Goal: Task Accomplishment & Management: Manage account settings

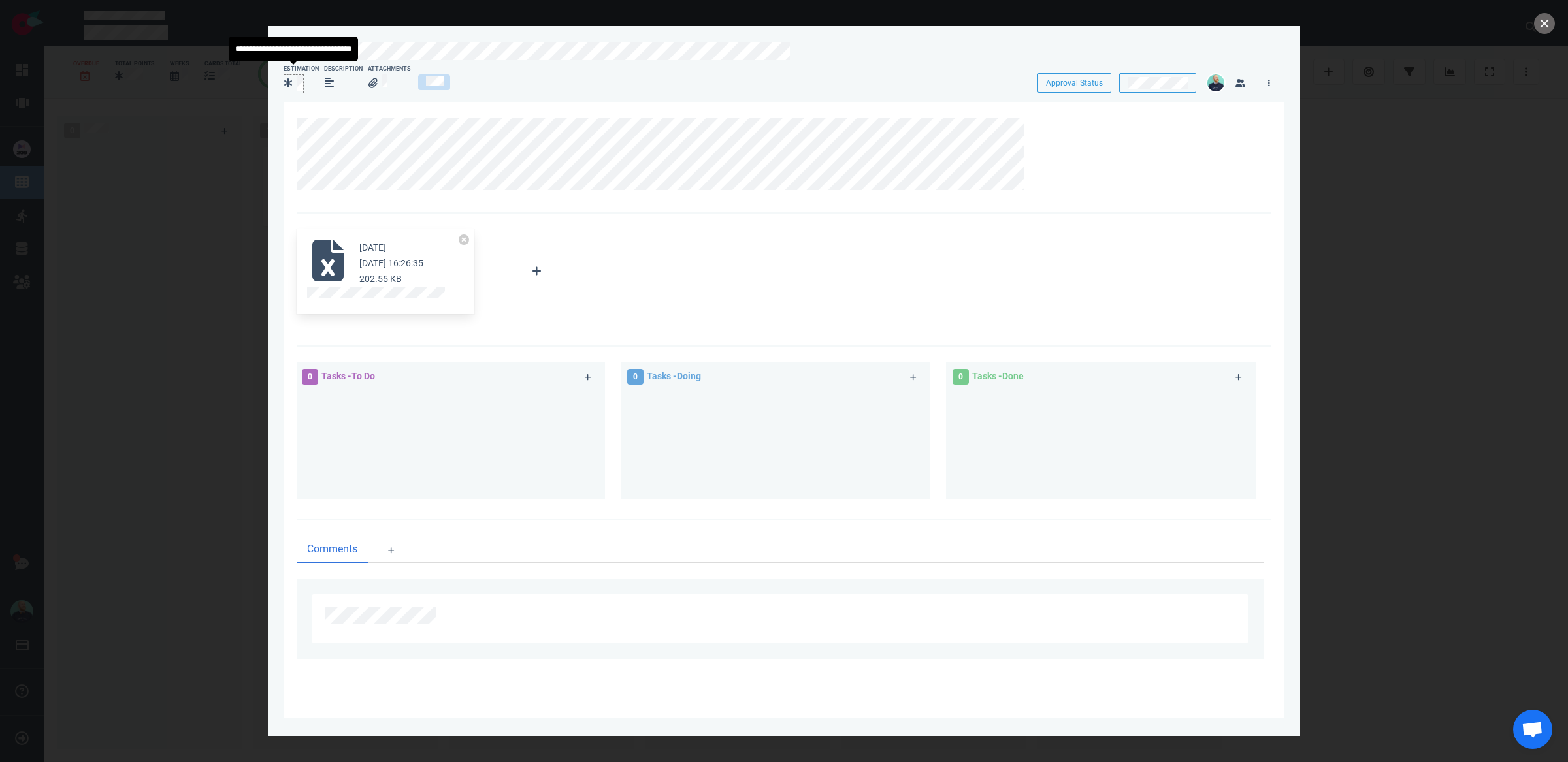
click at [303, 83] on div at bounding box center [294, 84] width 20 height 19
click at [1548, 27] on button "close" at bounding box center [1544, 23] width 21 height 21
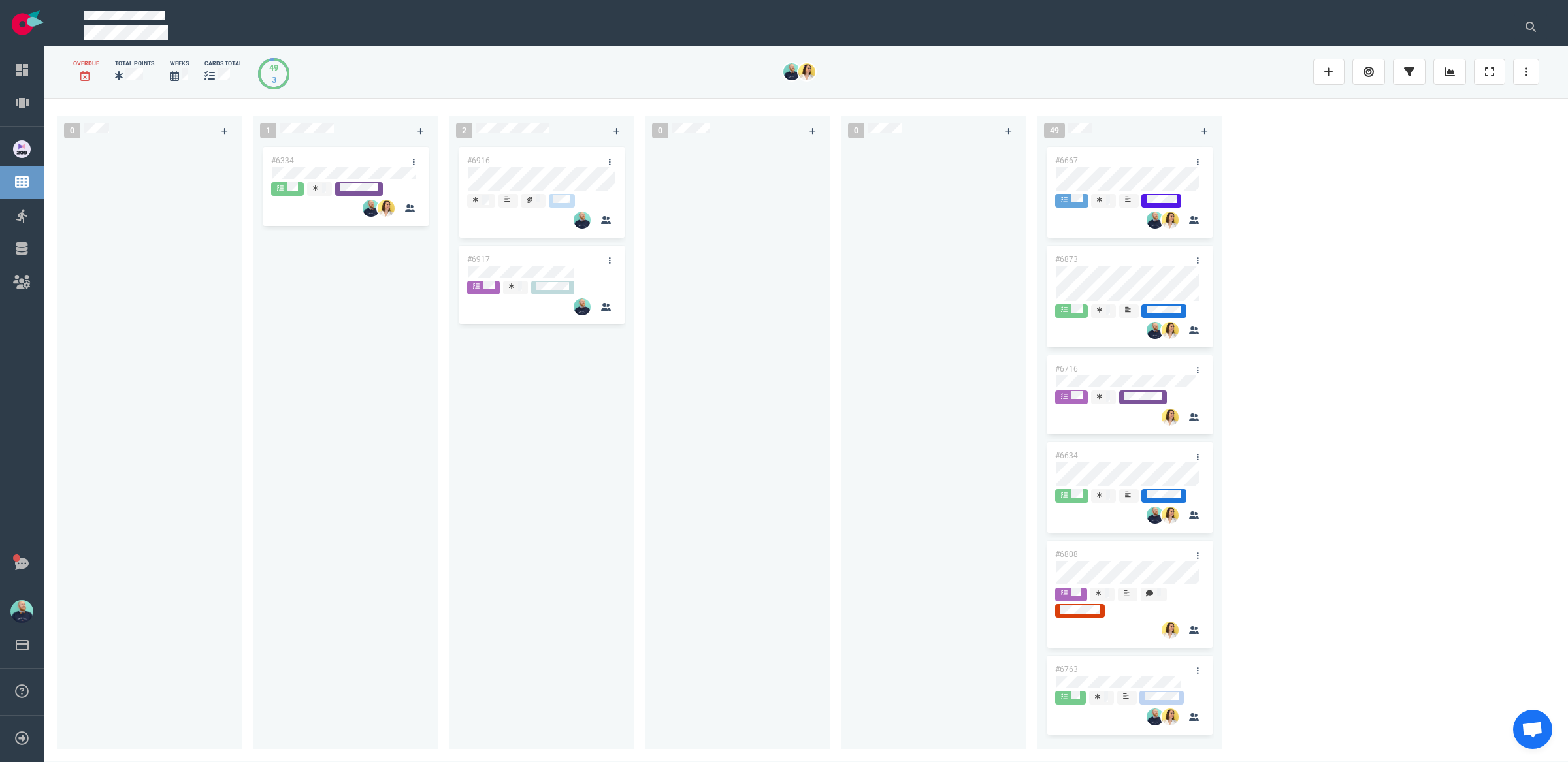
click at [537, 467] on div "#6916 #6917" at bounding box center [542, 439] width 169 height 589
click at [573, 363] on div "#6916 #6917" at bounding box center [542, 439] width 169 height 589
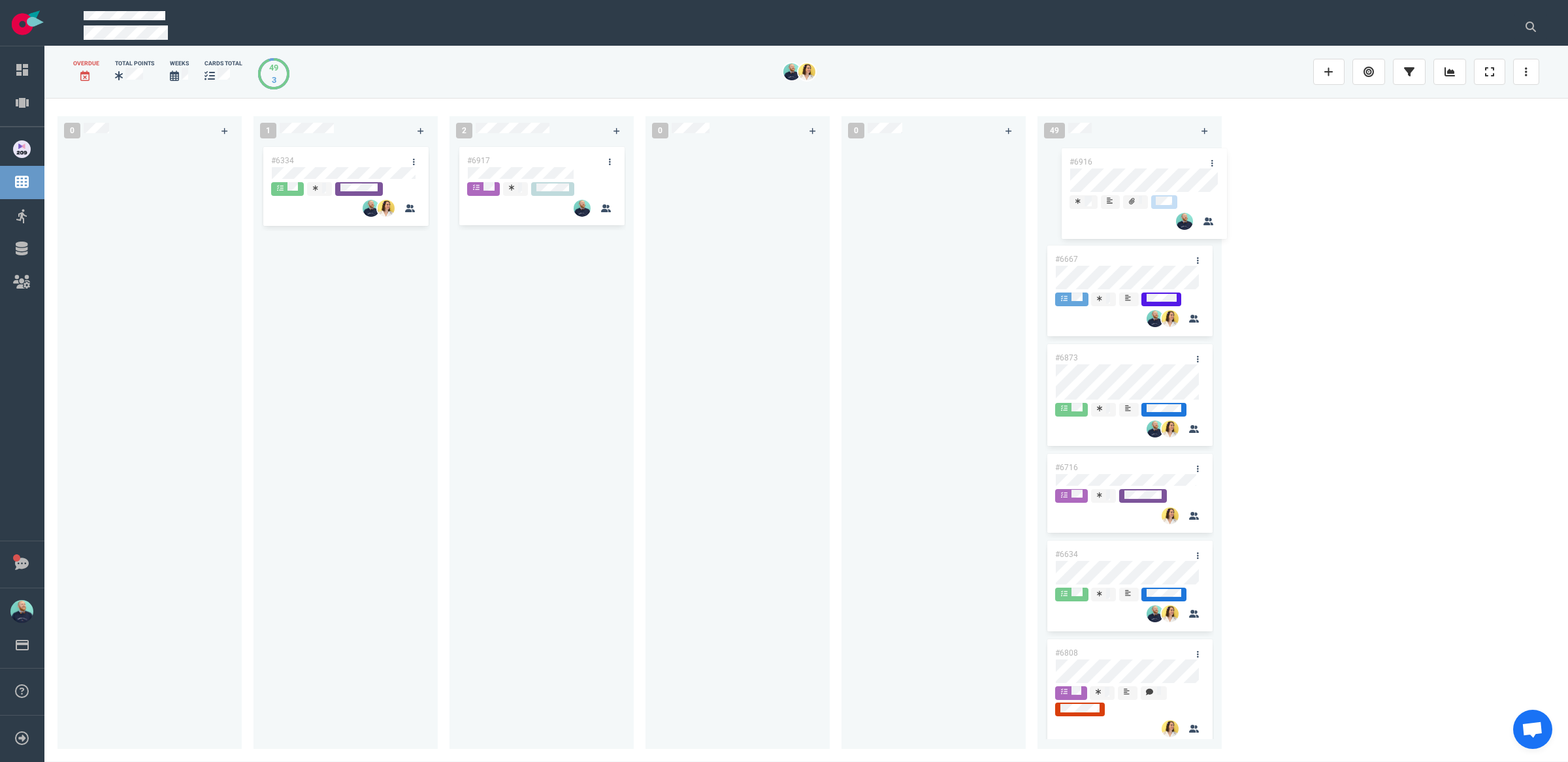
drag, startPoint x: 523, startPoint y: 158, endPoint x: 1125, endPoint y: 160, distance: 602.0
click at [1125, 160] on div "0 1 #6334 2 #6916 #6917 #6916 0 0 49 #6667 #6873 #6716 #6634 #6808 #6763 #6694 …" at bounding box center [806, 430] width 1524 height 664
click at [788, 315] on div at bounding box center [738, 439] width 169 height 589
click at [342, 526] on div "#6334" at bounding box center [346, 439] width 169 height 589
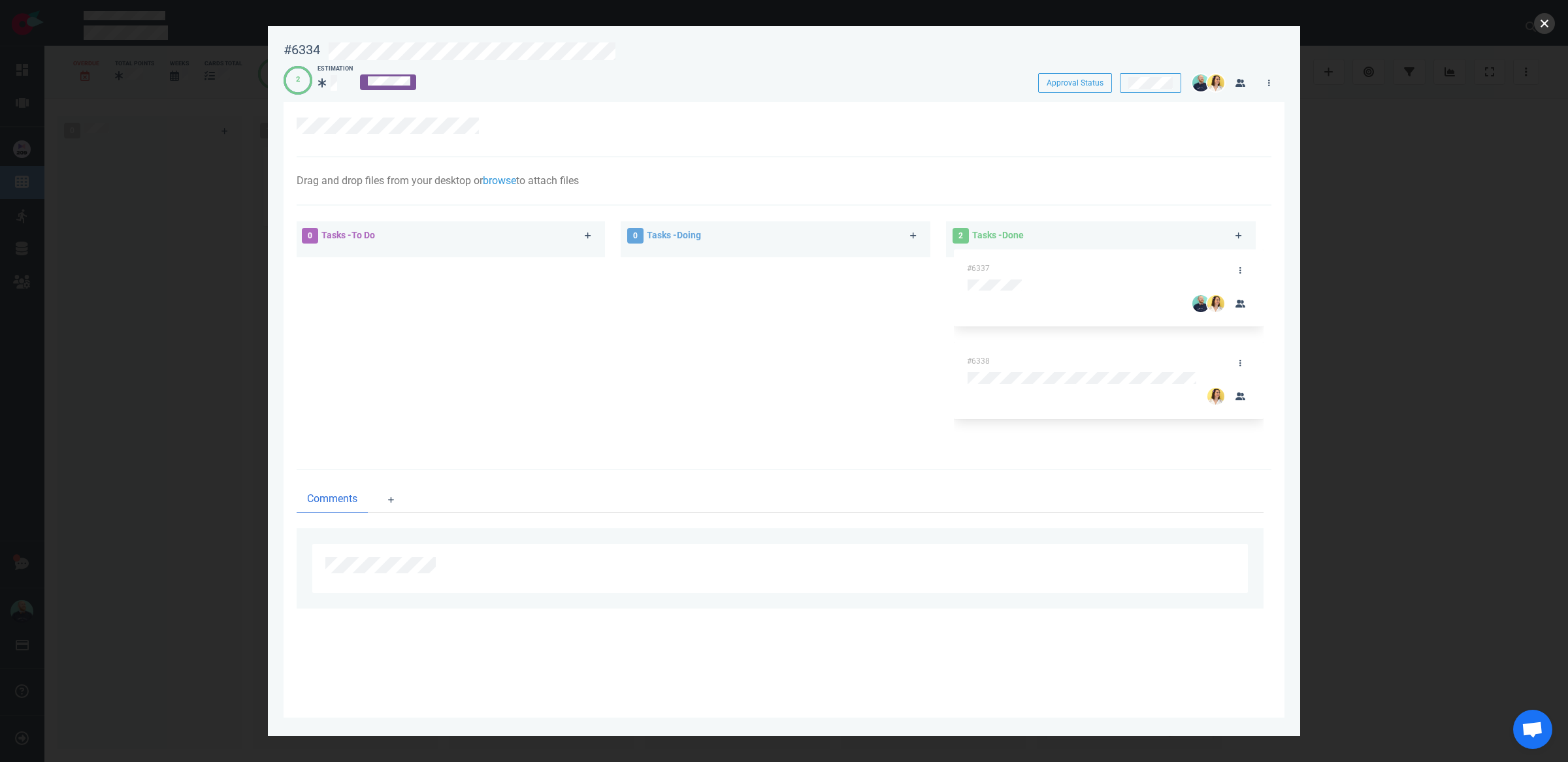
click at [1548, 23] on button "close" at bounding box center [1544, 23] width 21 height 21
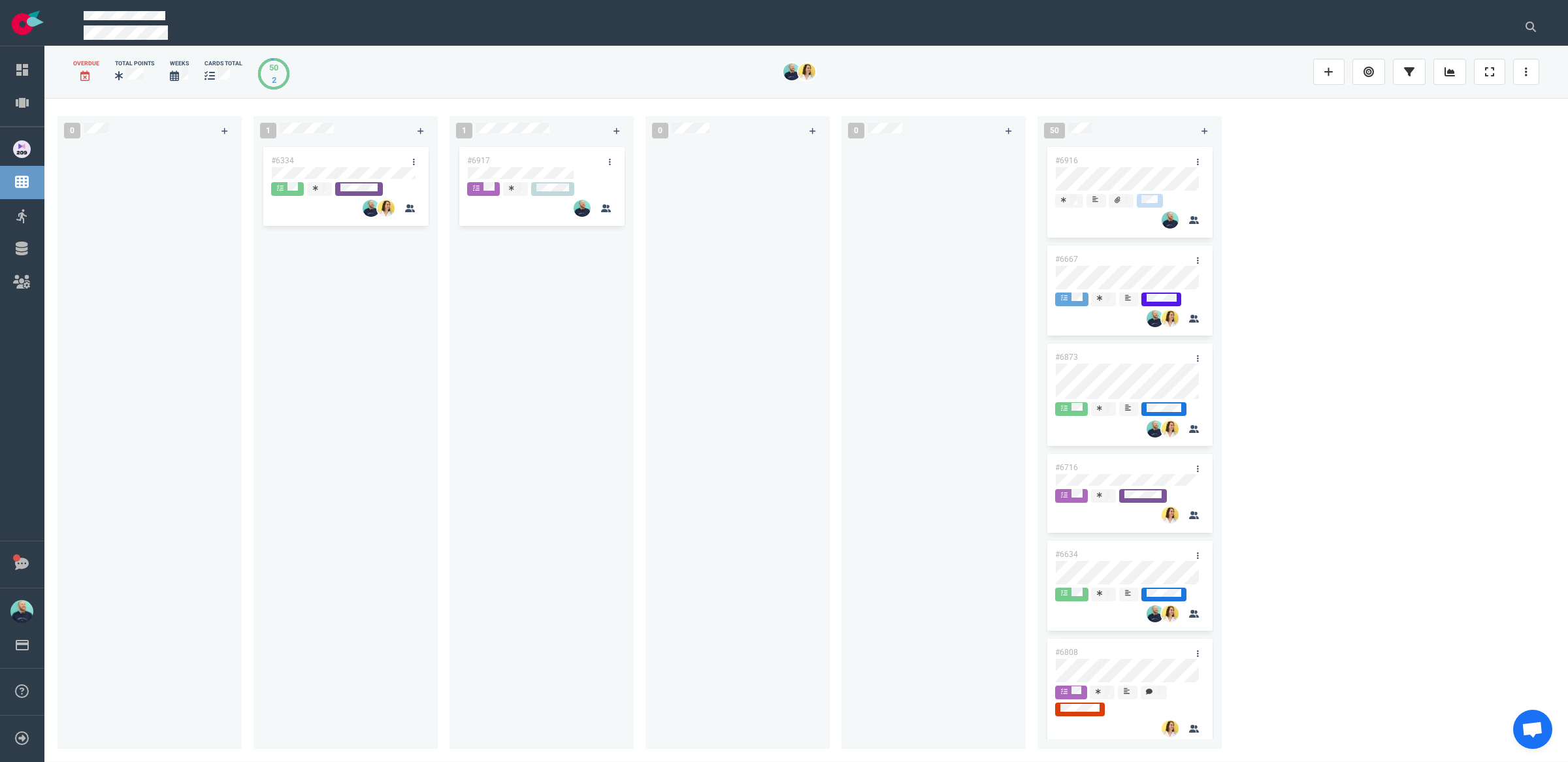
click at [505, 512] on div "#6917" at bounding box center [542, 439] width 169 height 589
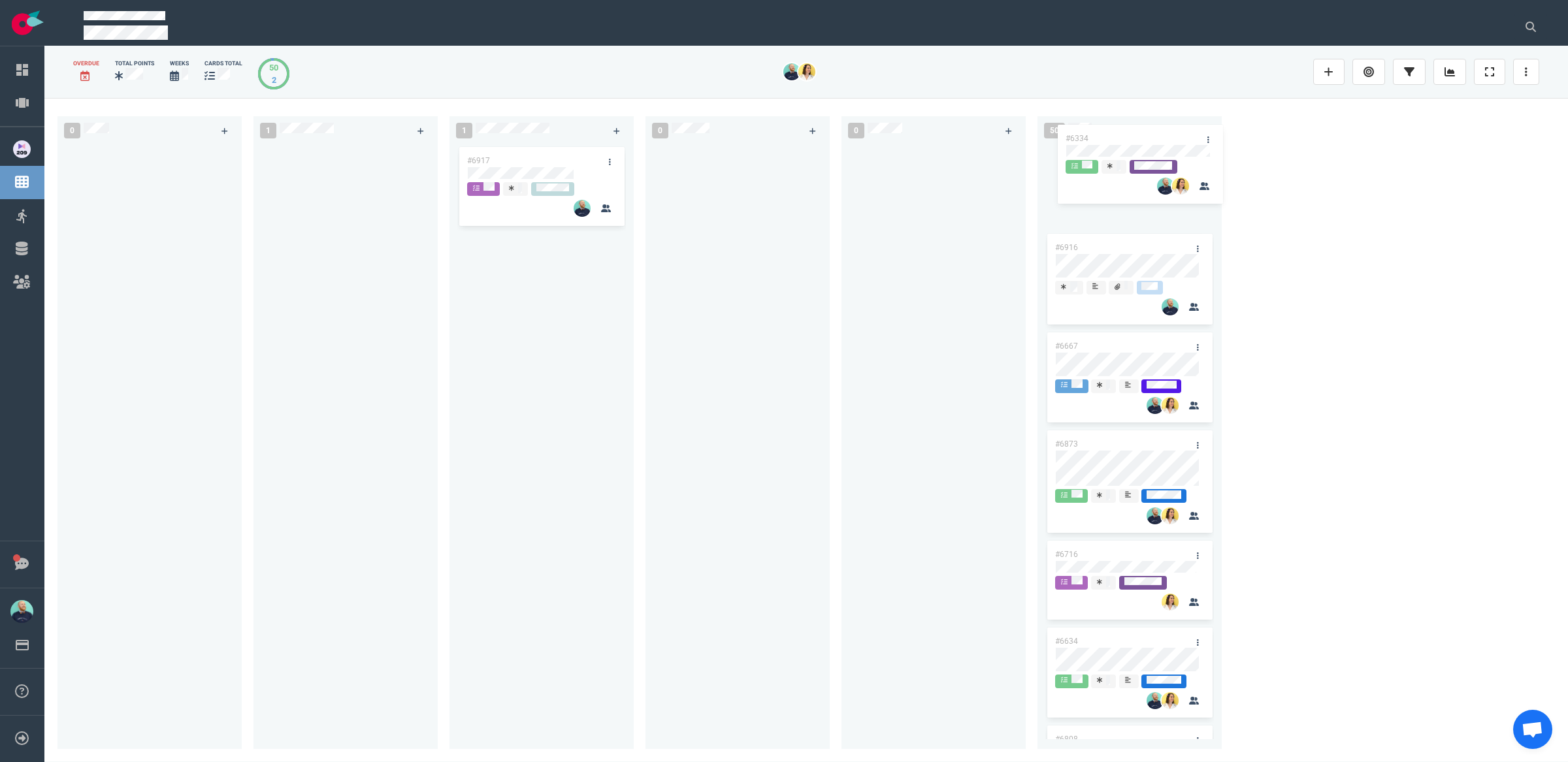
drag, startPoint x: 364, startPoint y: 151, endPoint x: 1158, endPoint y: 129, distance: 794.3
click at [1158, 129] on div "0 1 #6334 #6334 1 #6917 0 0 50 #6916 #6667 #6873 #6716 #6634 #6808 #6763 #6694 …" at bounding box center [806, 430] width 1524 height 664
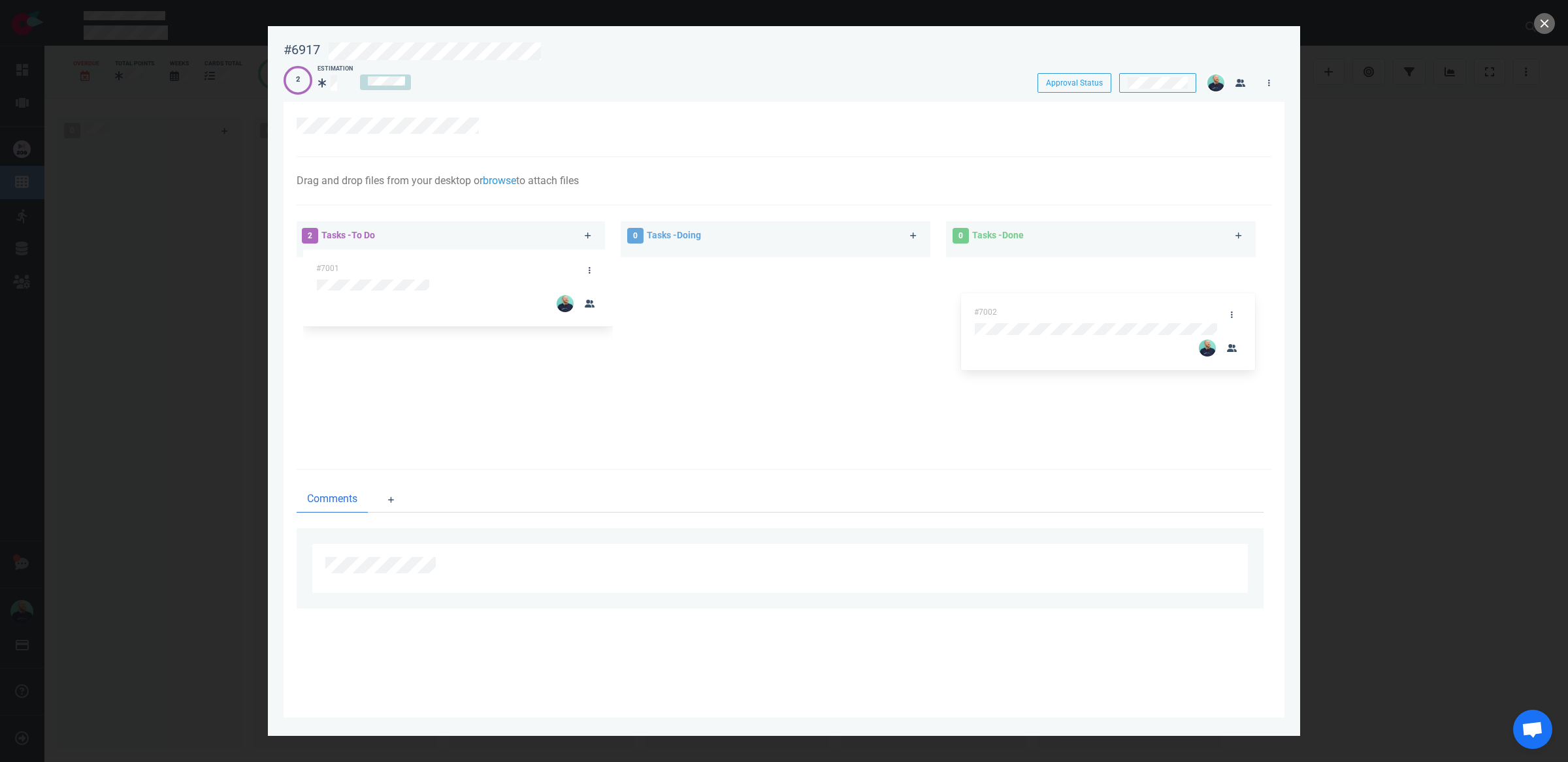
drag, startPoint x: 589, startPoint y: 346, endPoint x: 1085, endPoint y: 304, distance: 497.8
click at [1085, 303] on div "2 Tasks - To Do #7001 #7002 #7002 0 Tasks - Doing 0 Tasks - Done" at bounding box center [780, 337] width 983 height 248
drag, startPoint x: 469, startPoint y: 260, endPoint x: 1130, endPoint y: 315, distance: 663.3
click at [1130, 315] on div "1 Tasks - To Do #7001 #7001 0 Tasks - Doing 1 Tasks - Done #7002" at bounding box center [780, 313] width 983 height 198
click at [1537, 30] on button "close" at bounding box center [1544, 23] width 21 height 21
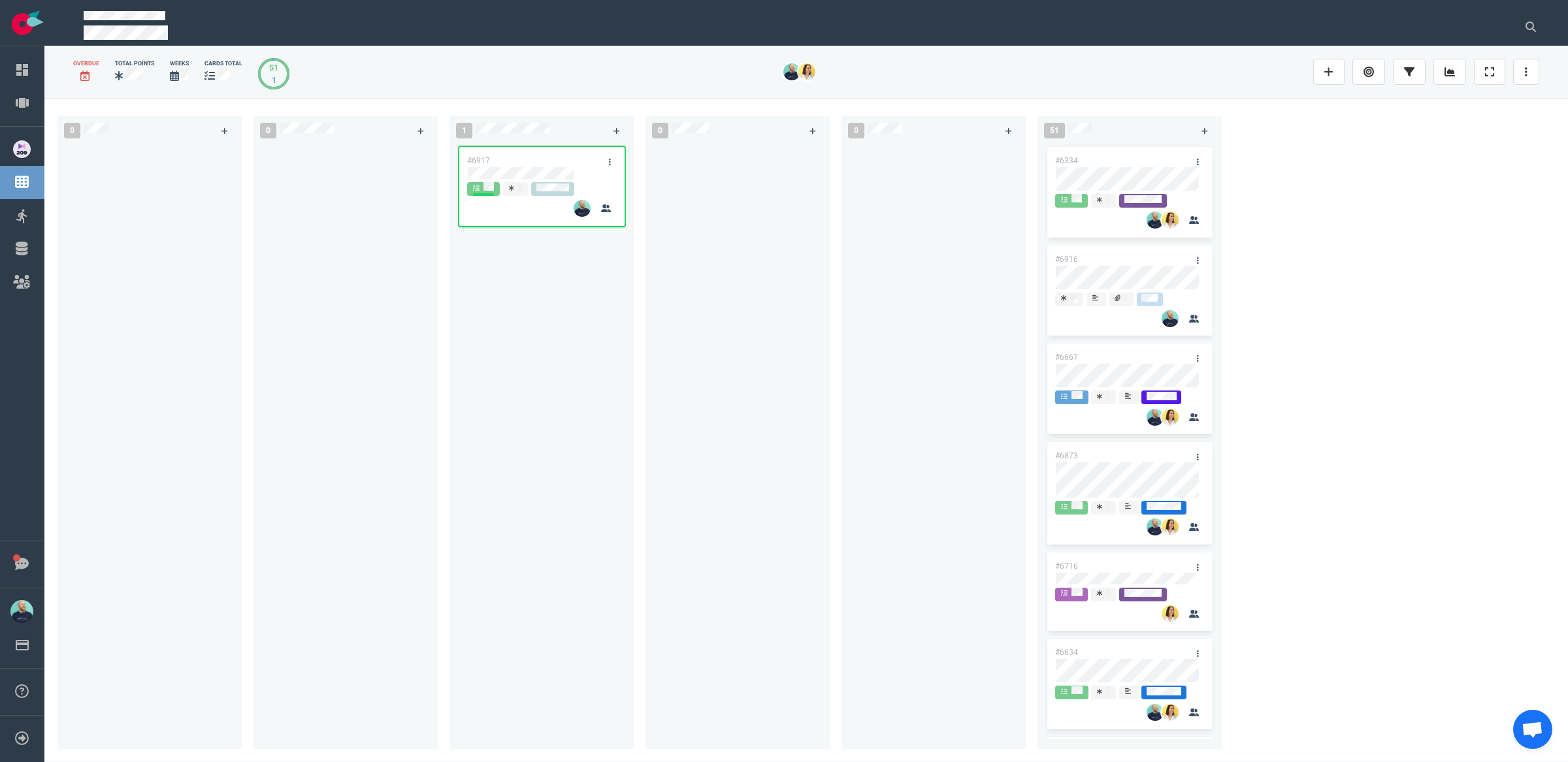
click at [440, 443] on div "0" at bounding box center [351, 429] width 196 height 643
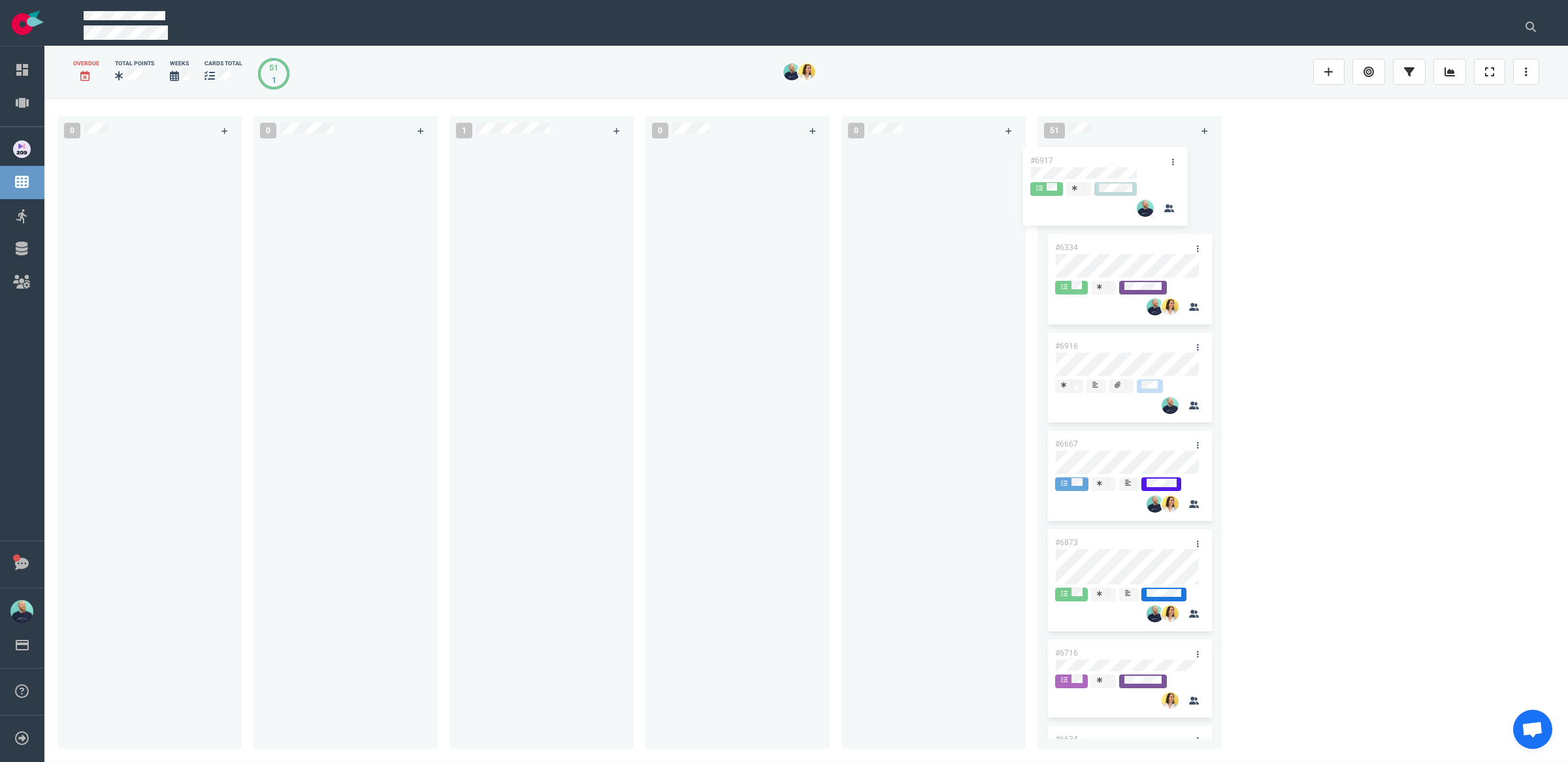
drag, startPoint x: 556, startPoint y: 160, endPoint x: 1117, endPoint y: 157, distance: 561.0
click at [1117, 157] on div "0 0 1 #6917 #6917 0 0 51 #6334 #6916 #6667 #6873 #6716 #6634 #6808 #6763 #6694 …" at bounding box center [806, 430] width 1524 height 664
click at [731, 307] on div at bounding box center [738, 439] width 169 height 589
click at [454, 260] on div at bounding box center [541, 441] width 184 height 595
click at [812, 275] on div at bounding box center [738, 439] width 169 height 589
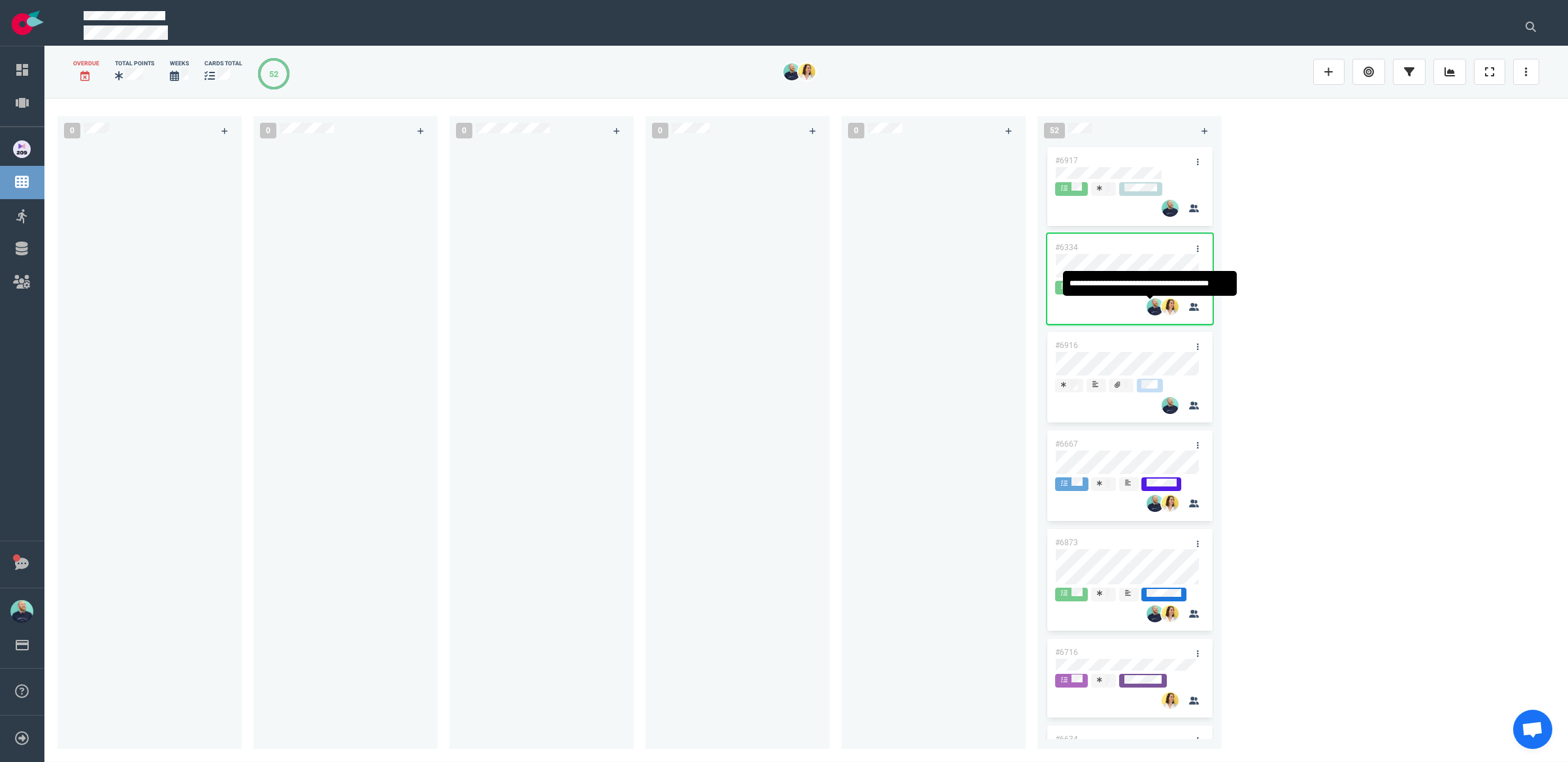
click at [635, 340] on div "0" at bounding box center [547, 429] width 196 height 643
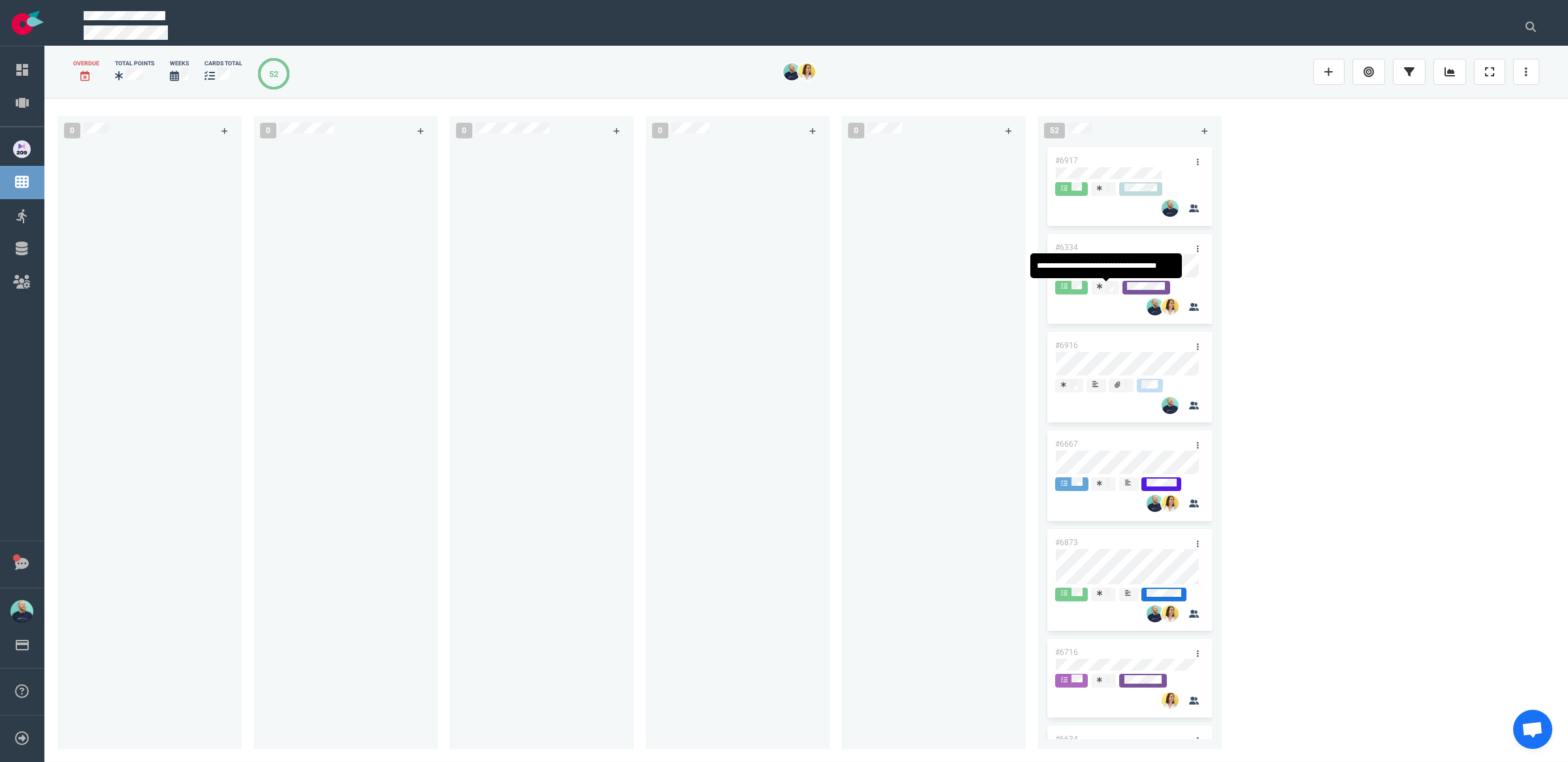
click at [1117, 291] on span at bounding box center [1105, 287] width 28 height 14
click at [879, 389] on div at bounding box center [934, 439] width 169 height 589
click at [616, 395] on div at bounding box center [542, 439] width 169 height 589
drag, startPoint x: 940, startPoint y: 427, endPoint x: 1010, endPoint y: 398, distance: 75.8
click at [941, 427] on div at bounding box center [934, 439] width 169 height 589
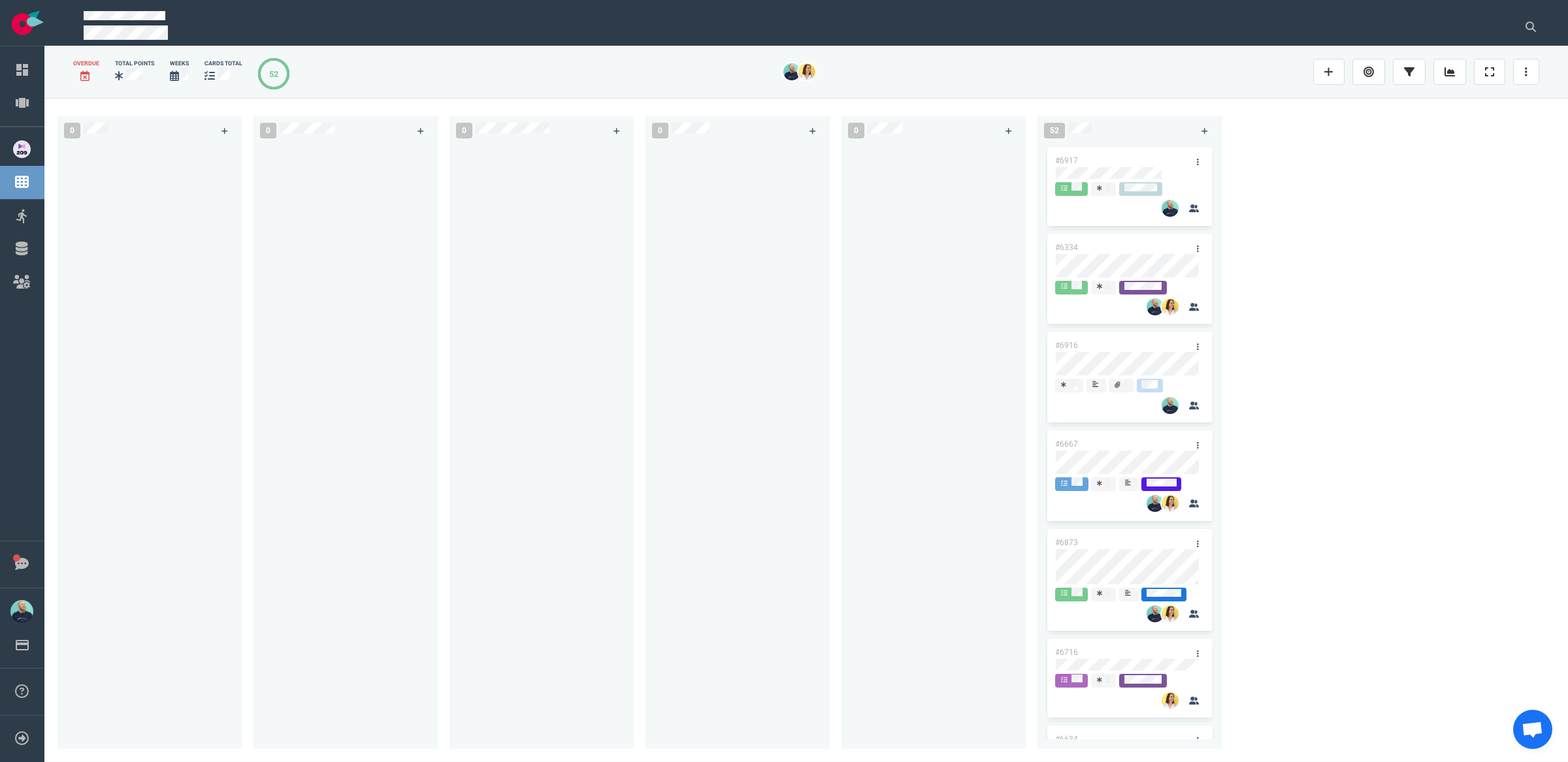
click at [675, 430] on div at bounding box center [738, 439] width 169 height 589
click at [254, 378] on div at bounding box center [345, 441] width 184 height 595
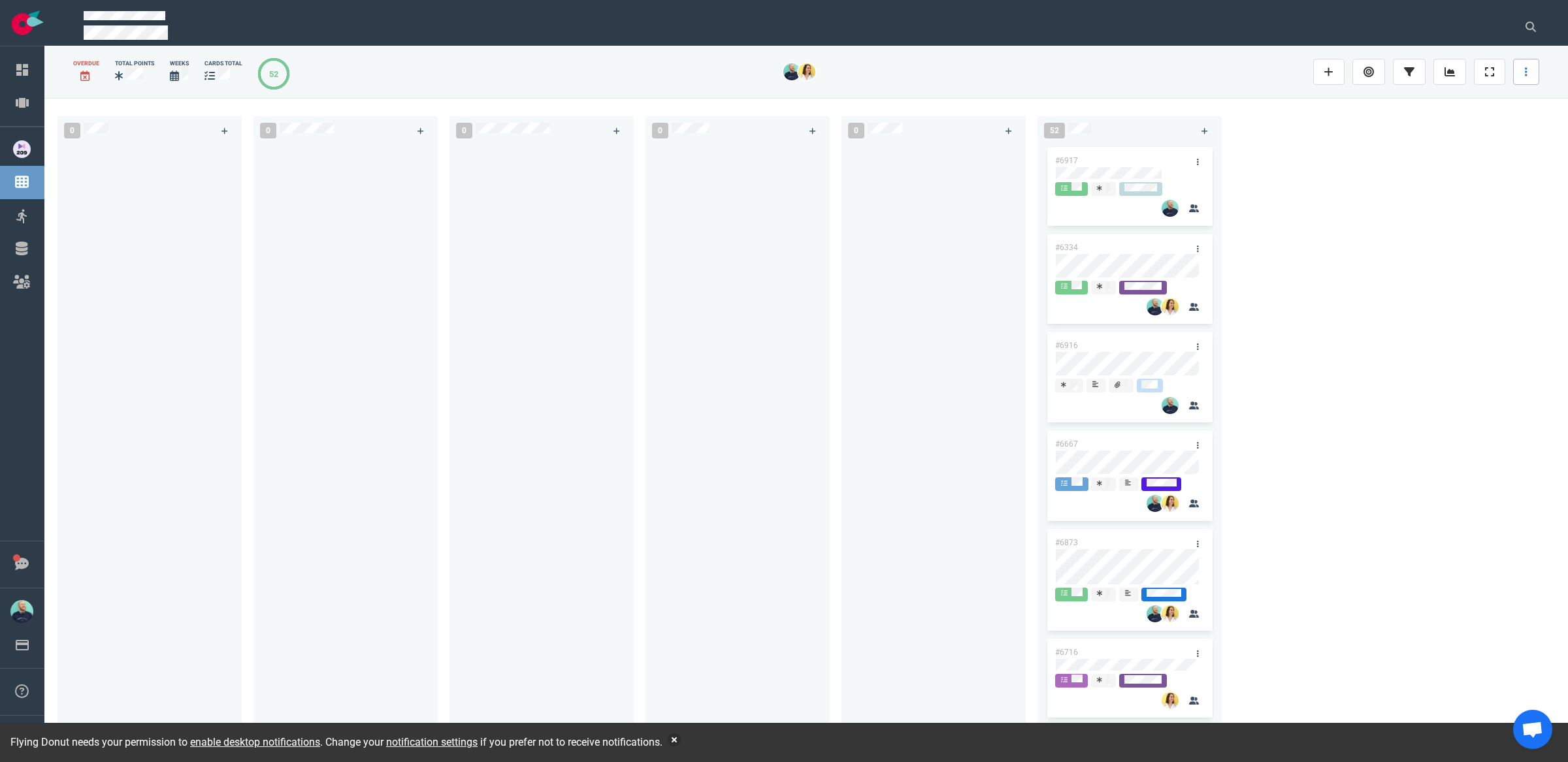
click at [1527, 71] on link at bounding box center [1525, 72] width 26 height 26
click at [1488, 200] on link "Complete Sprint" at bounding box center [1464, 200] width 126 height 21
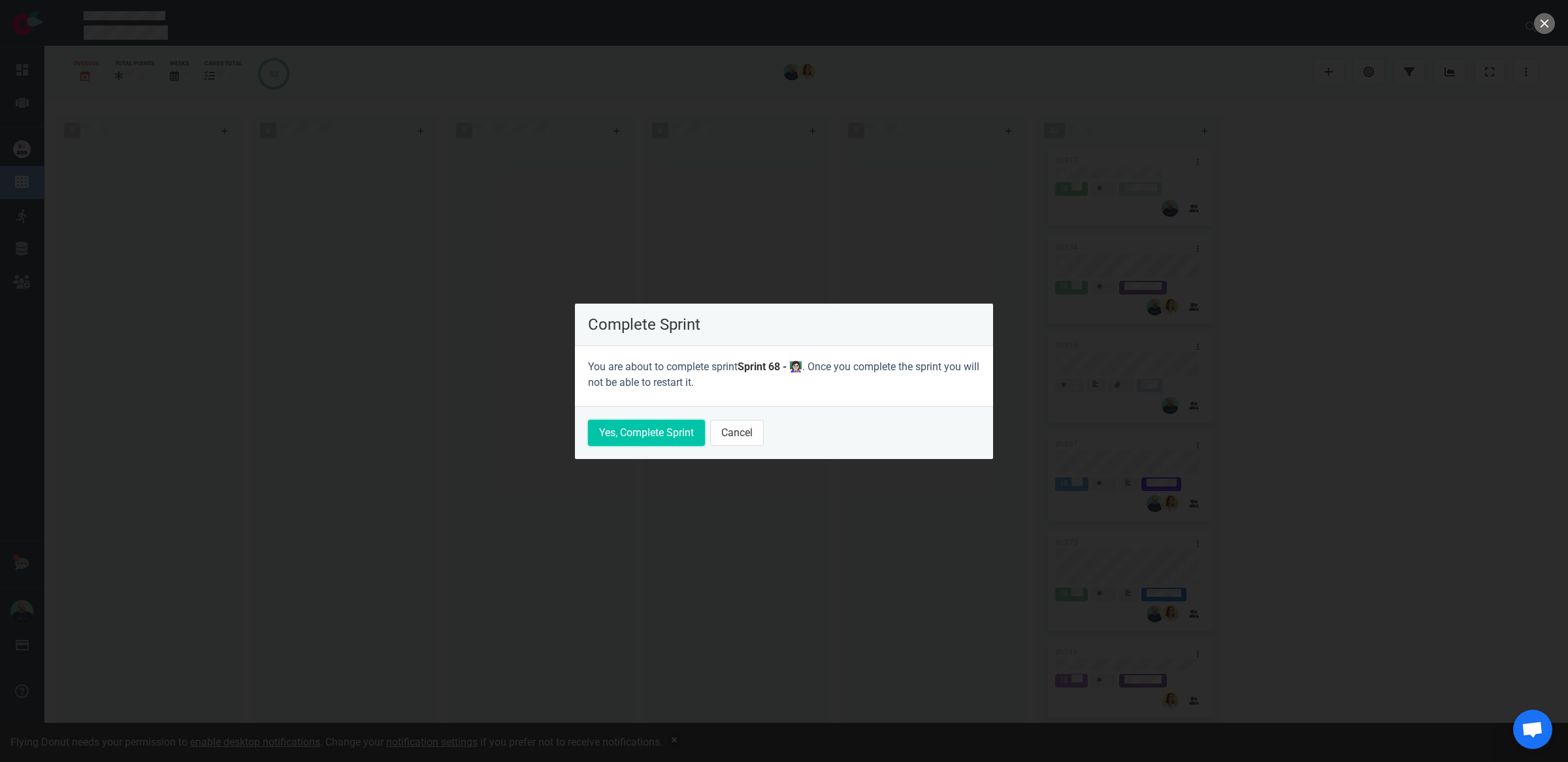
click at [644, 431] on button "Yes, Complete Sprint" at bounding box center [646, 433] width 117 height 26
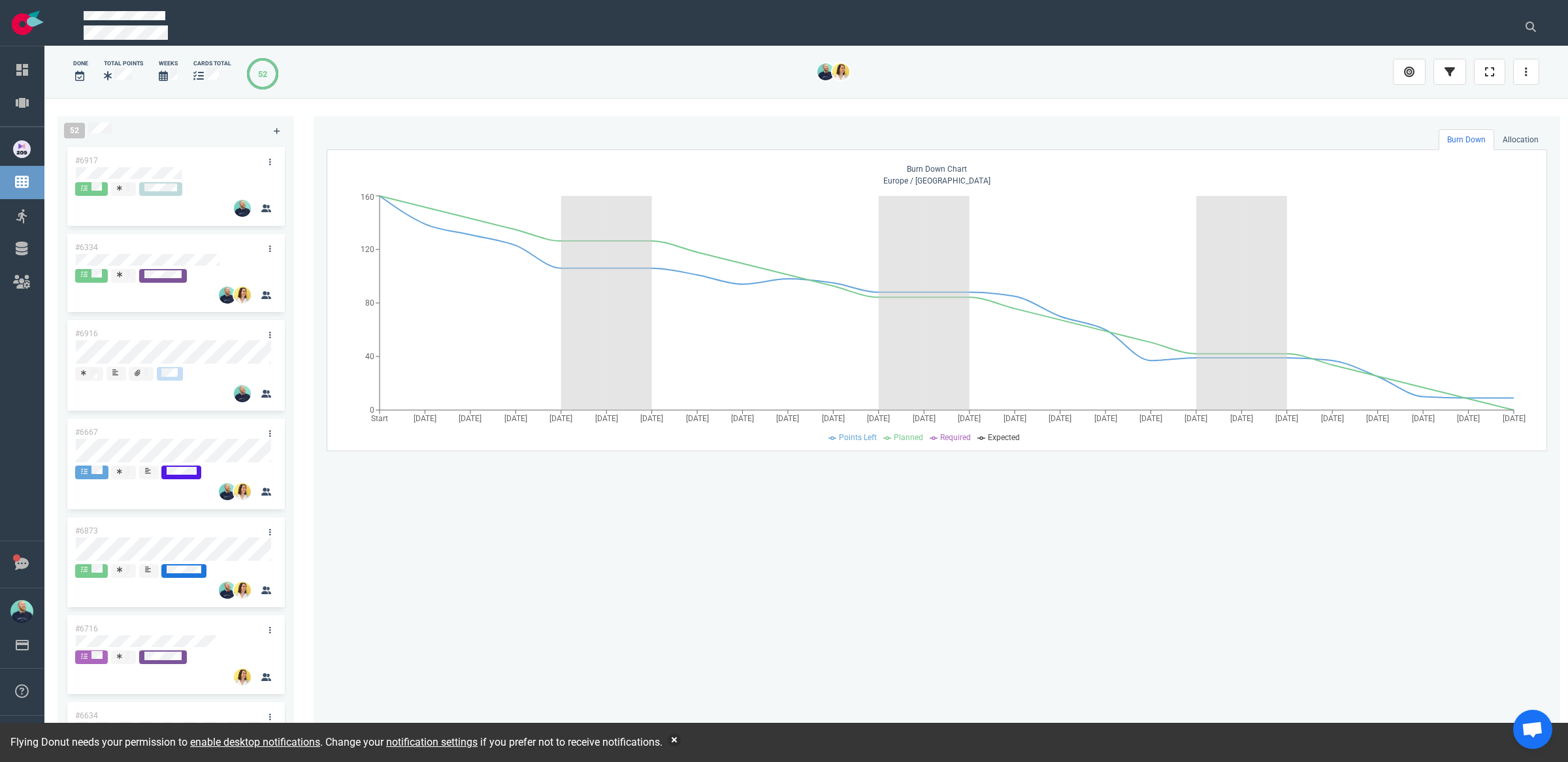
drag, startPoint x: 523, startPoint y: 575, endPoint x: 402, endPoint y: 465, distance: 163.5
click at [523, 574] on div "Burn Down Allocation Burn Down Chart Europe / Paris Start Sep 02 Sep 03 Sep 04 …" at bounding box center [936, 433] width 1247 height 633
click at [40, 221] on link "Sprints" at bounding box center [55, 216] width 31 height 12
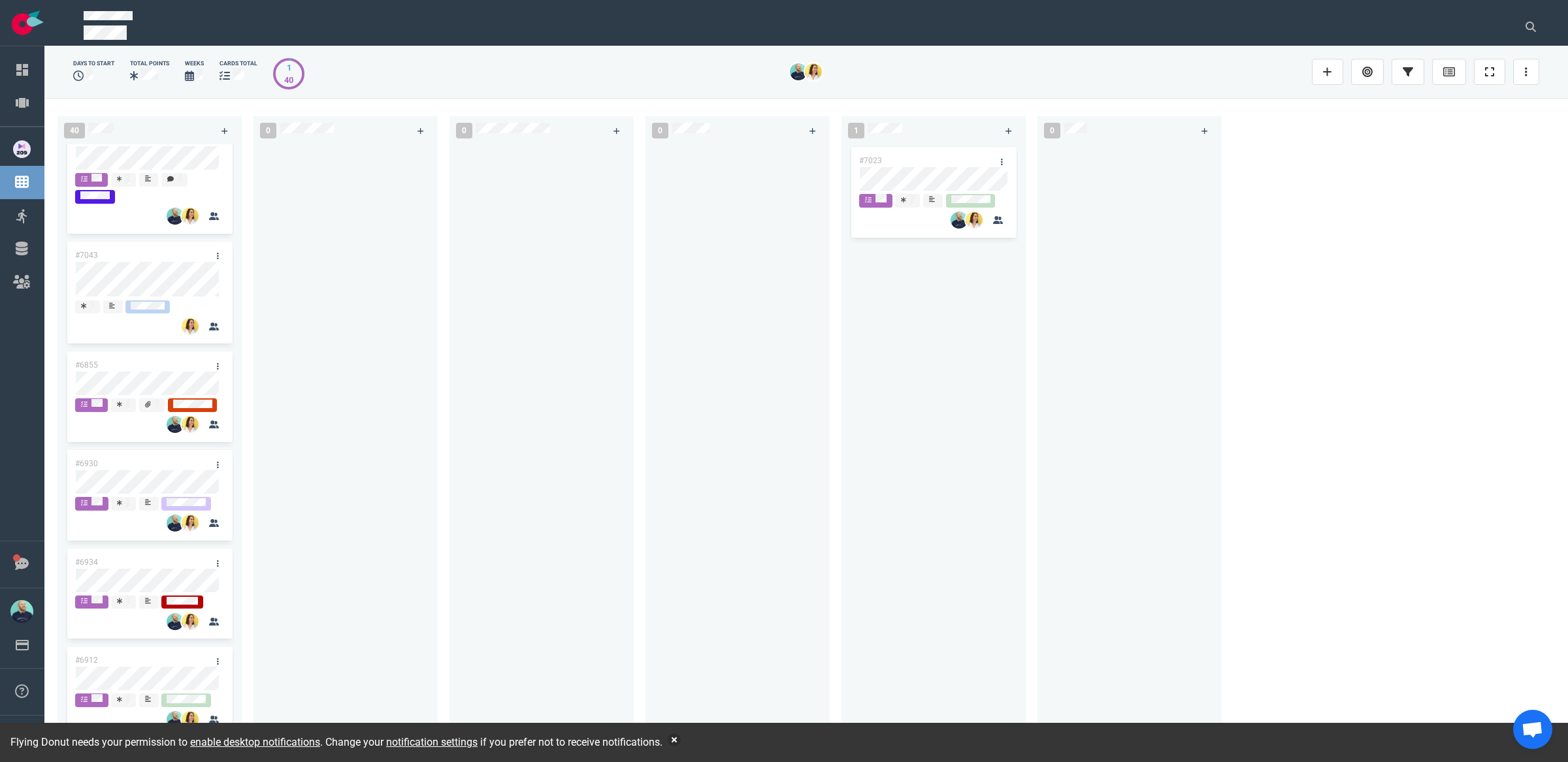
scroll to position [2745, 0]
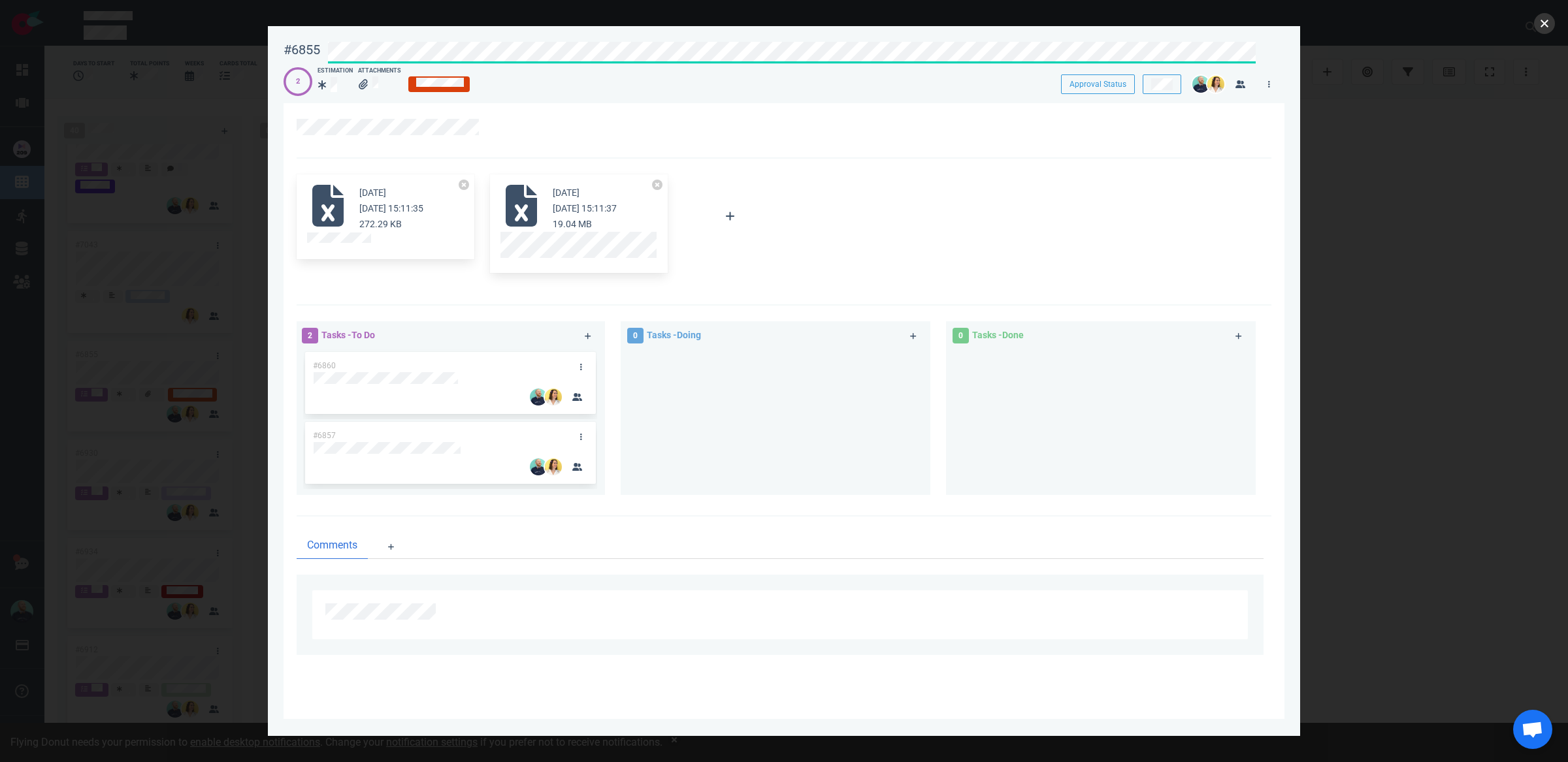
click at [1547, 22] on button "close" at bounding box center [1544, 23] width 21 height 21
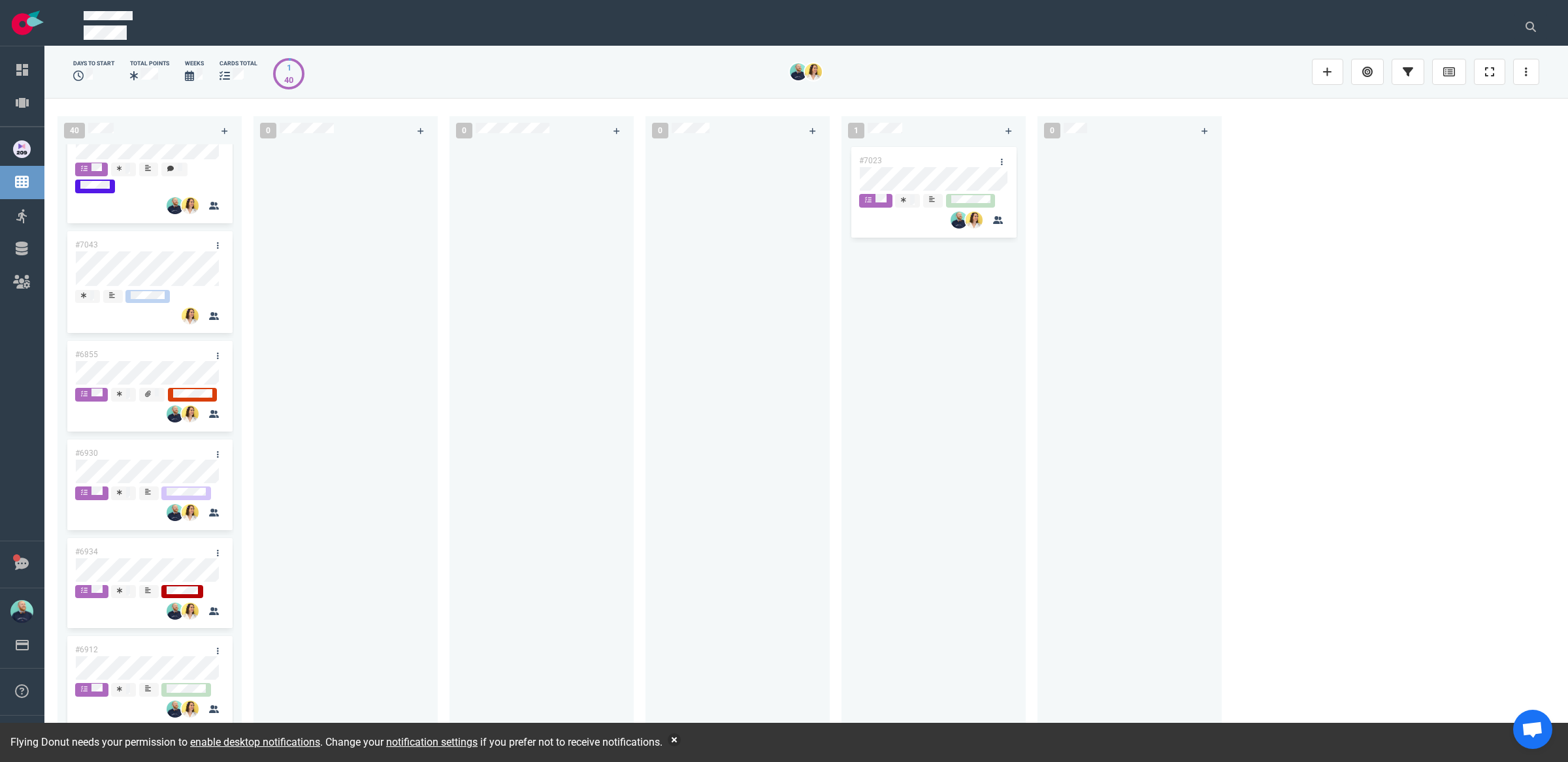
click at [430, 441] on div at bounding box center [345, 441] width 184 height 595
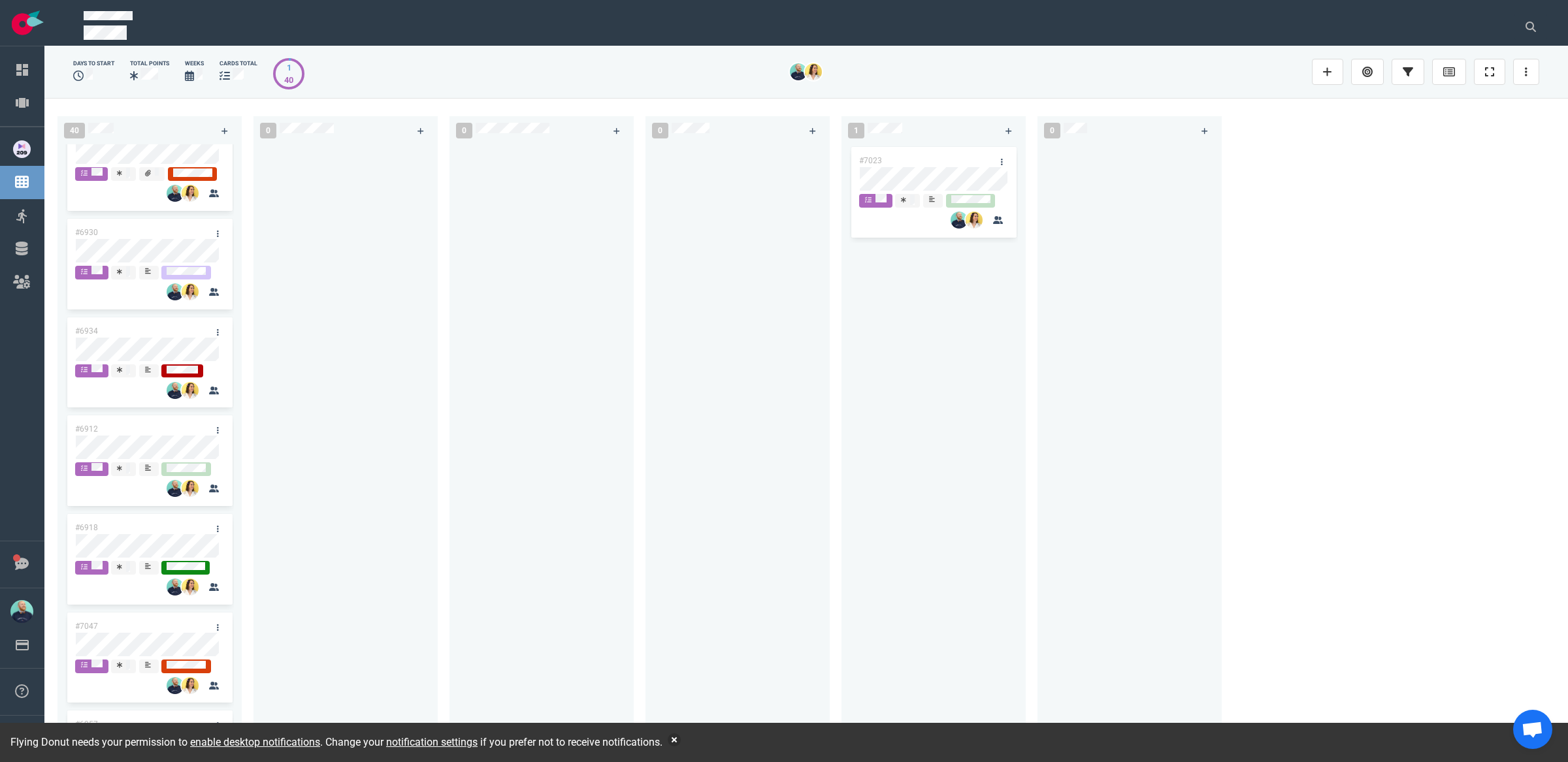
scroll to position [2918, 0]
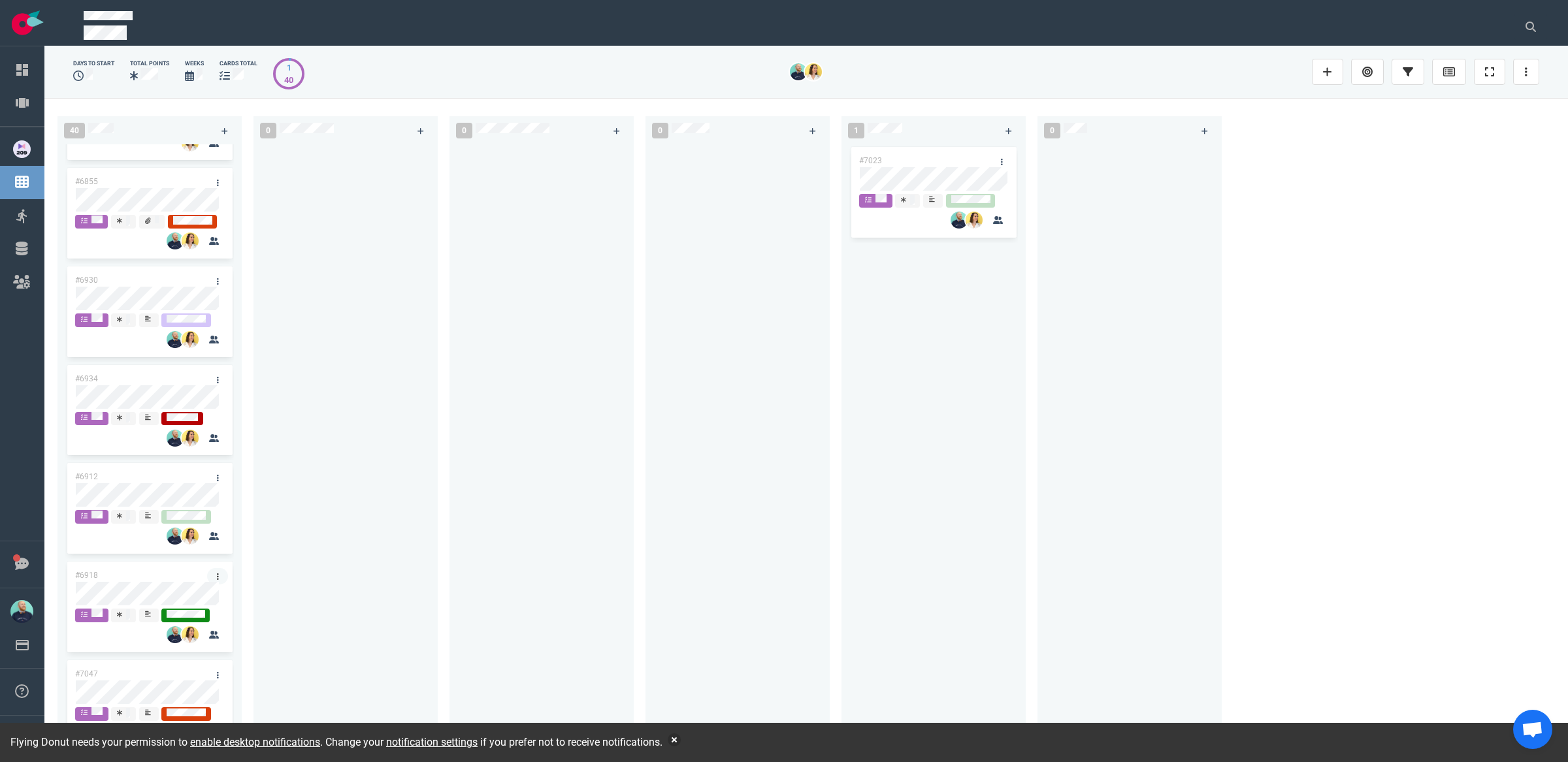
click at [217, 580] on icon at bounding box center [218, 577] width 2 height 7
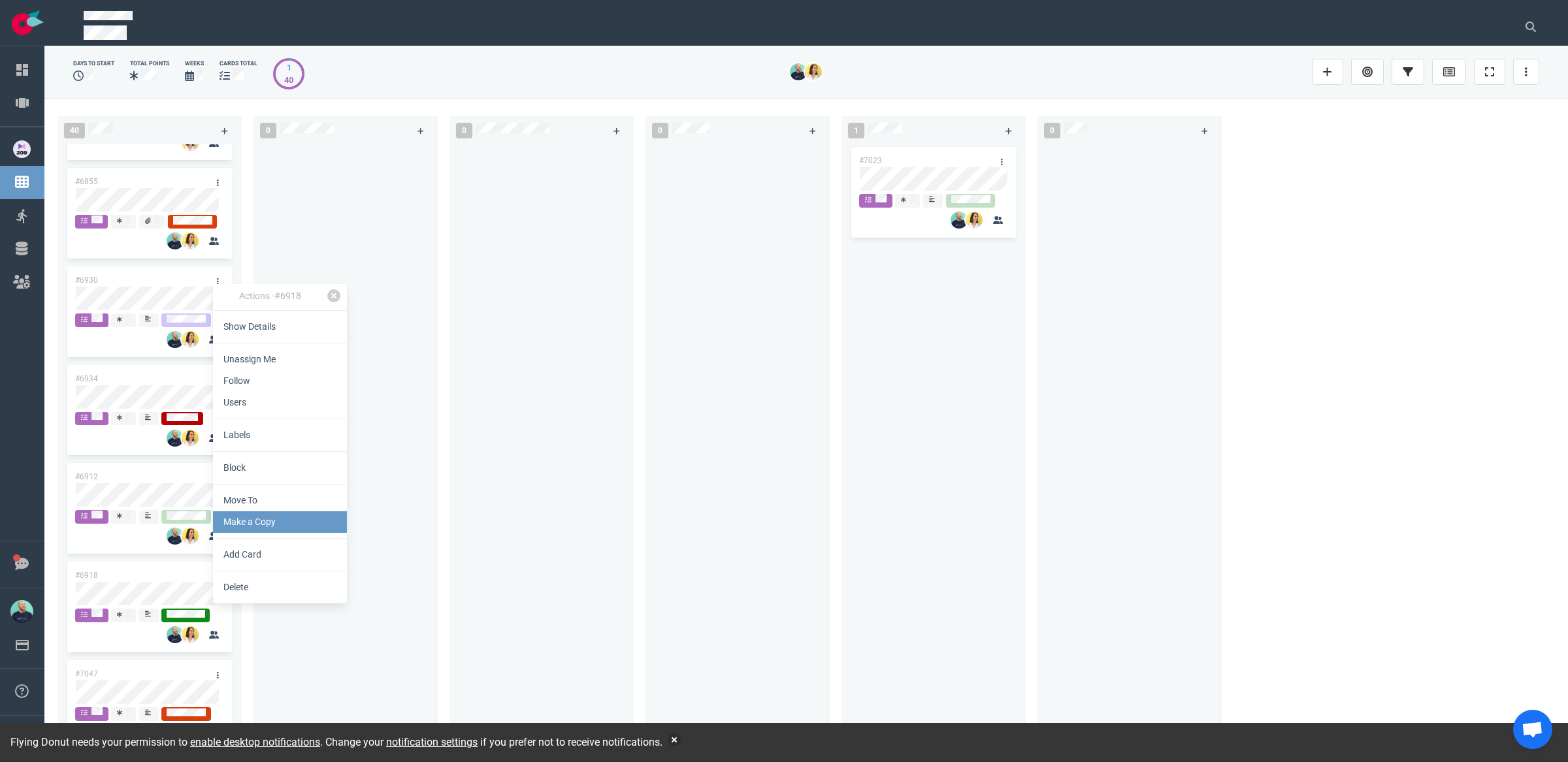
click at [258, 523] on link "Make a Copy" at bounding box center [280, 522] width 134 height 21
select select "sprint"
select select "after"
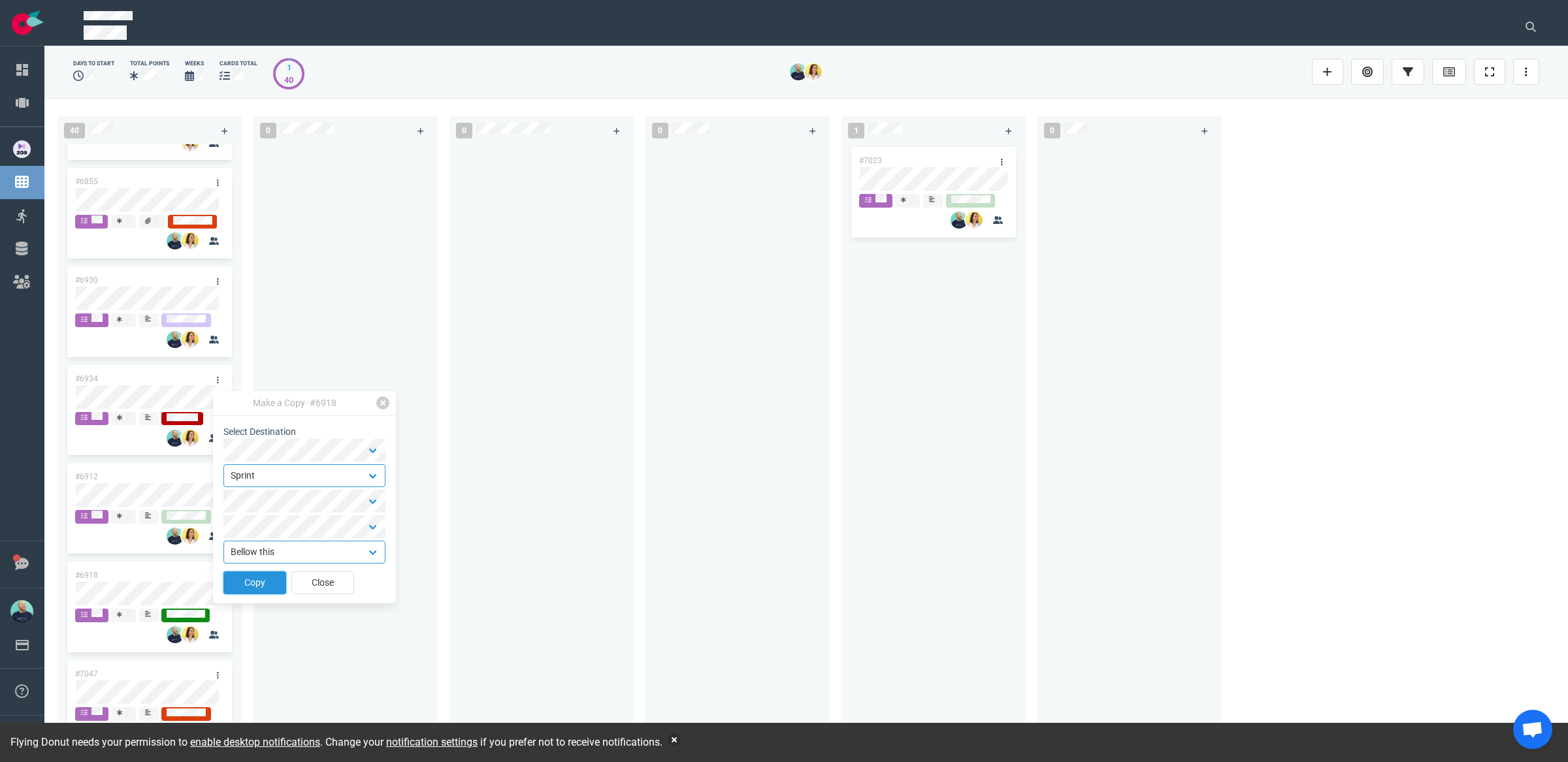
click at [253, 581] on button "Copy" at bounding box center [254, 583] width 62 height 23
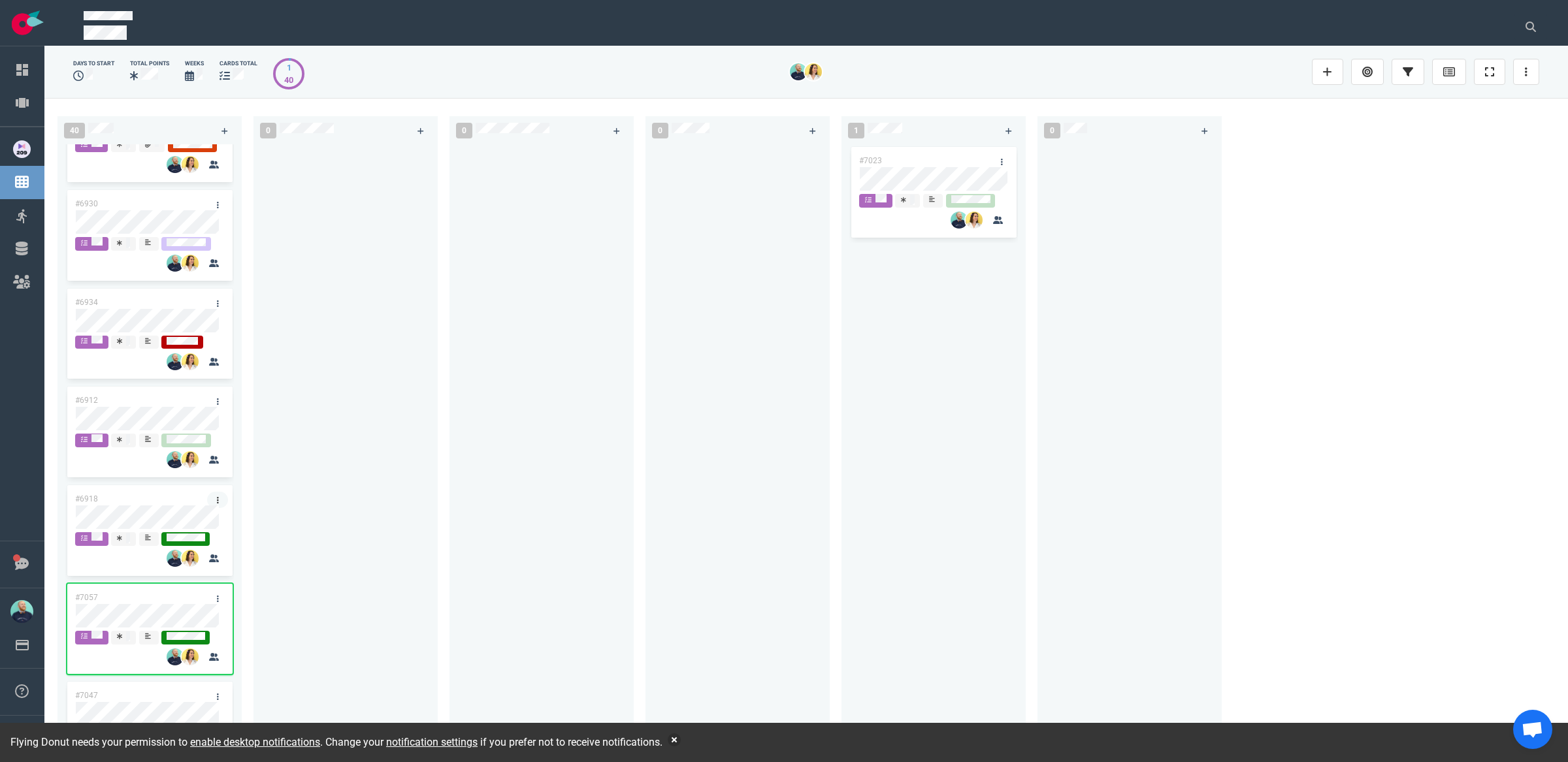
scroll to position [3064, 0]
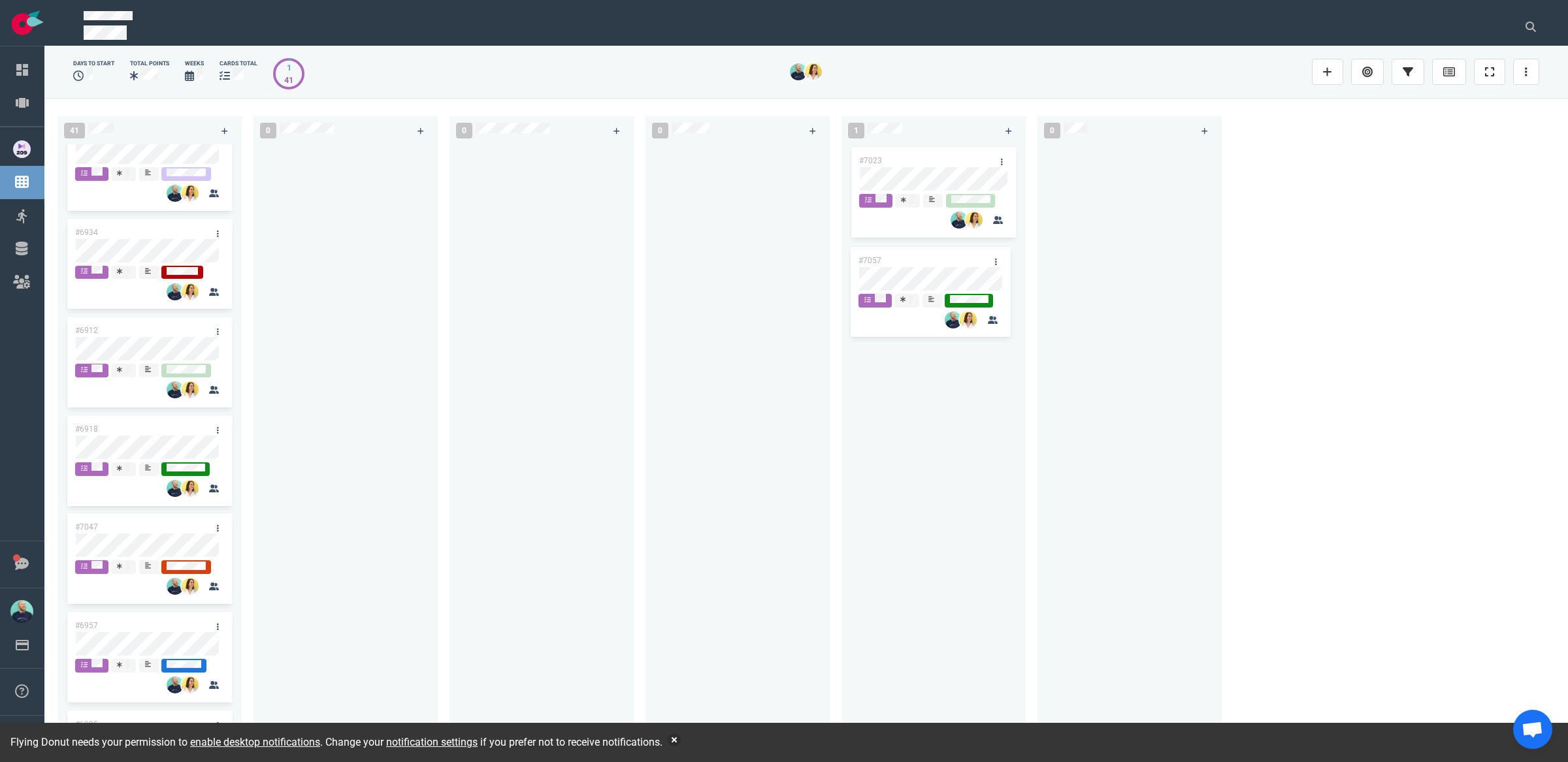
drag, startPoint x: 447, startPoint y: 439, endPoint x: 961, endPoint y: 260, distance: 544.3
click at [961, 260] on div "41 #6980 #7051 #6755 #6944 #6942 #6938 #6952 #6948 #6951 #6987 #6767 #6925 #692…" at bounding box center [806, 430] width 1524 height 664
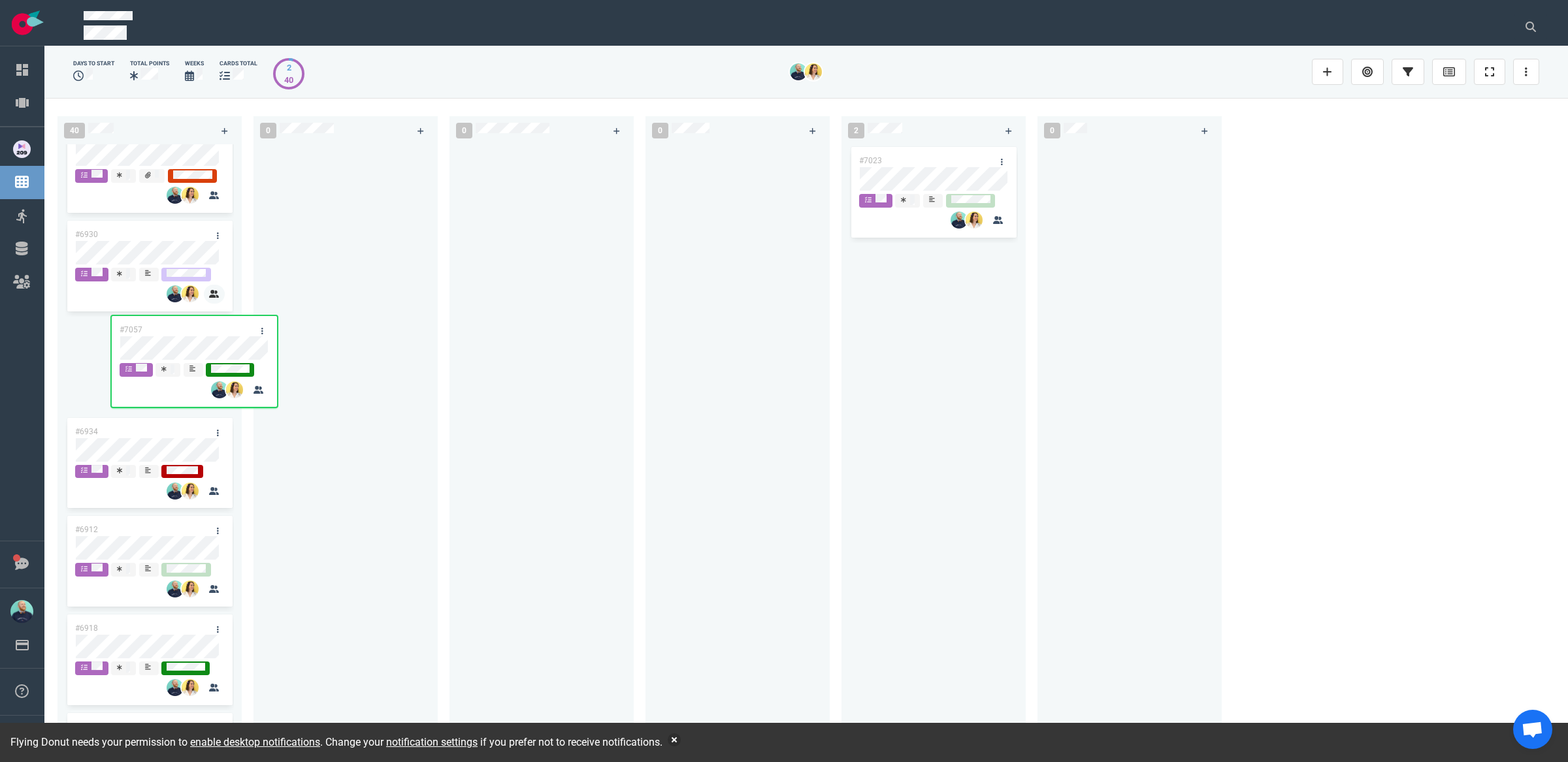
scroll to position [2942, 0]
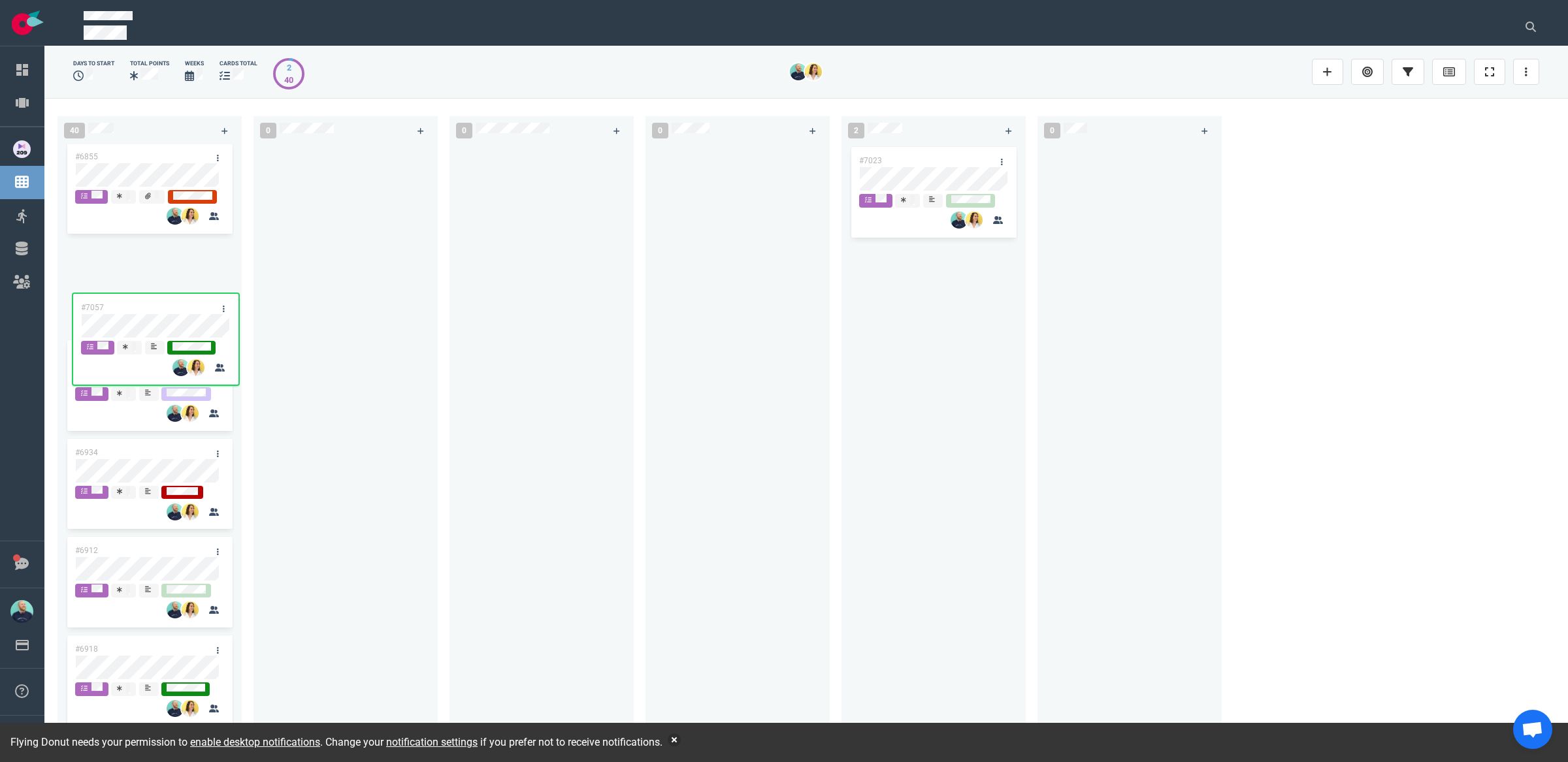
drag, startPoint x: 899, startPoint y: 260, endPoint x: 171, endPoint y: 311, distance: 729.8
click at [171, 311] on div "40 #6980 #7051 #6755 #6944 #6942 #6938 #6952 #6948 #6951 #6987 #6767 #6925 #692…" at bounding box center [806, 430] width 1524 height 664
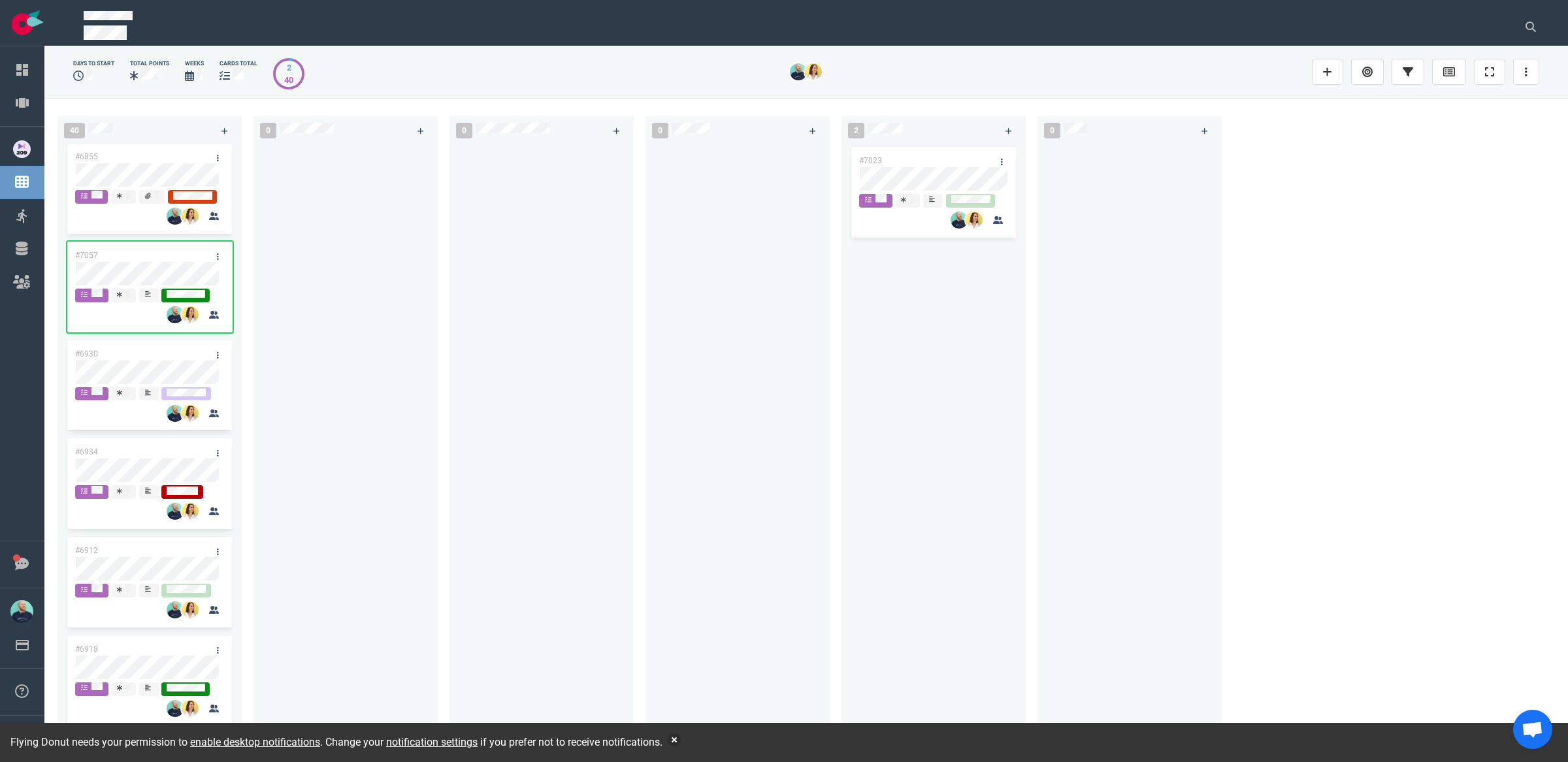
click at [141, 269] on div "#7057" at bounding box center [137, 255] width 140 height 27
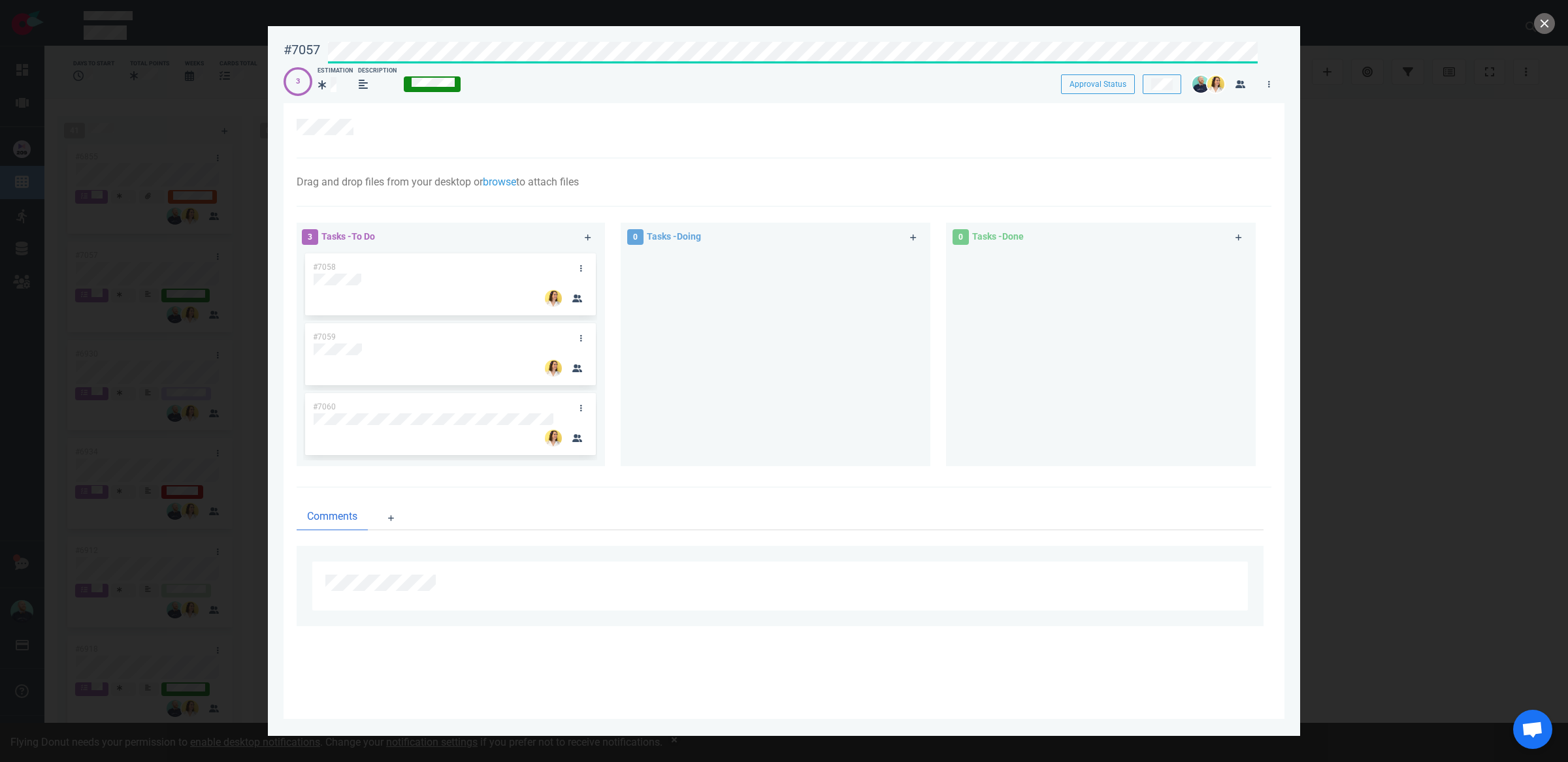
click at [167, 60] on div "#7057 Approval Status 3 Estimation Description Approval Status Drag and drop fi…" at bounding box center [784, 381] width 1568 height 762
click at [324, 83] on icon at bounding box center [322, 85] width 8 height 11
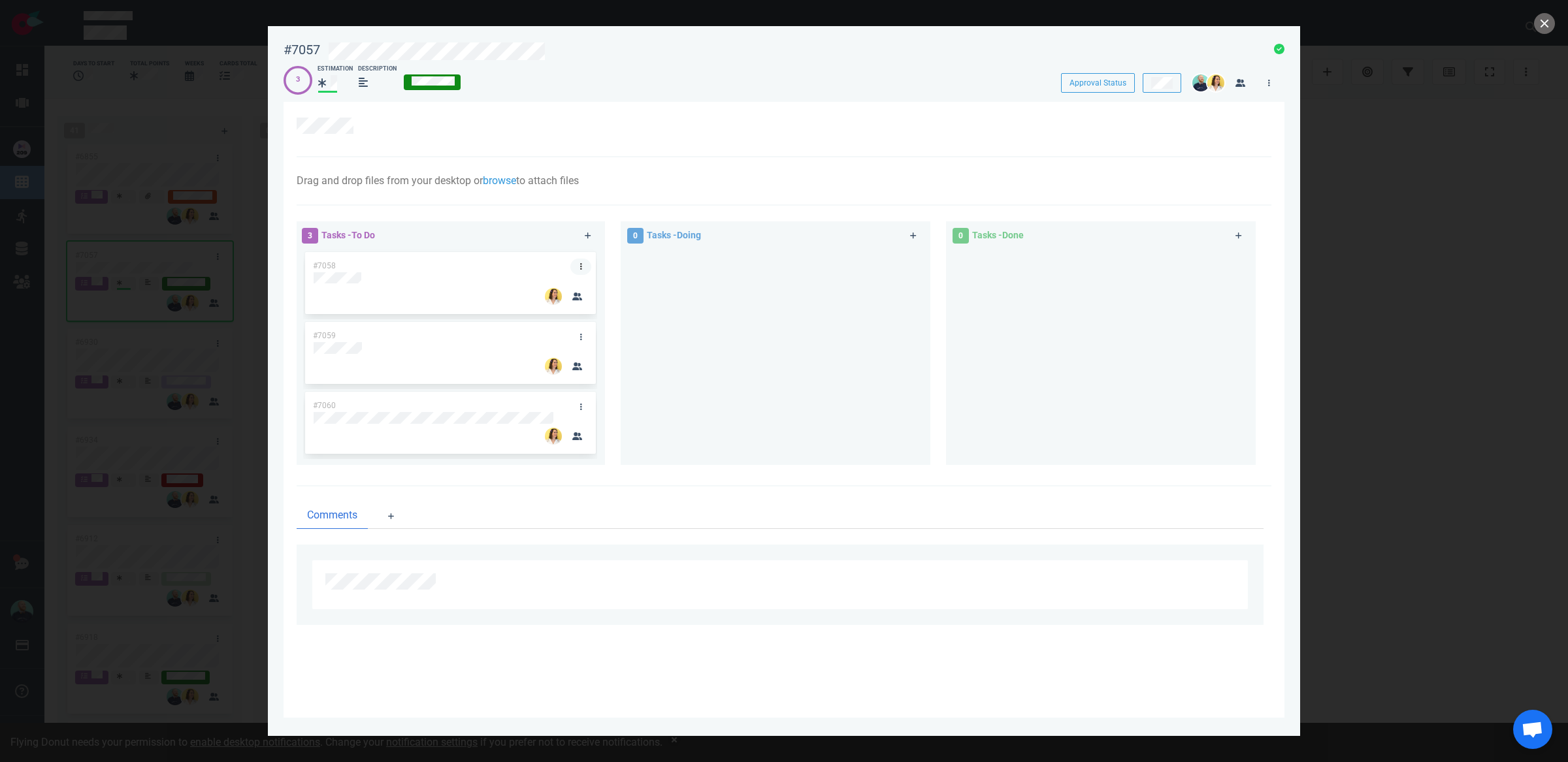
click at [584, 263] on link at bounding box center [580, 267] width 21 height 17
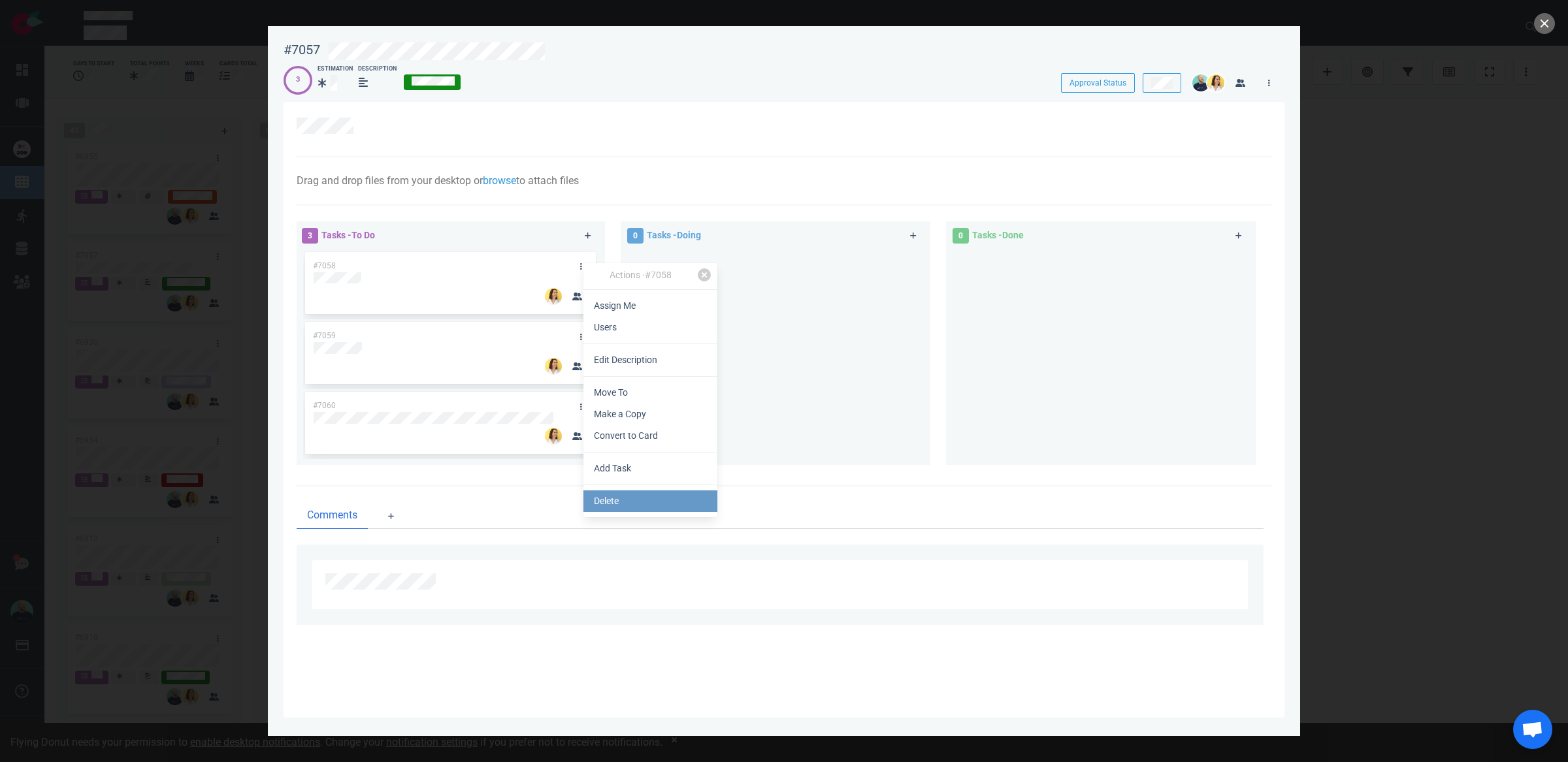
click at [622, 504] on link "Delete" at bounding box center [651, 501] width 134 height 21
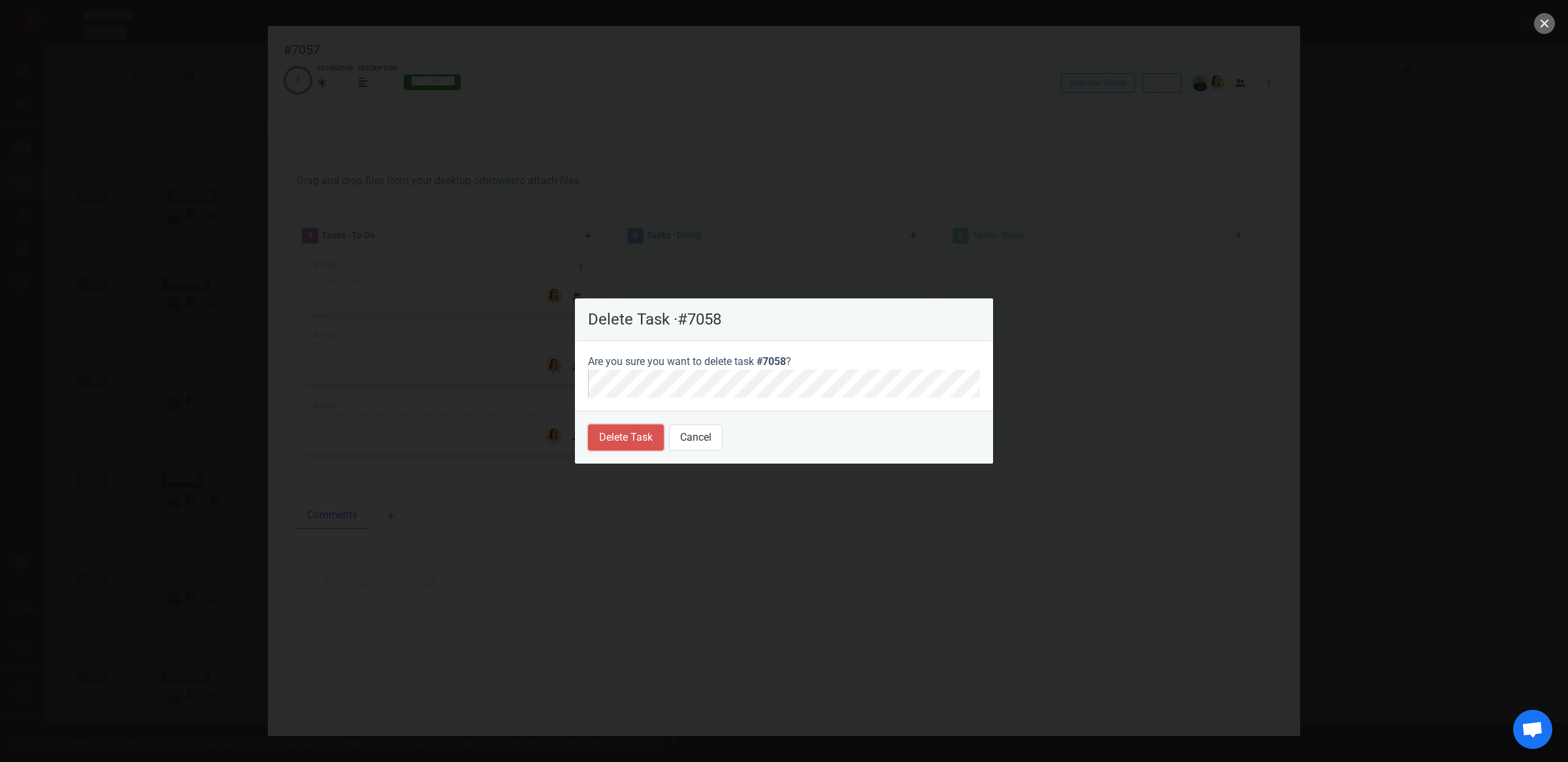
drag, startPoint x: 607, startPoint y: 449, endPoint x: 607, endPoint y: 439, distance: 10.0
click at [607, 449] on button "Delete Task" at bounding box center [626, 437] width 76 height 26
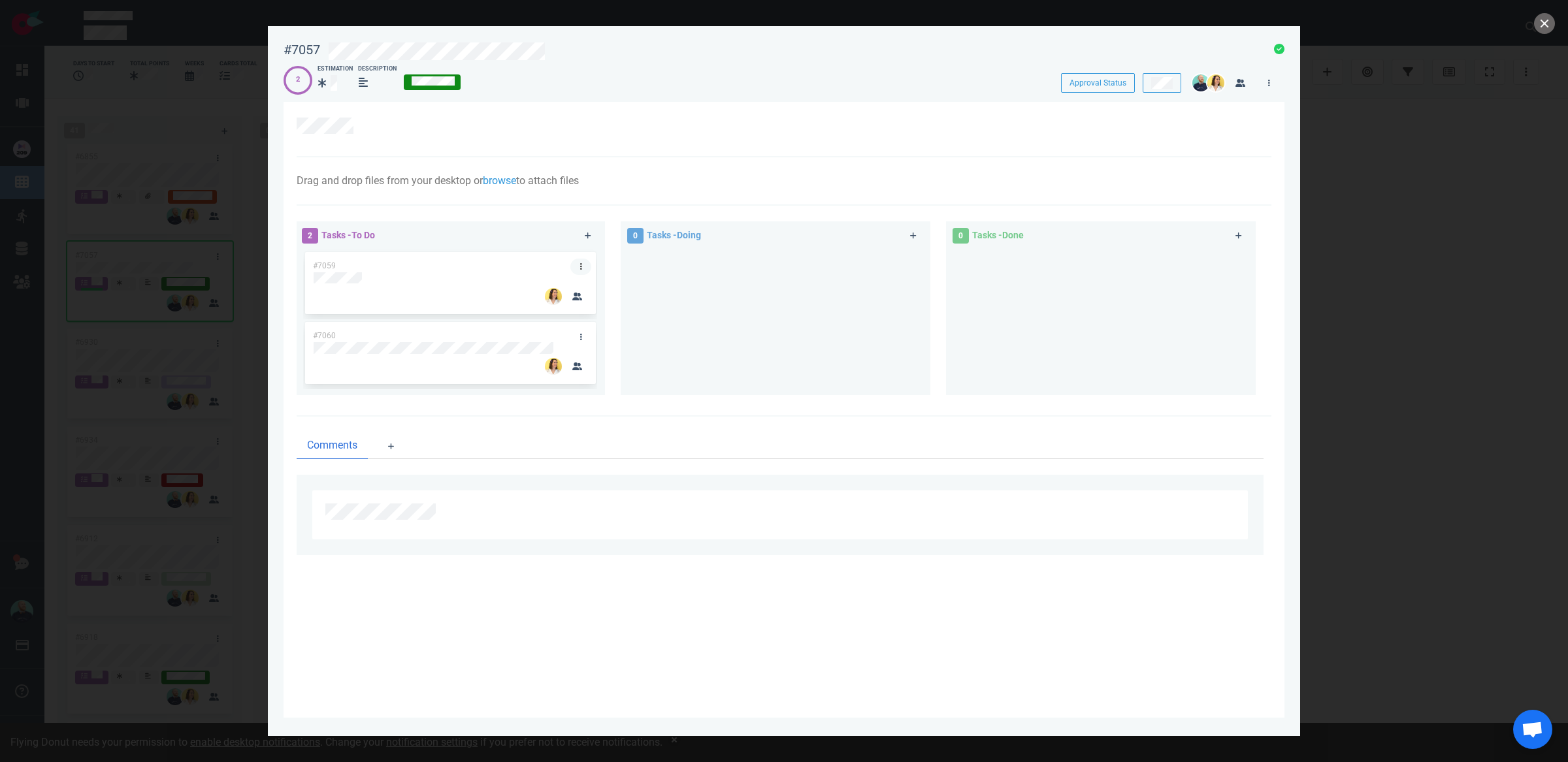
click at [574, 264] on link at bounding box center [580, 267] width 21 height 17
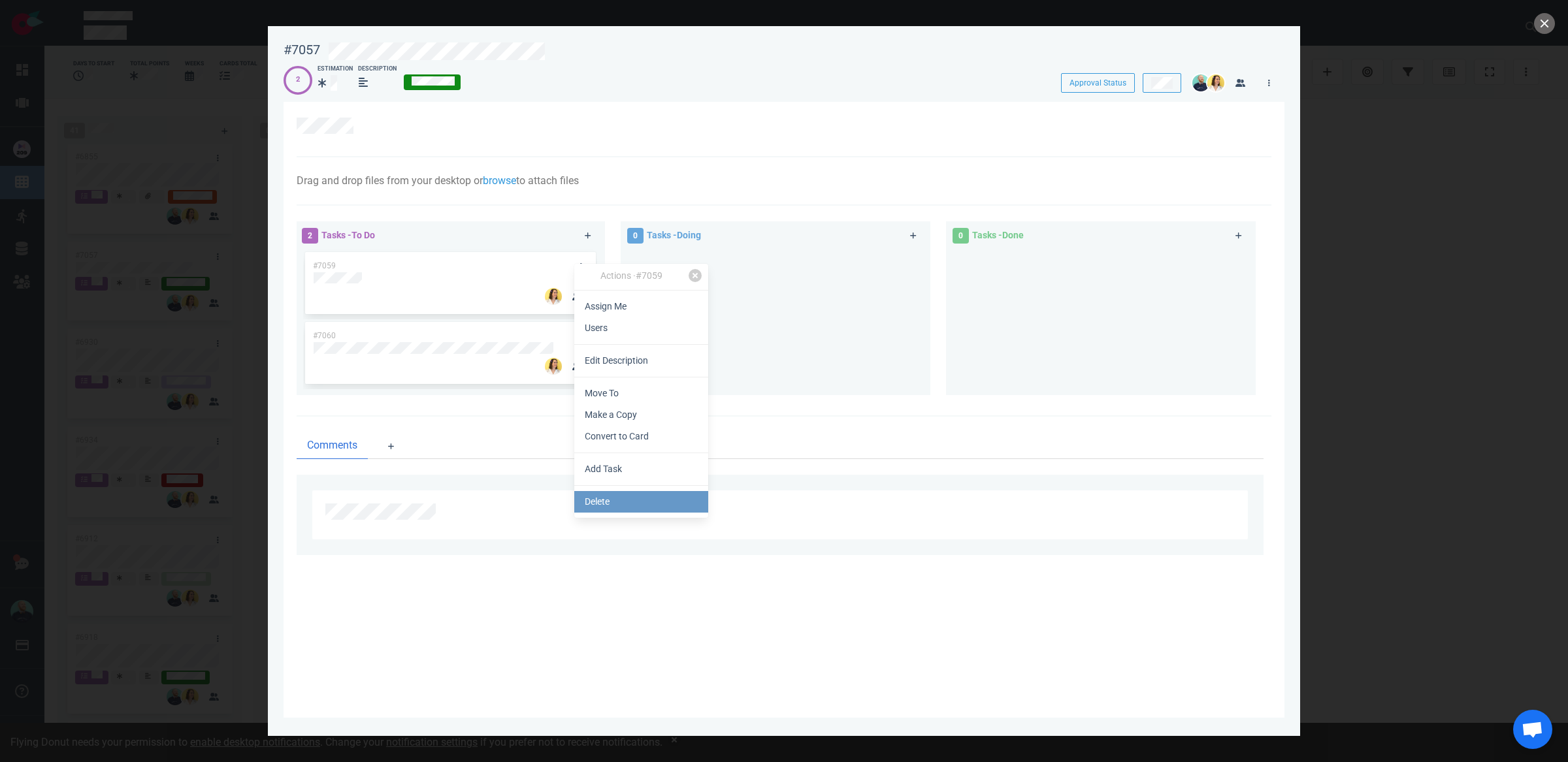
click at [602, 498] on link "Delete" at bounding box center [642, 502] width 134 height 21
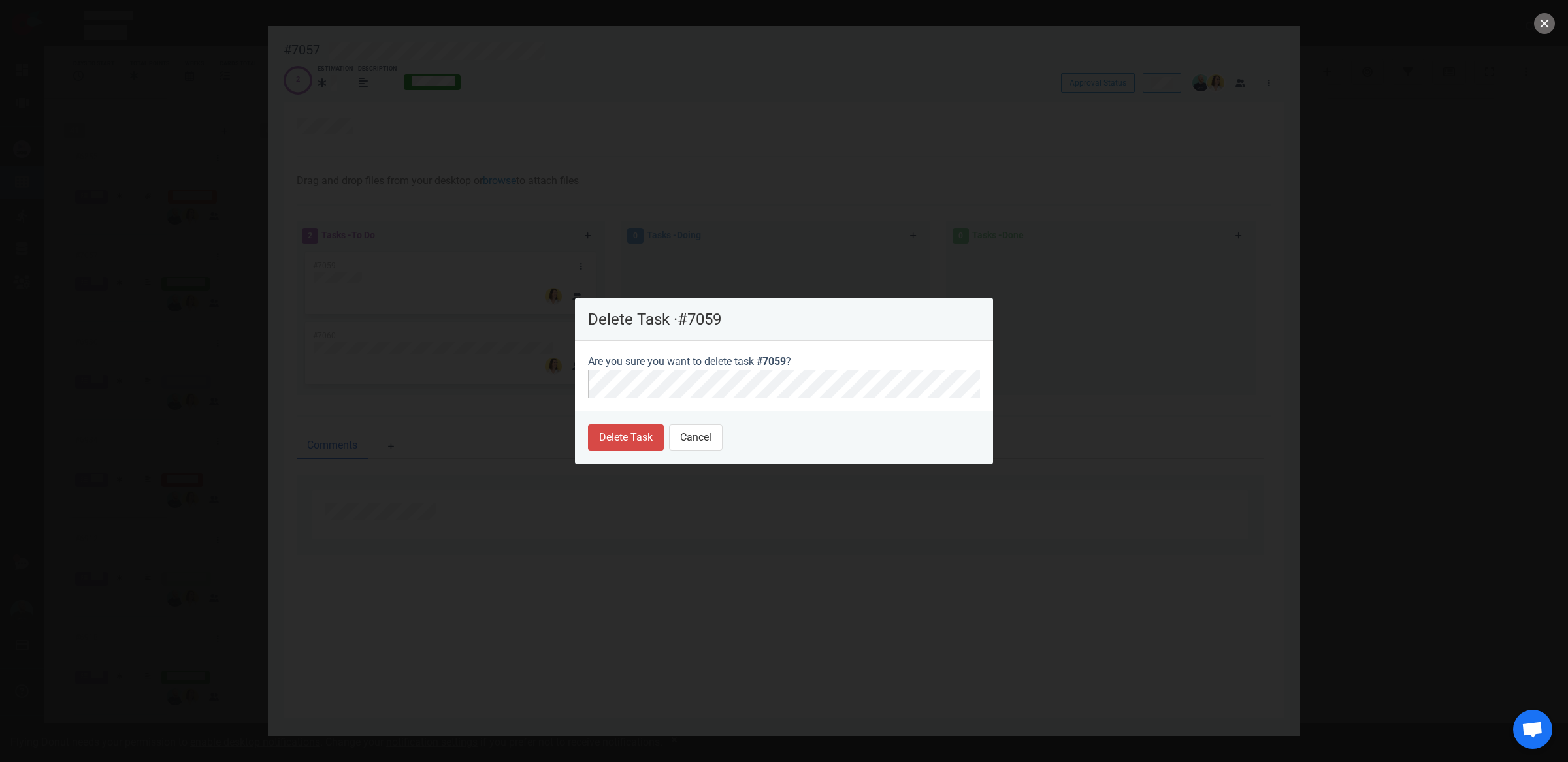
click at [614, 426] on footer "Delete Task Cancel" at bounding box center [784, 437] width 418 height 53
click at [624, 433] on button "Delete Task" at bounding box center [626, 437] width 76 height 26
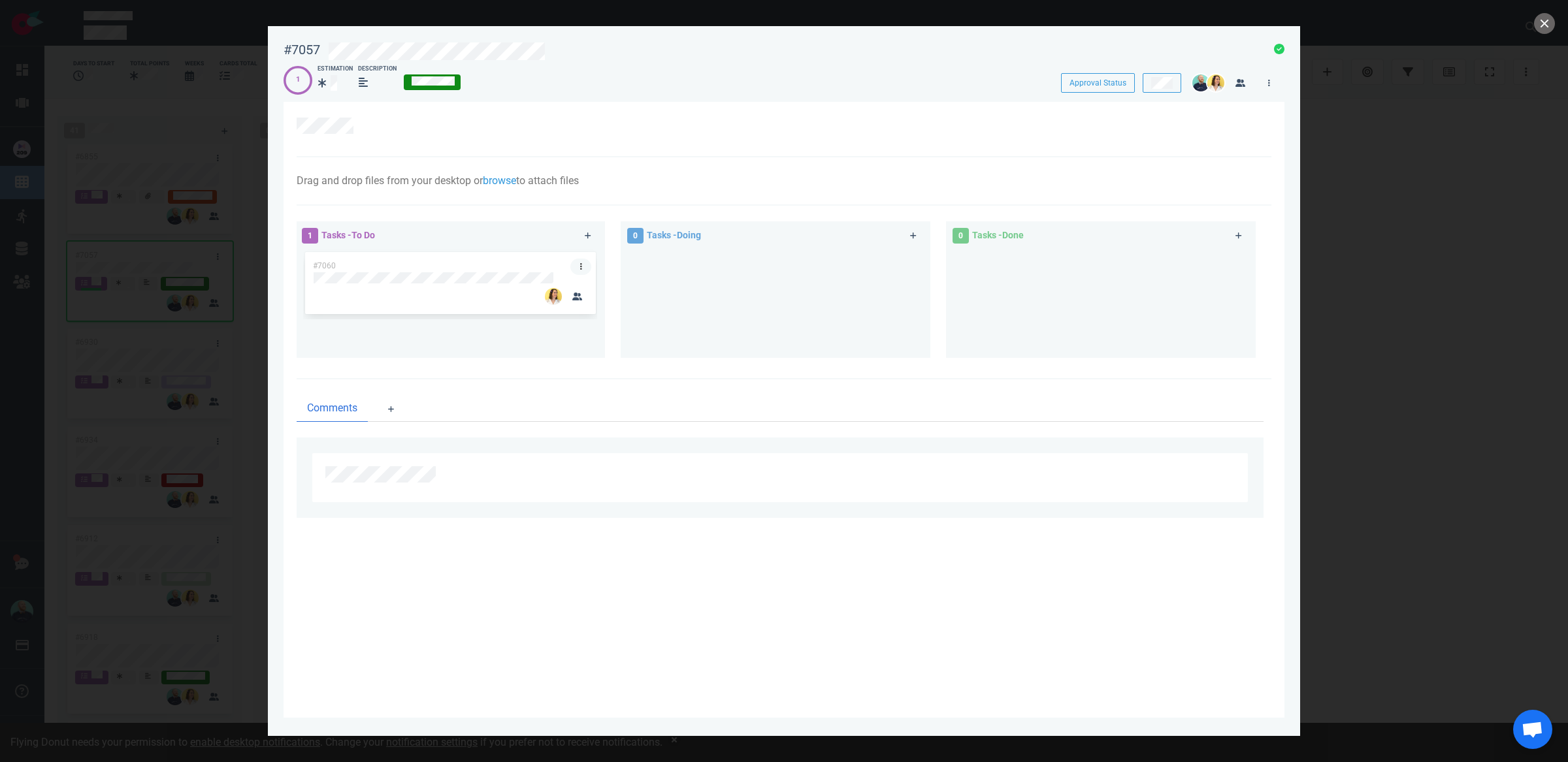
click at [580, 266] on icon at bounding box center [581, 266] width 2 height 8
click at [632, 510] on link "Delete" at bounding box center [646, 504] width 134 height 21
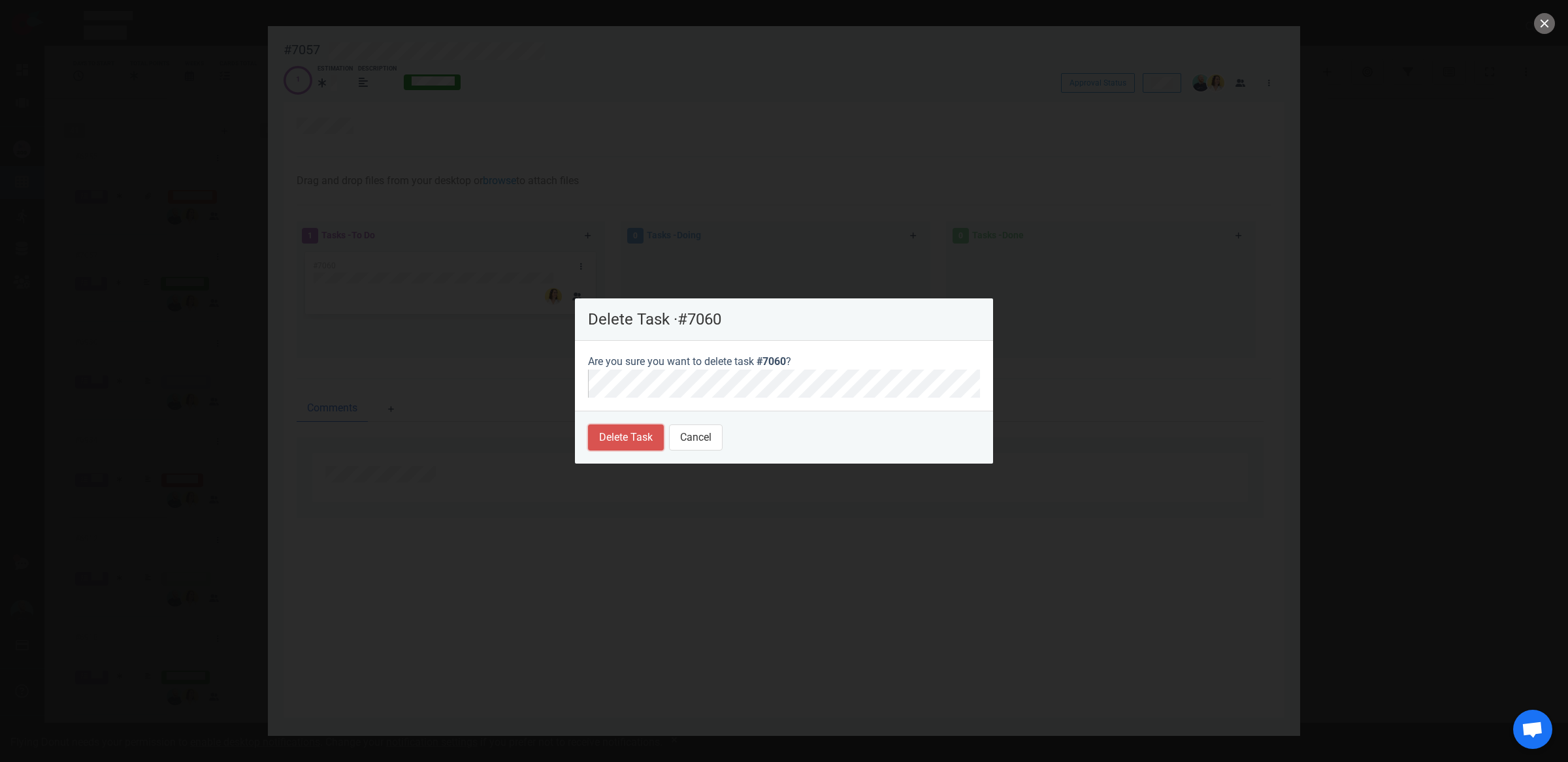
click at [614, 443] on button "Delete Task" at bounding box center [626, 437] width 76 height 26
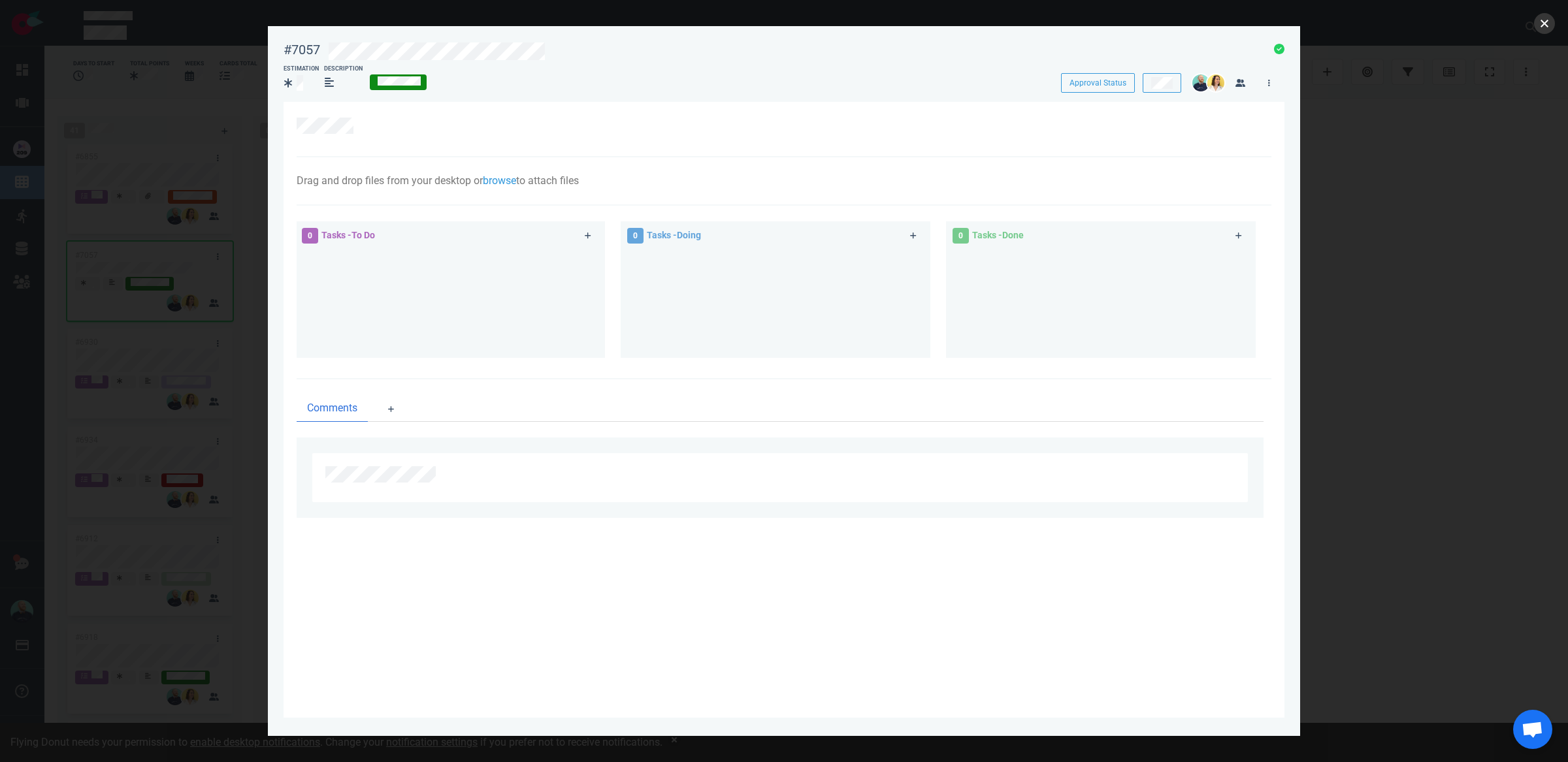
click at [1549, 23] on button "close" at bounding box center [1544, 23] width 21 height 21
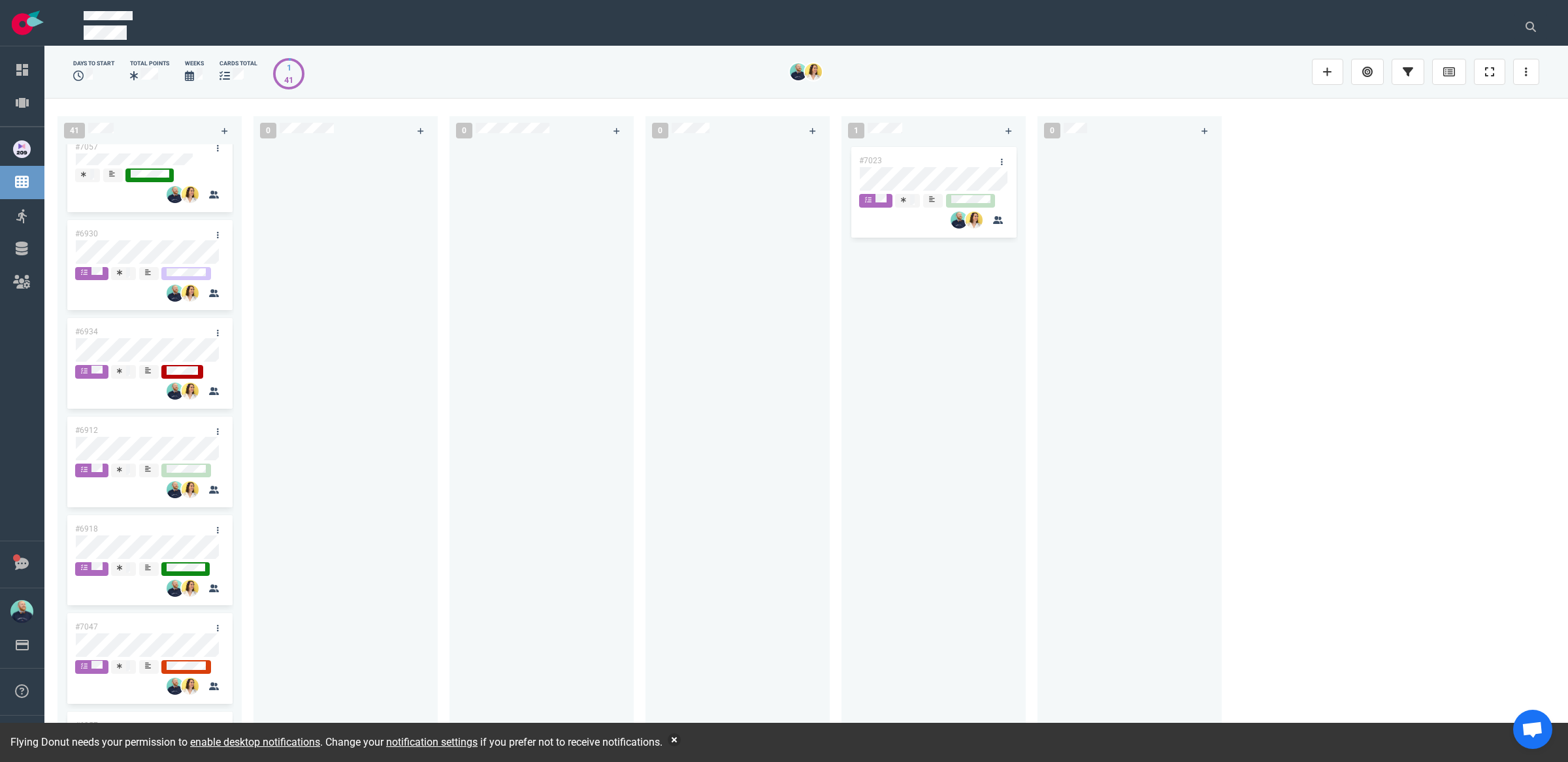
scroll to position [2990, 0]
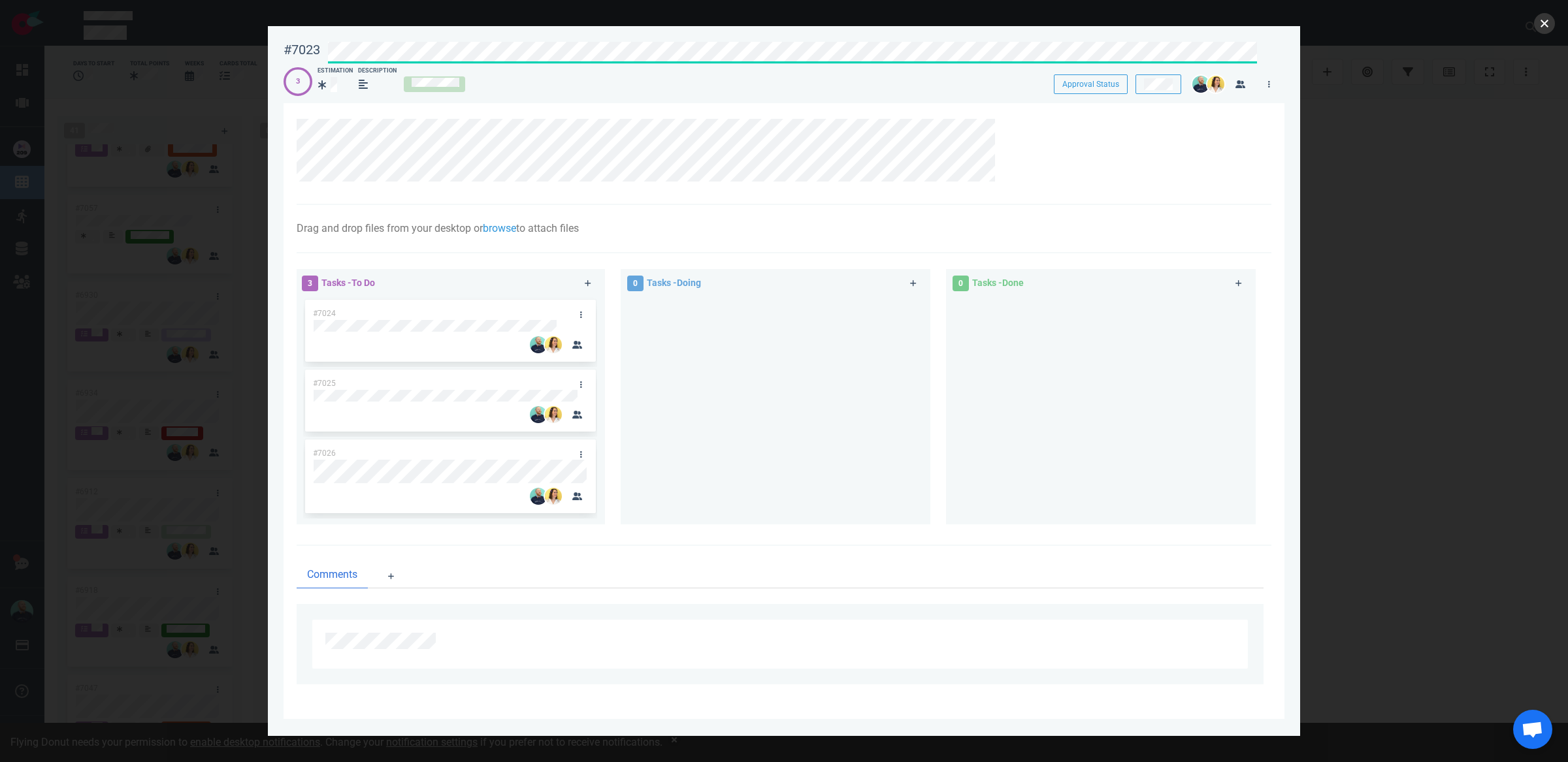
click at [1550, 21] on button "close" at bounding box center [1544, 23] width 21 height 21
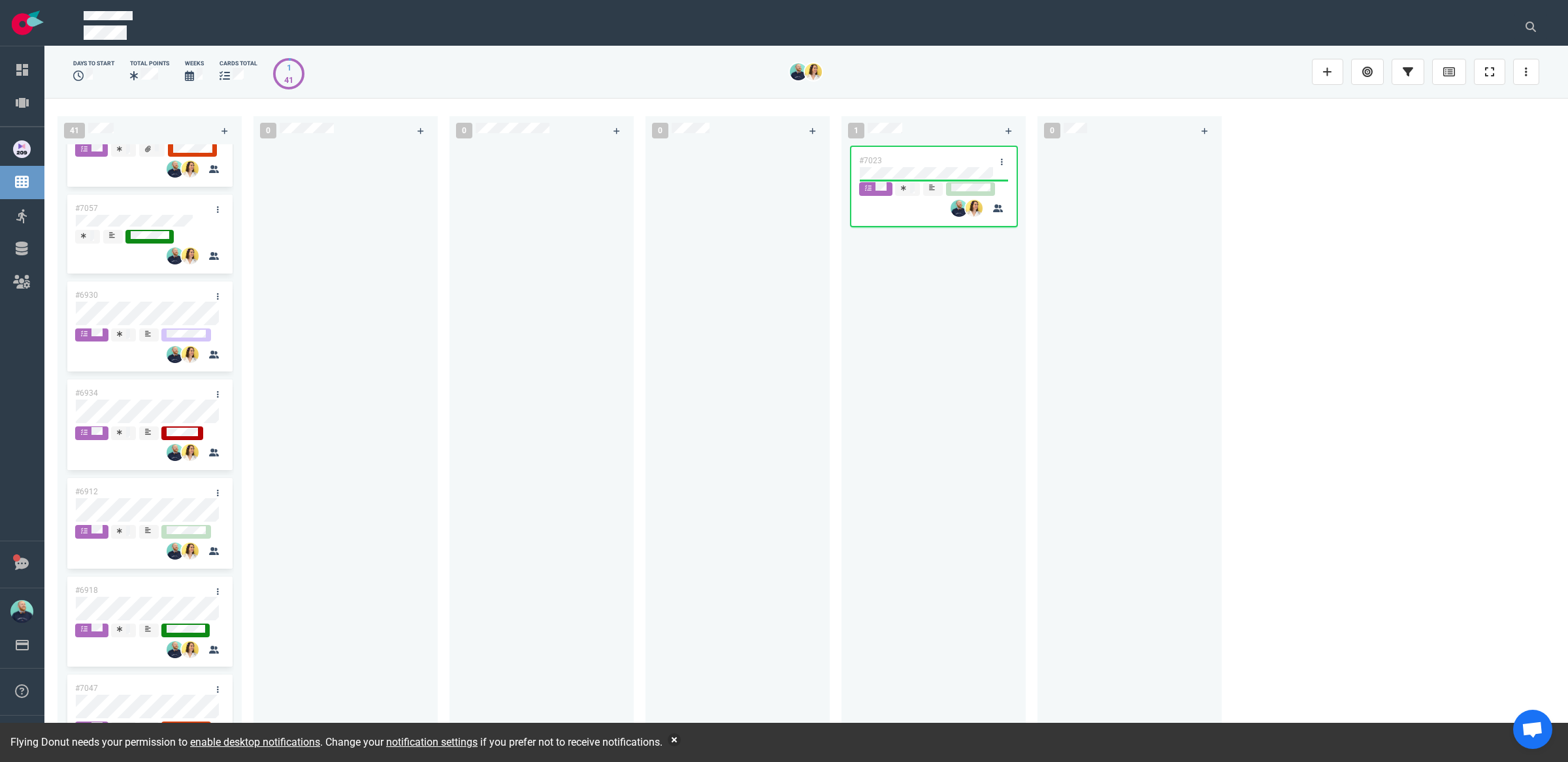
click at [842, 414] on div "#7023" at bounding box center [933, 441] width 184 height 595
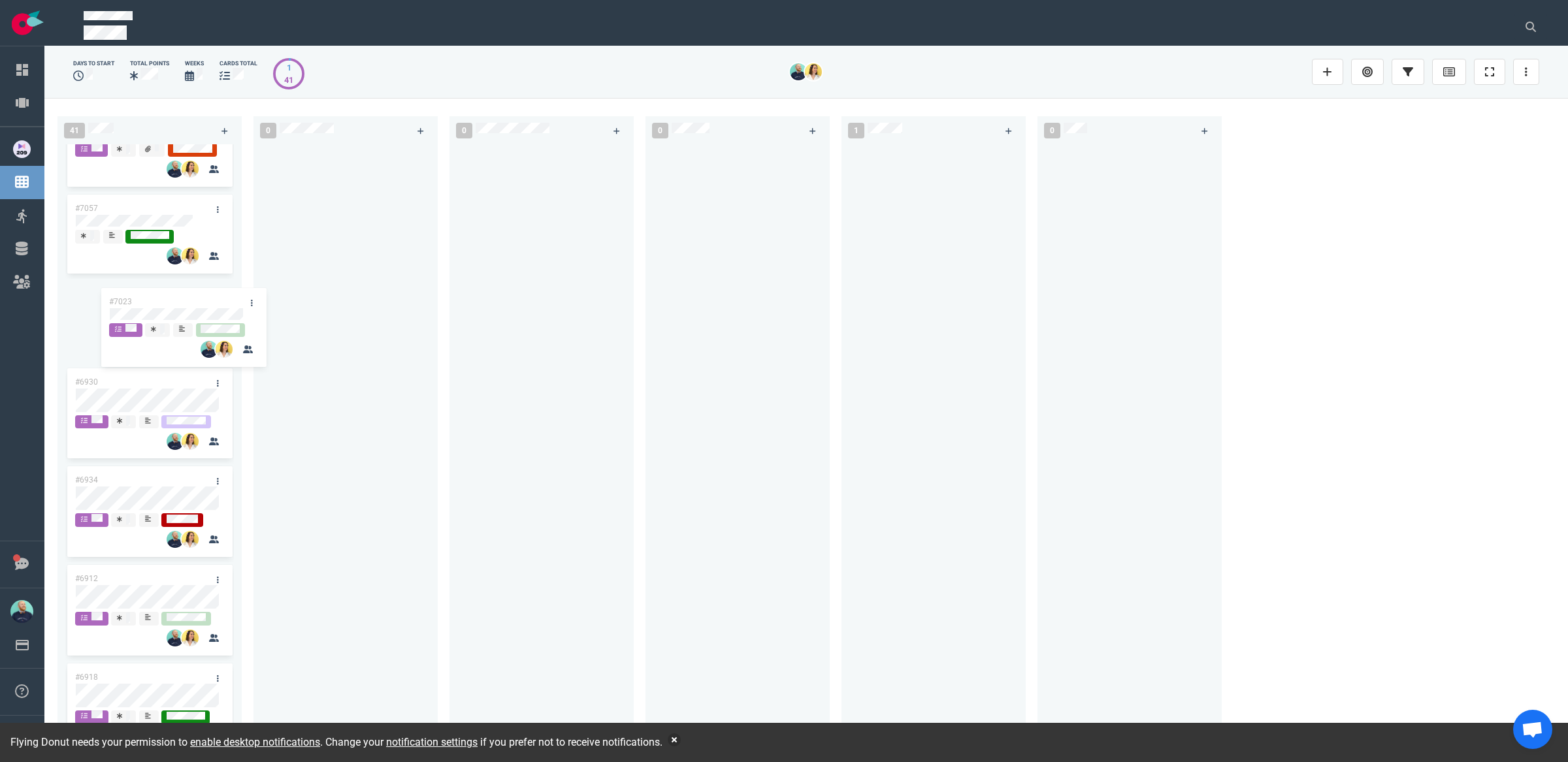
drag, startPoint x: 906, startPoint y: 165, endPoint x: 149, endPoint y: 309, distance: 770.6
click at [147, 306] on div "41 #6980 #7051 #6755 #6944 #6942 #6938 #6952 #6948 #6951 #6987 #6767 #6925 #692…" at bounding box center [806, 430] width 1524 height 664
click at [417, 390] on div at bounding box center [346, 439] width 169 height 589
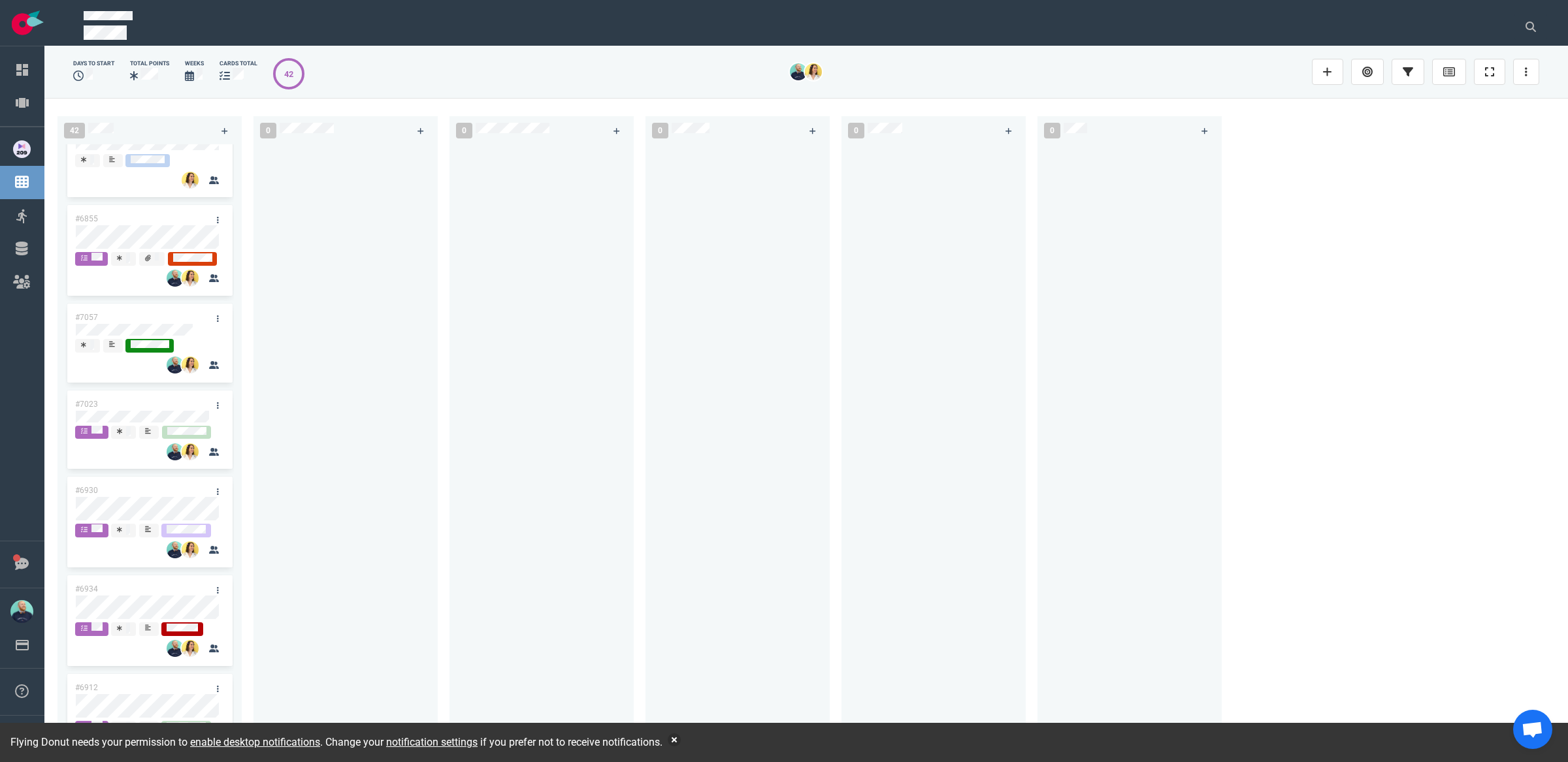
scroll to position [2267, 0]
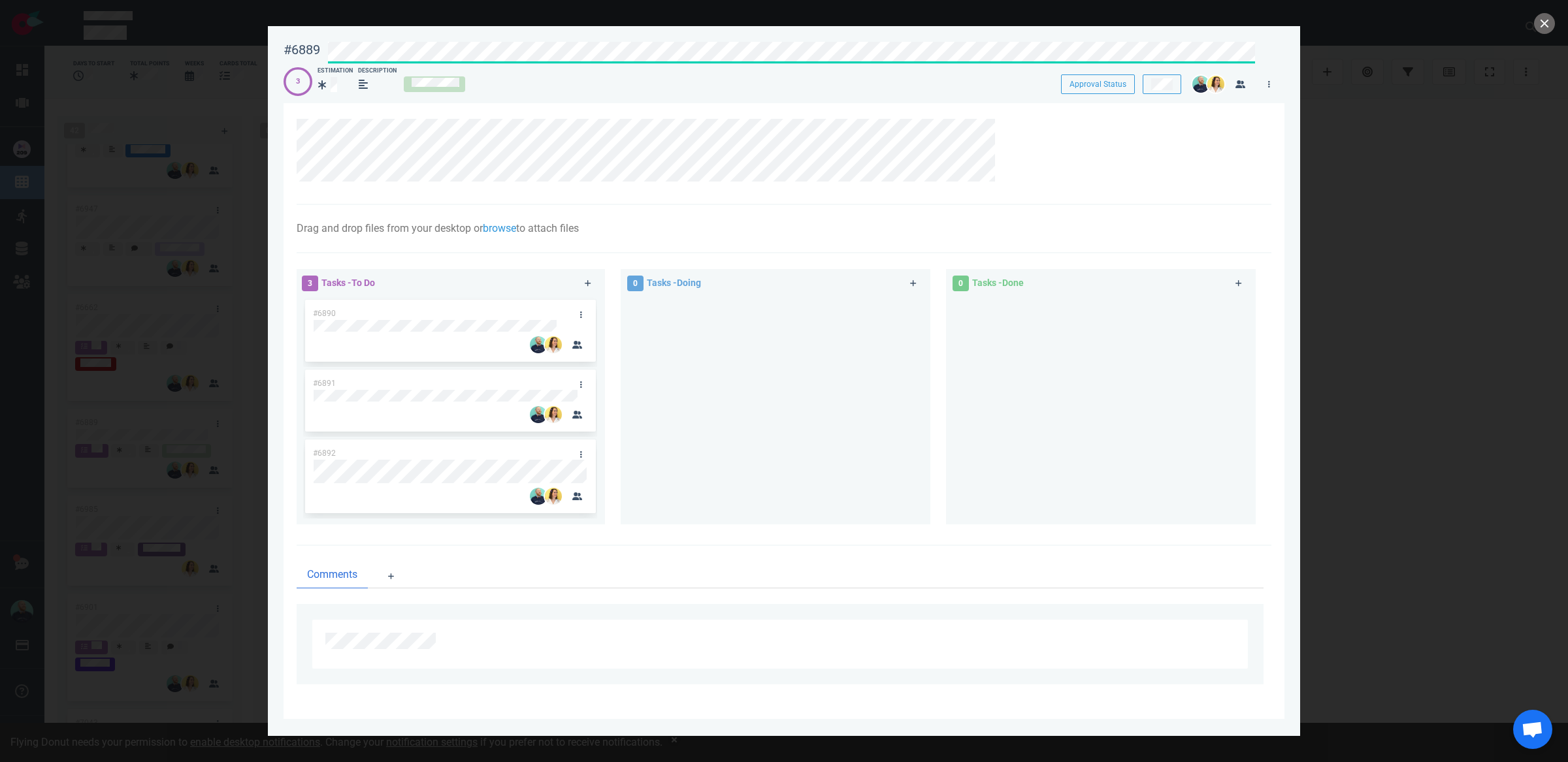
click at [746, 483] on div at bounding box center [775, 406] width 294 height 217
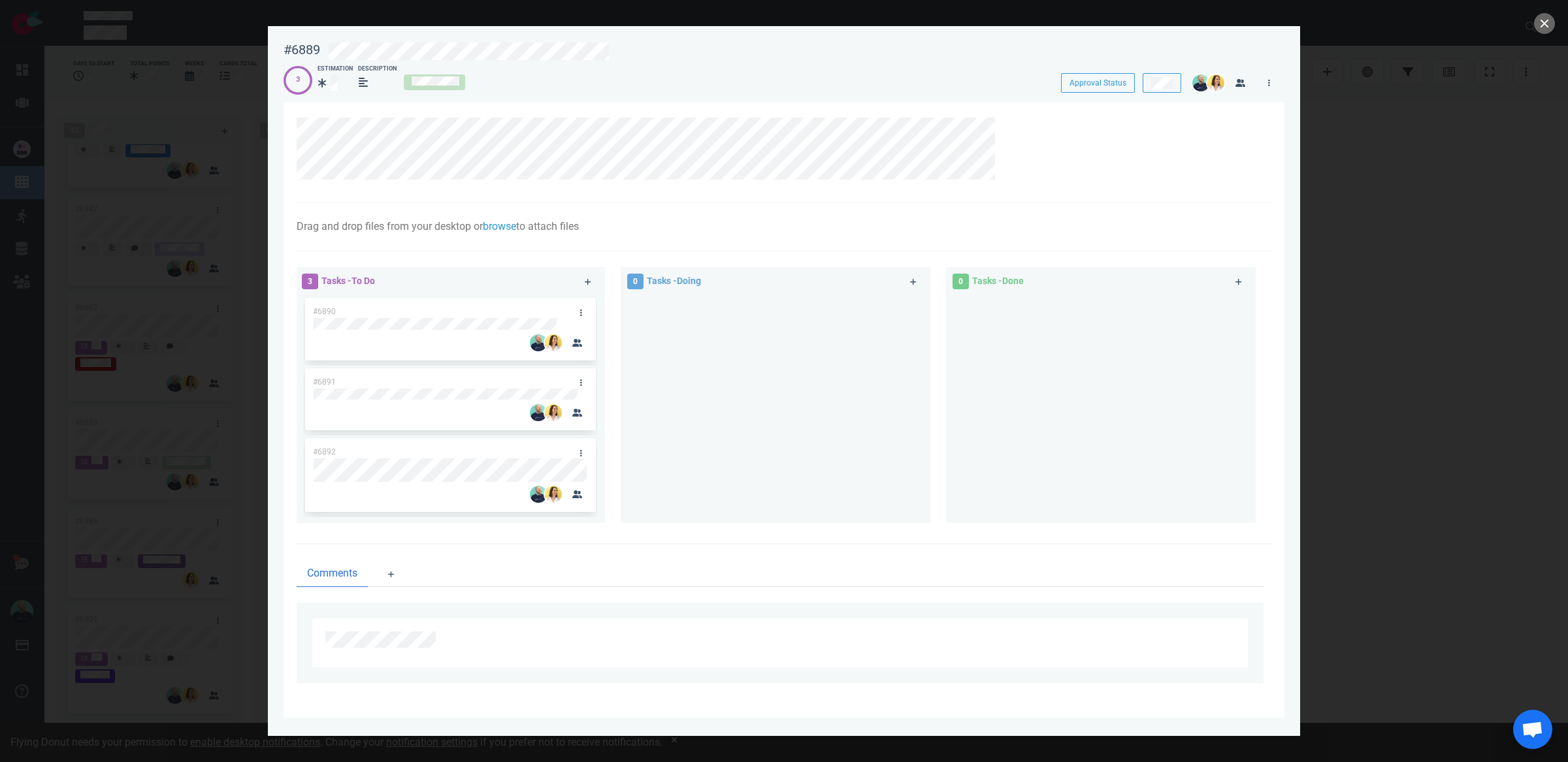
click at [719, 475] on div at bounding box center [775, 404] width 294 height 217
click at [776, 445] on div at bounding box center [775, 404] width 294 height 217
click at [1543, 25] on button "close" at bounding box center [1544, 23] width 21 height 21
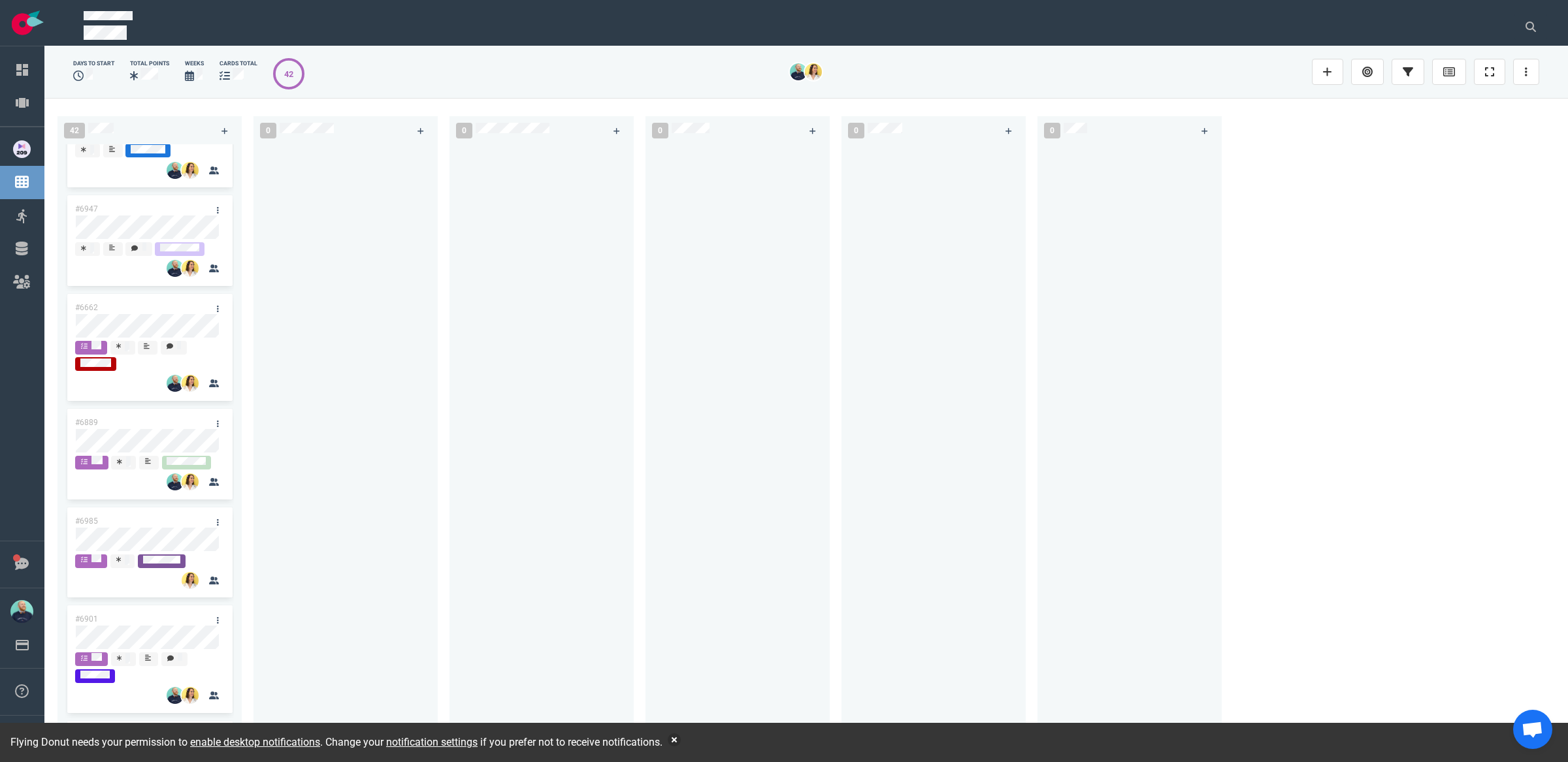
scroll to position [2893, 0]
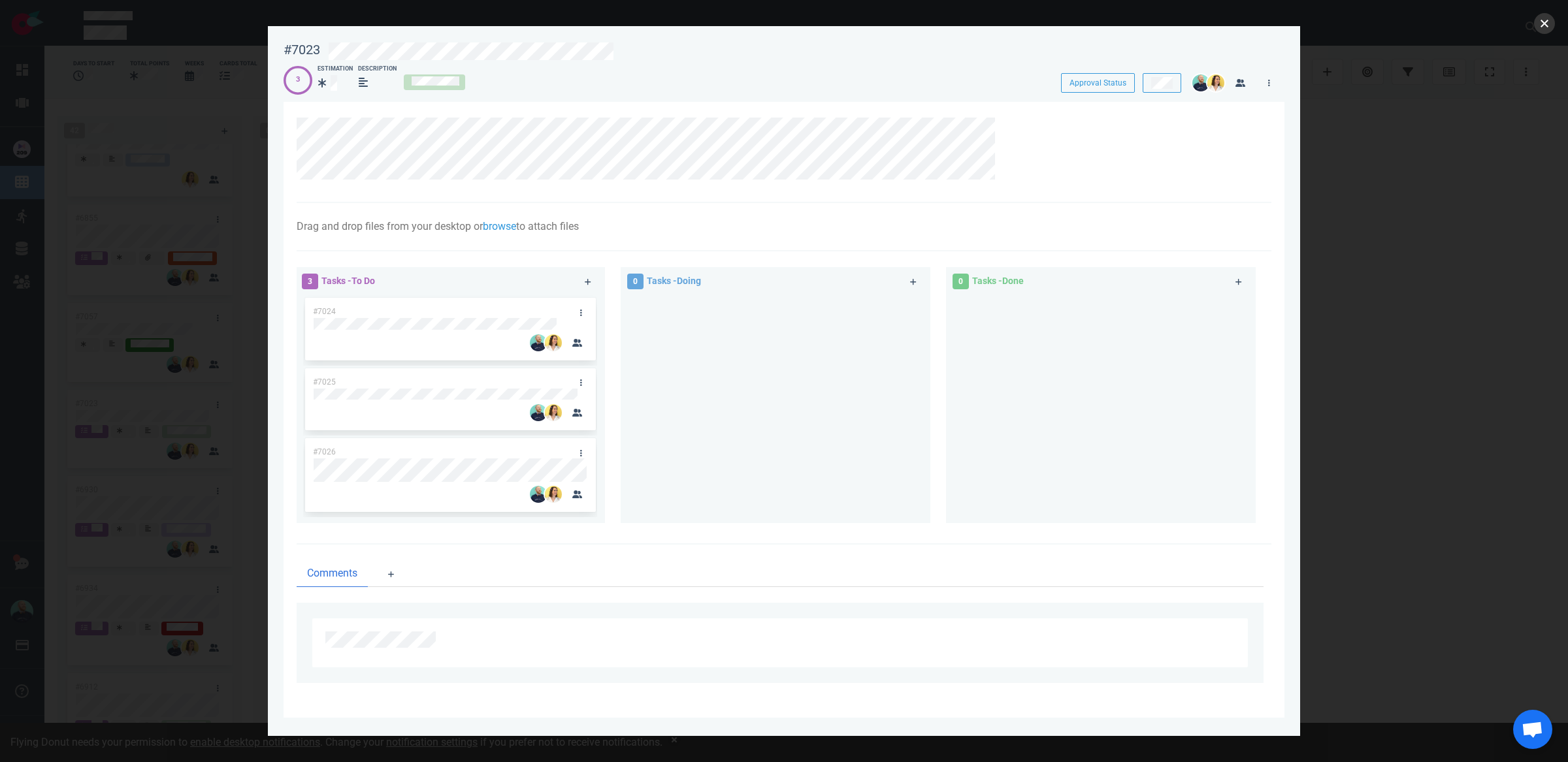
click at [1550, 25] on button "close" at bounding box center [1544, 23] width 21 height 21
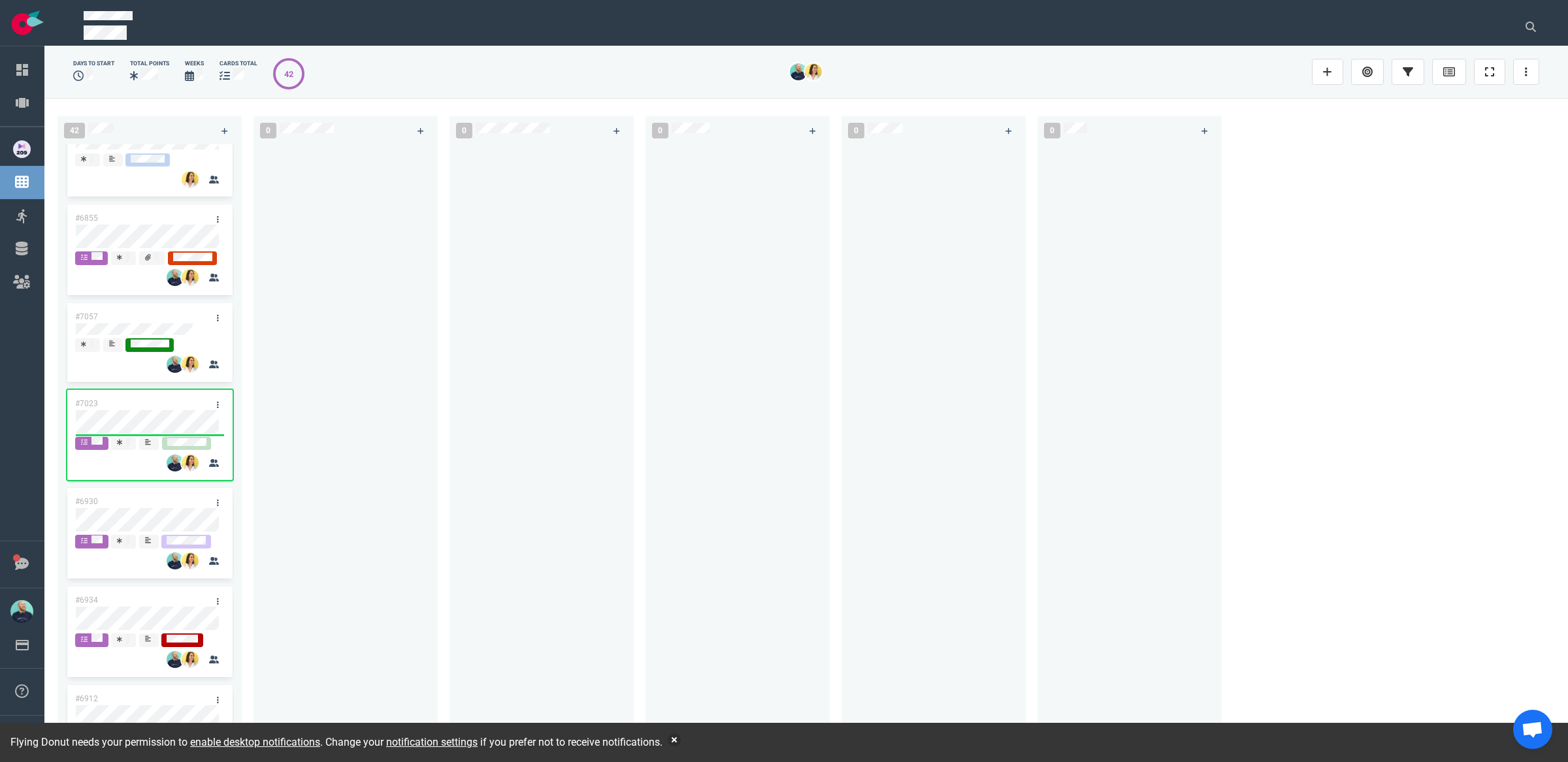
click at [380, 425] on div at bounding box center [346, 439] width 169 height 589
click at [445, 514] on div "0" at bounding box center [351, 429] width 196 height 643
click at [217, 409] on icon at bounding box center [218, 405] width 2 height 8
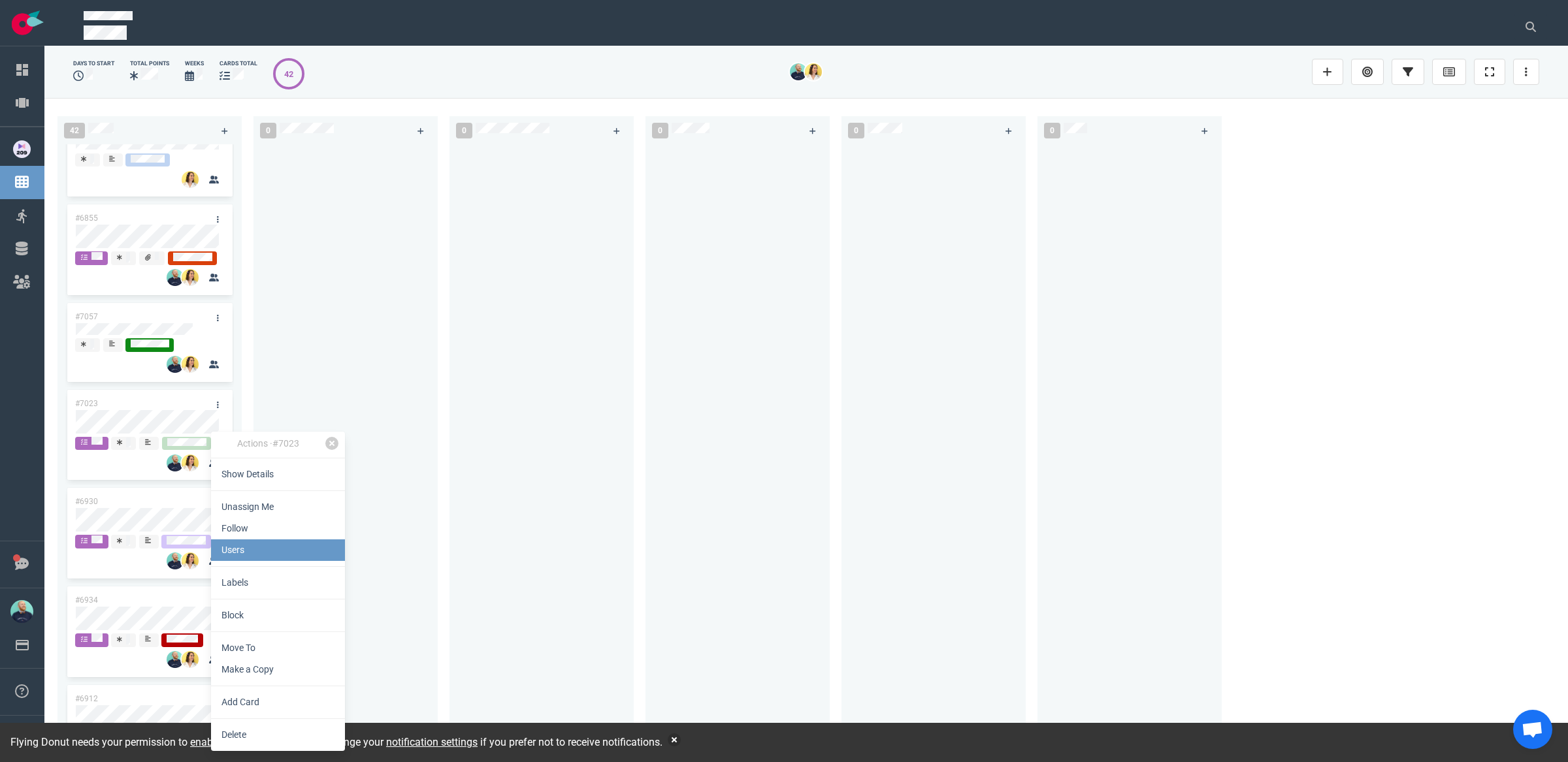
click at [252, 551] on link "Users" at bounding box center [278, 550] width 134 height 21
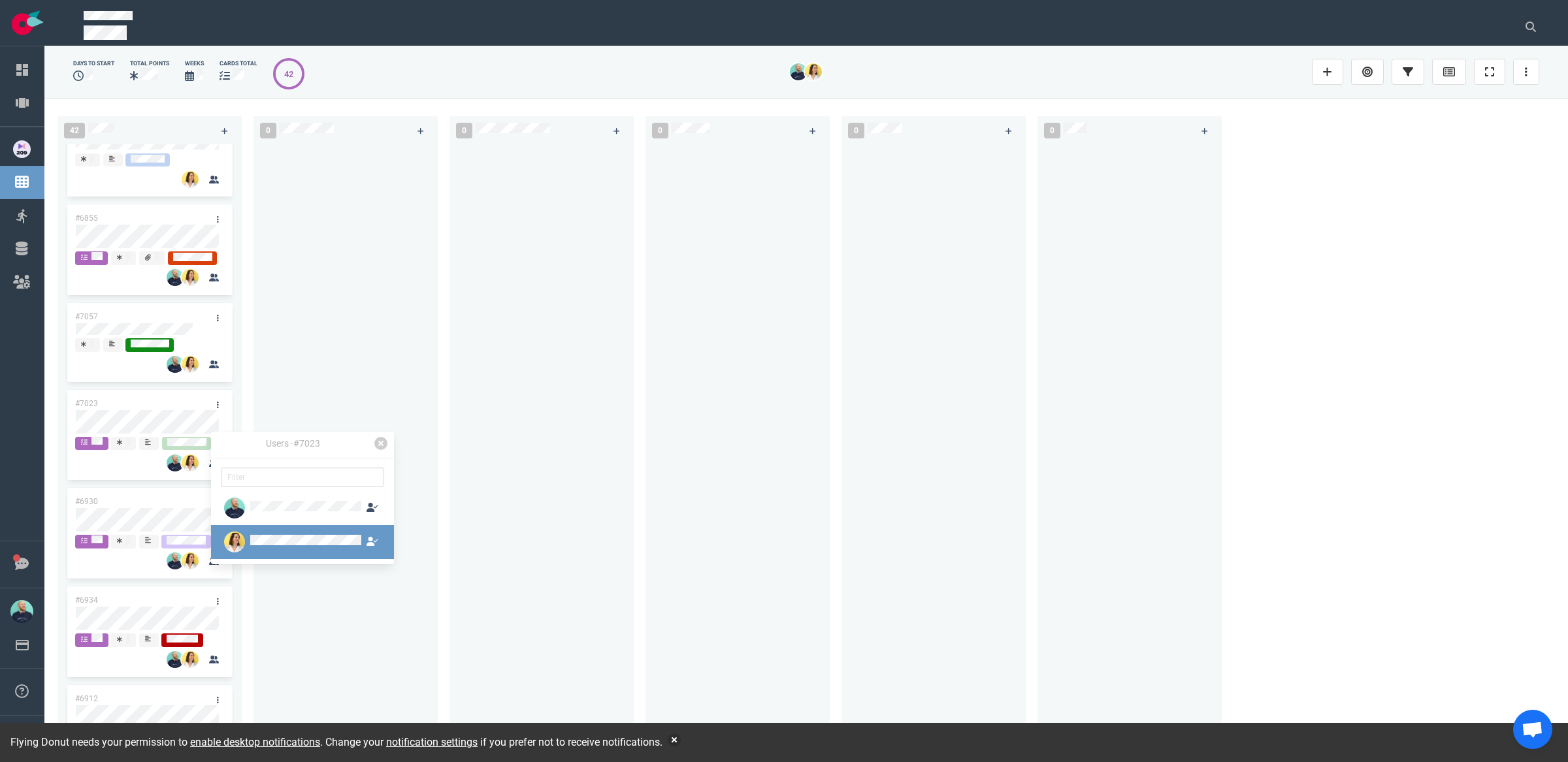
click at [279, 534] on div at bounding box center [292, 542] width 141 height 21
click at [282, 538] on button "Unassign" at bounding box center [272, 531] width 50 height 20
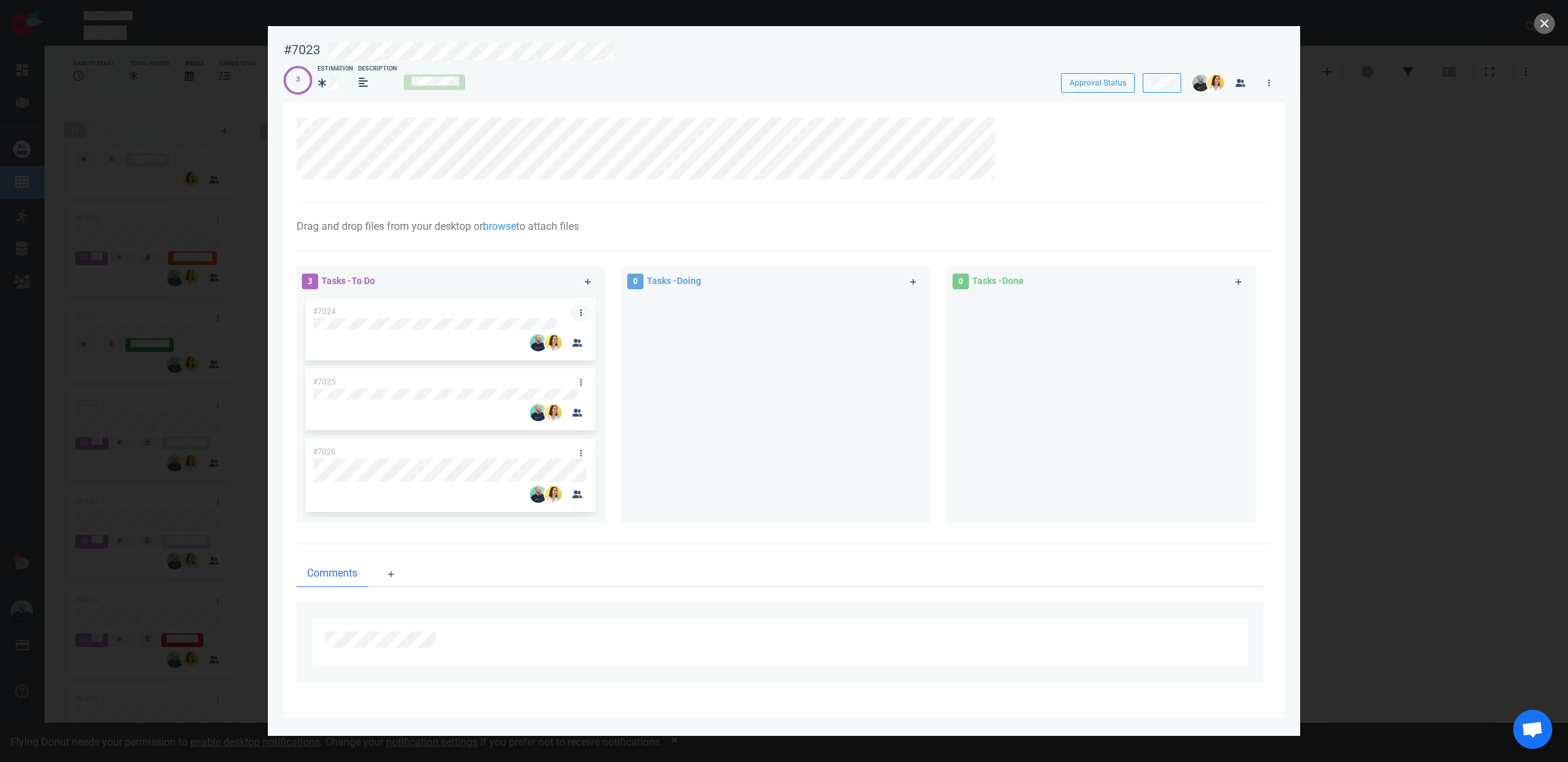
click at [584, 310] on link at bounding box center [580, 313] width 21 height 17
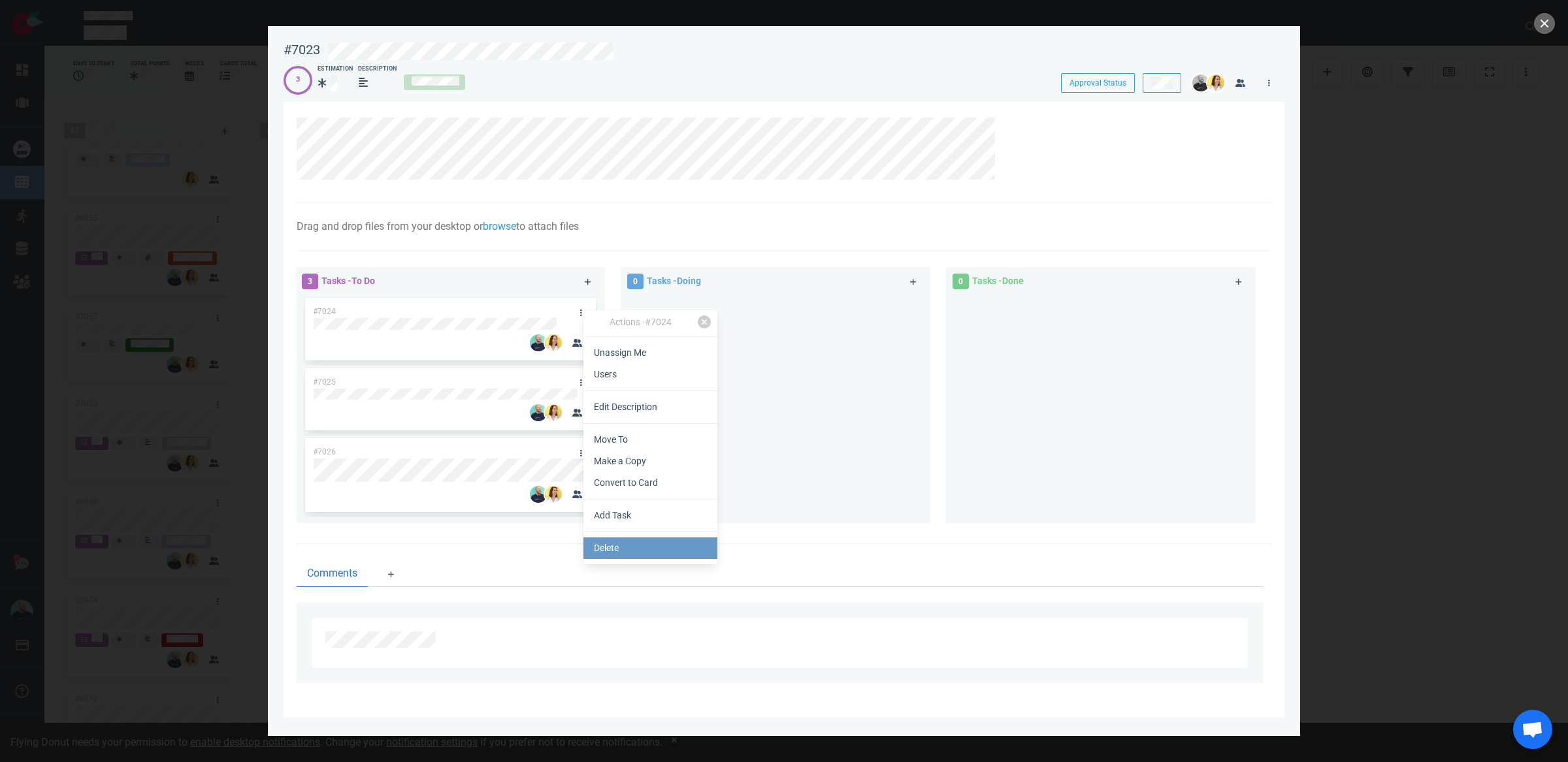
click at [605, 538] on link "Delete" at bounding box center [651, 548] width 134 height 21
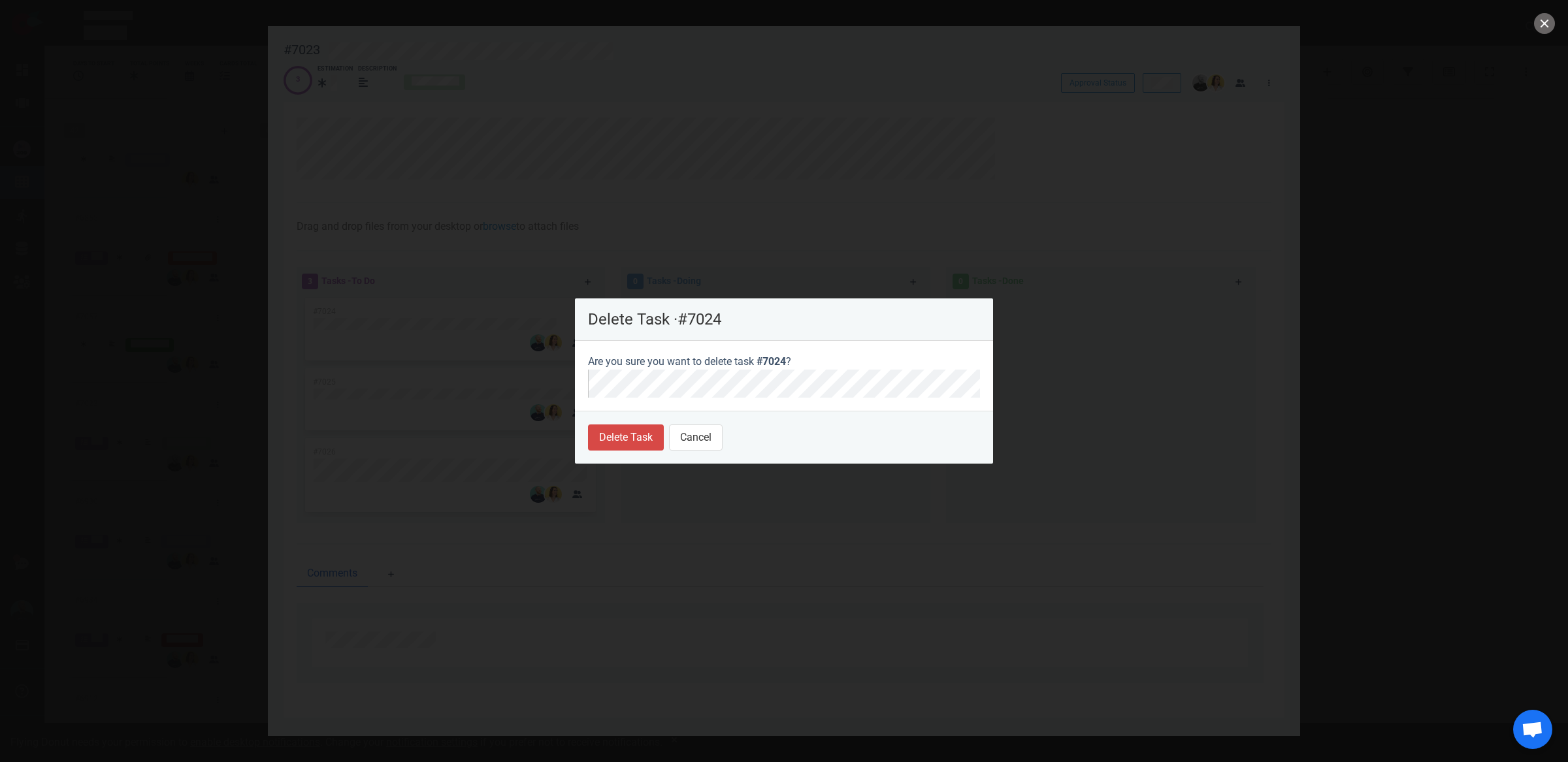
drag, startPoint x: 604, startPoint y: 455, endPoint x: 624, endPoint y: 438, distance: 26.2
click at [605, 453] on footer "Delete Task Cancel" at bounding box center [784, 437] width 418 height 53
click at [624, 437] on button "Delete Task" at bounding box center [626, 437] width 76 height 26
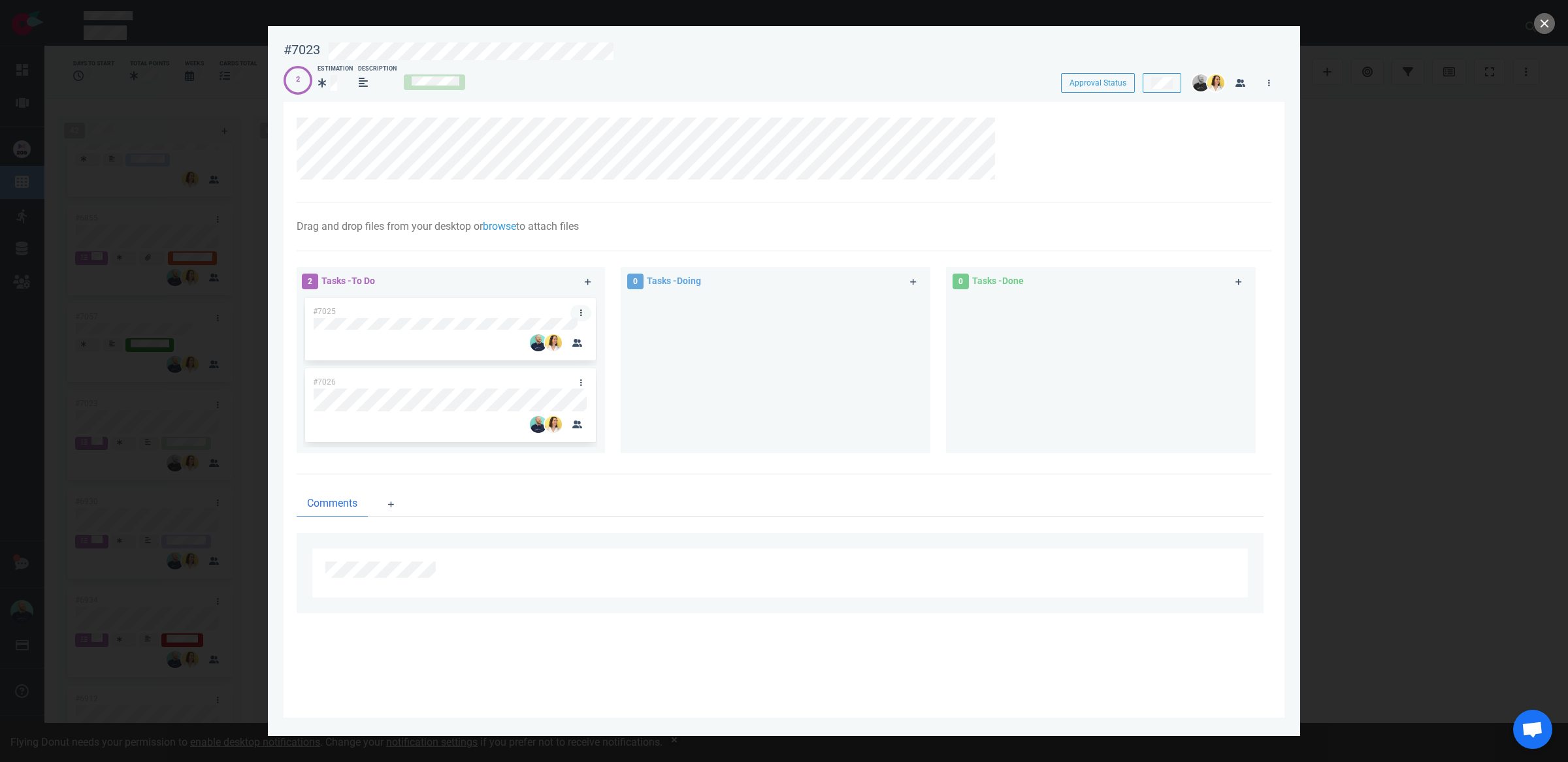
click at [584, 313] on link at bounding box center [580, 313] width 21 height 17
click at [638, 359] on link "Unassign Me" at bounding box center [652, 355] width 134 height 21
click at [581, 385] on icon at bounding box center [581, 383] width 2 height 7
click at [606, 424] on link "Unassign Me" at bounding box center [648, 428] width 134 height 21
click at [1540, 20] on button "close" at bounding box center [1544, 23] width 21 height 21
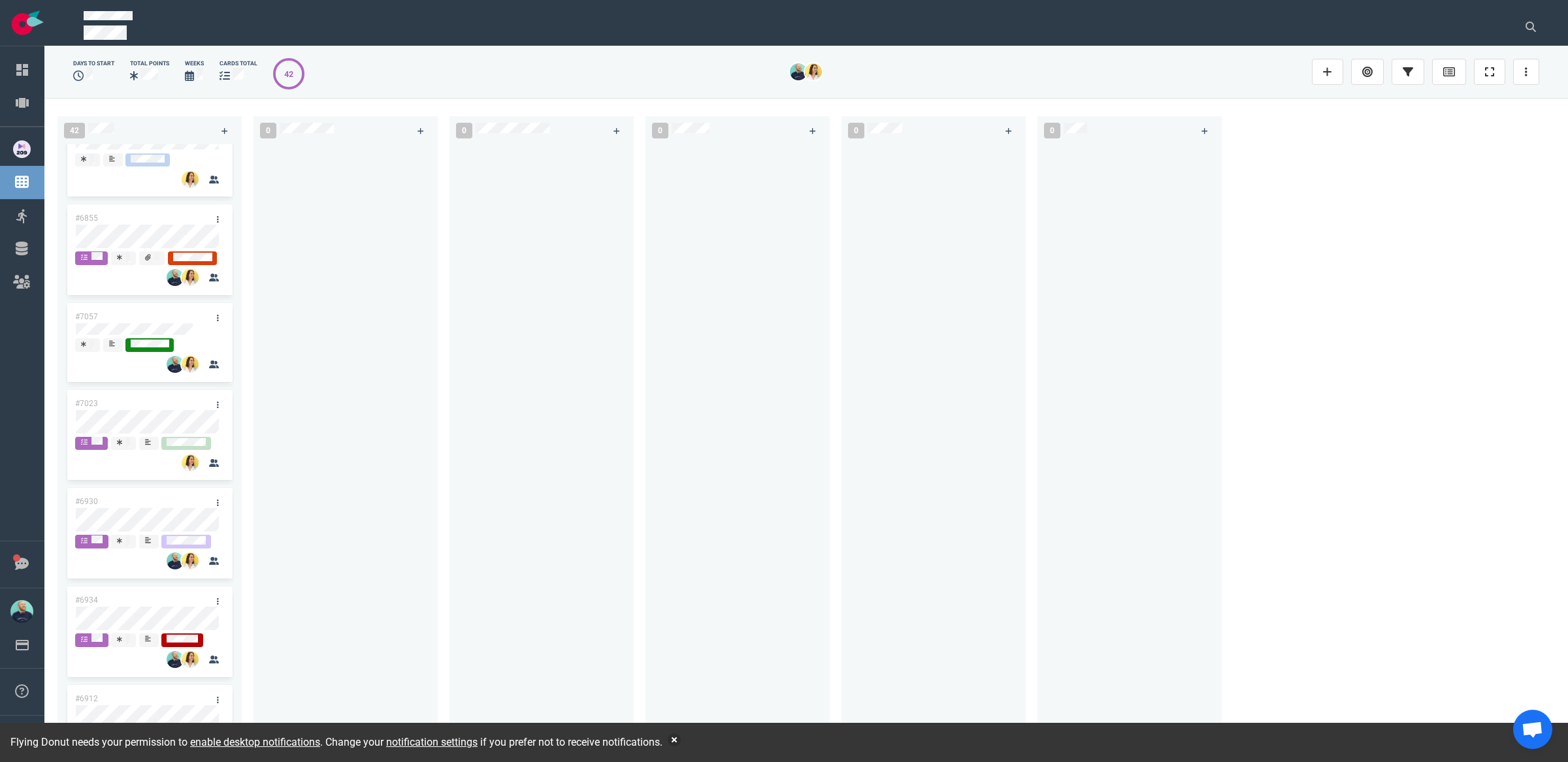
click at [342, 448] on div at bounding box center [346, 439] width 169 height 589
click at [217, 321] on icon at bounding box center [218, 318] width 2 height 7
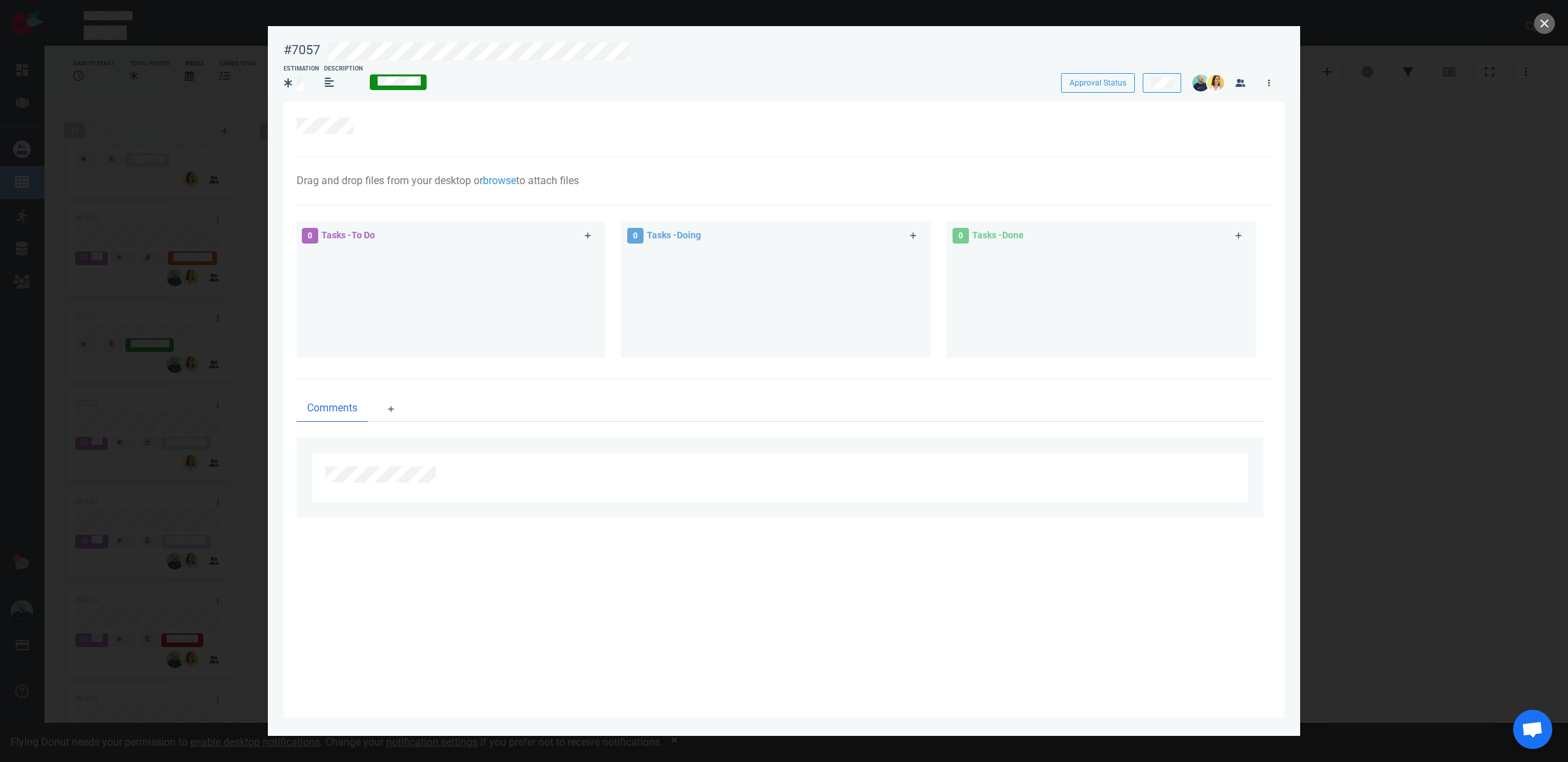
click at [1270, 88] on link at bounding box center [1268, 82] width 21 height 17
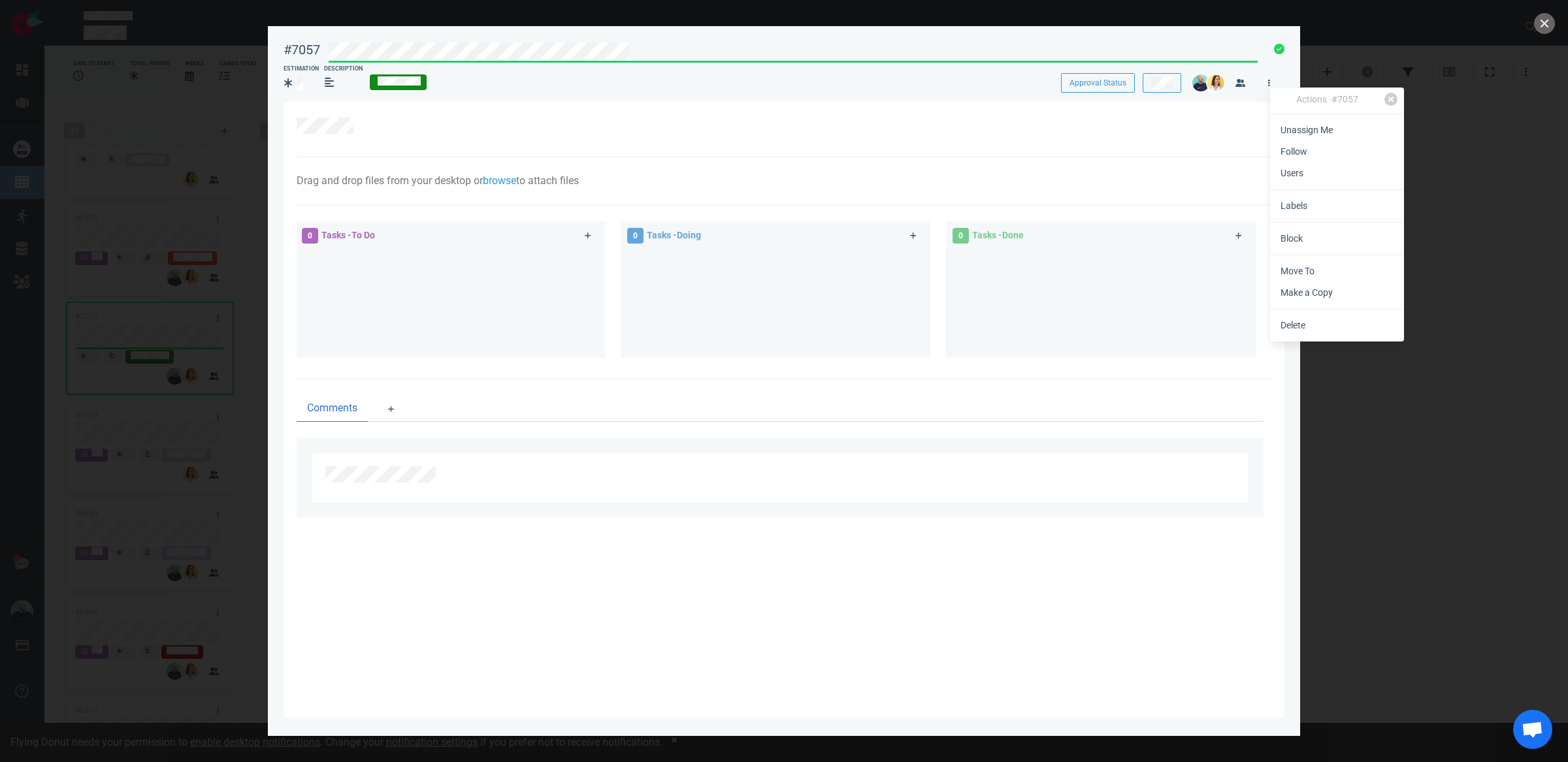
scroll to position [2905, 0]
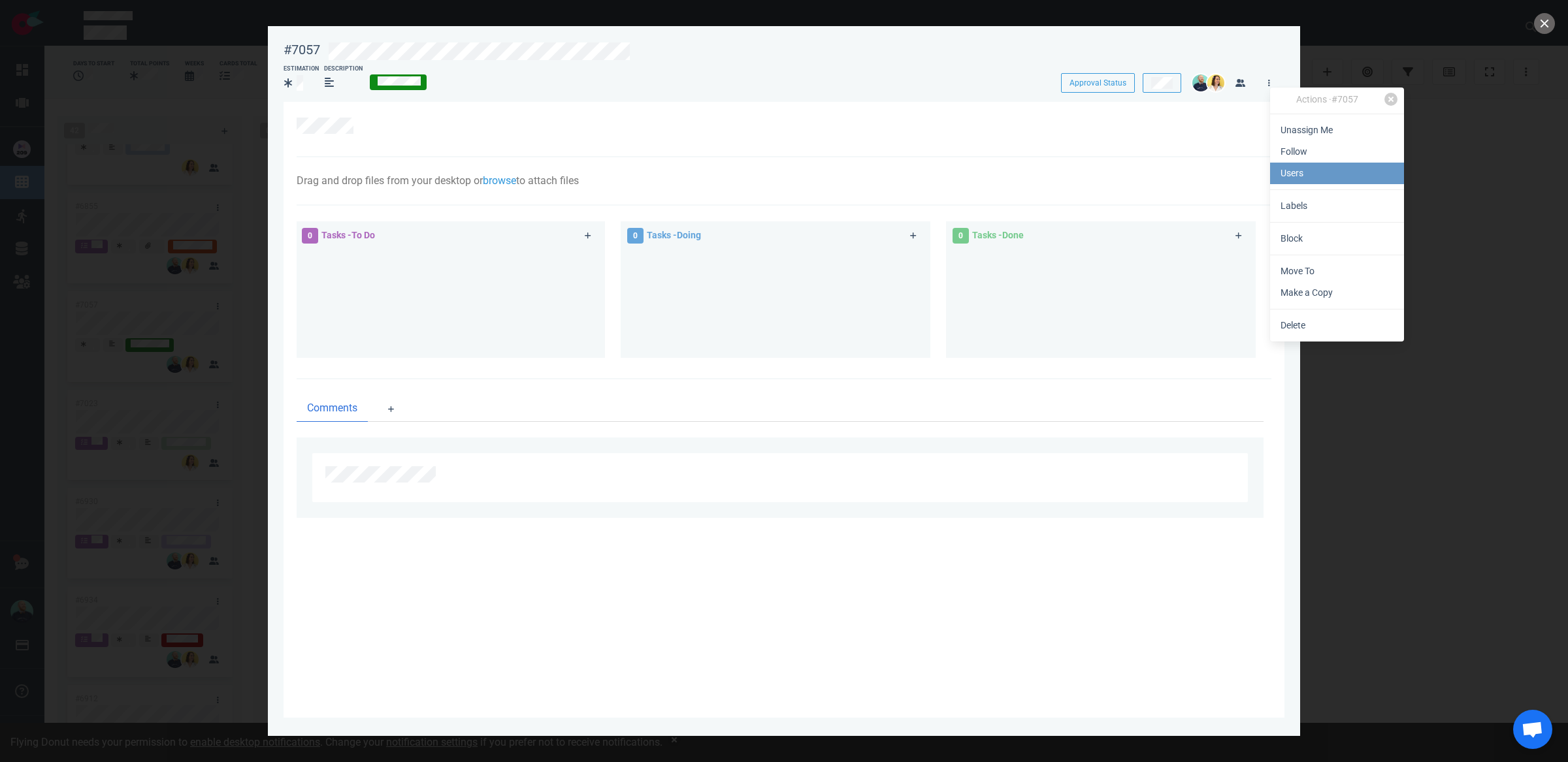
click at [1287, 179] on link "Users" at bounding box center [1337, 173] width 134 height 21
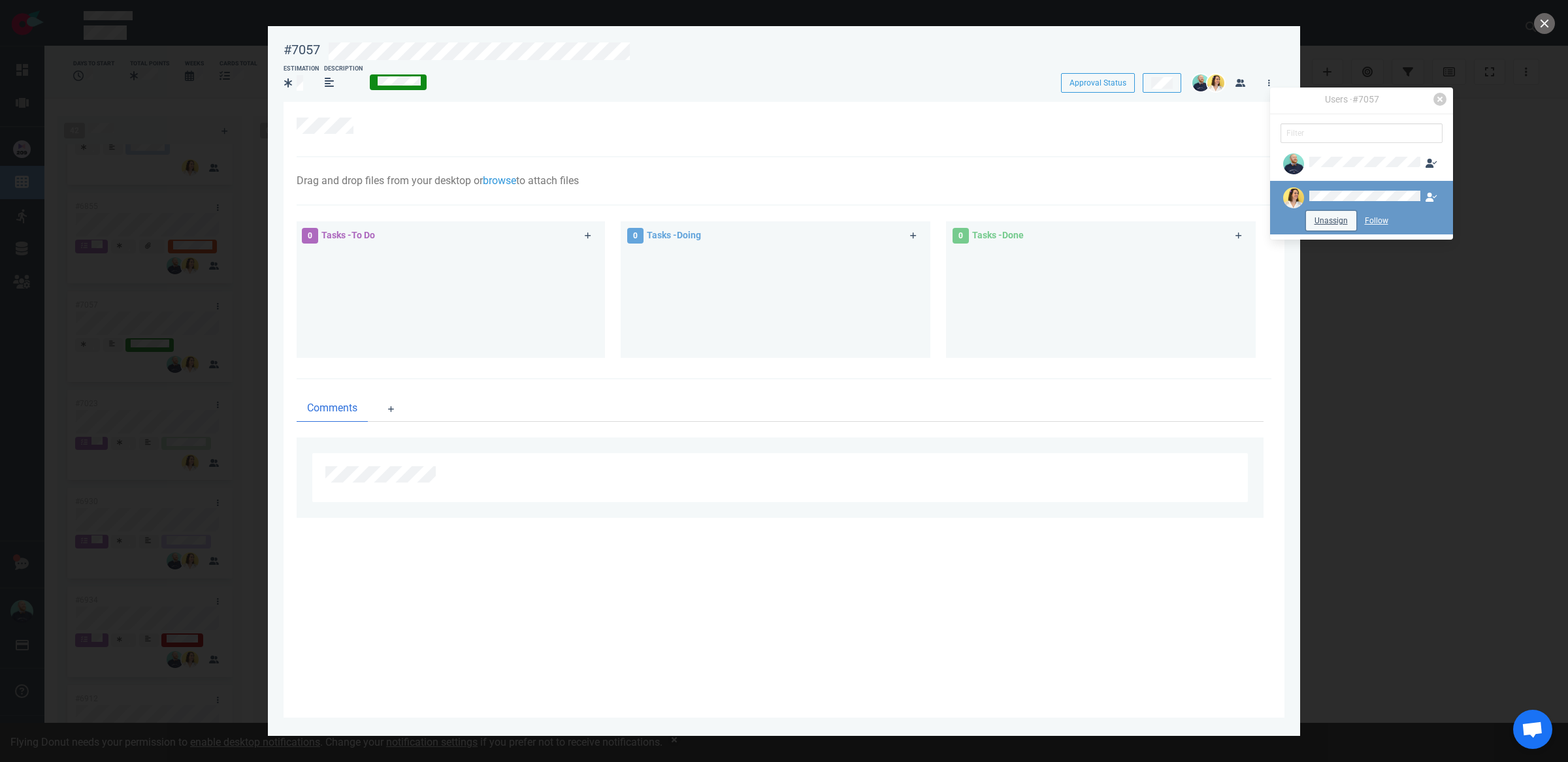
click at [1332, 218] on button "Unassign" at bounding box center [1332, 221] width 50 height 20
click at [1547, 20] on button "close" at bounding box center [1544, 23] width 21 height 21
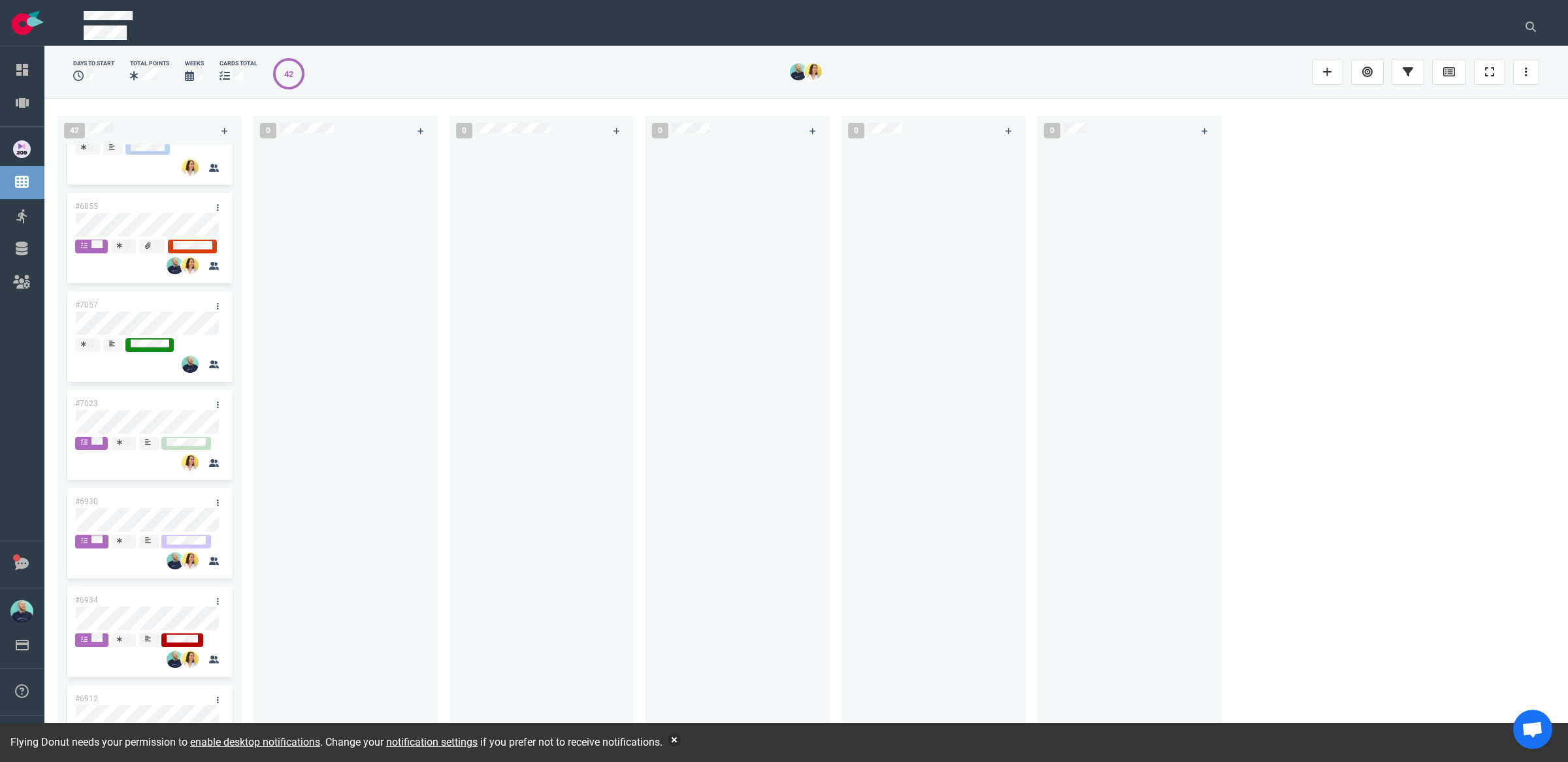
click at [673, 386] on div at bounding box center [738, 439] width 169 height 589
click at [699, 731] on div "Flying Donut needs your permission to enable desktop notifications . Change you…" at bounding box center [784, 742] width 1568 height 39
click at [681, 740] on button "button" at bounding box center [674, 740] width 13 height 13
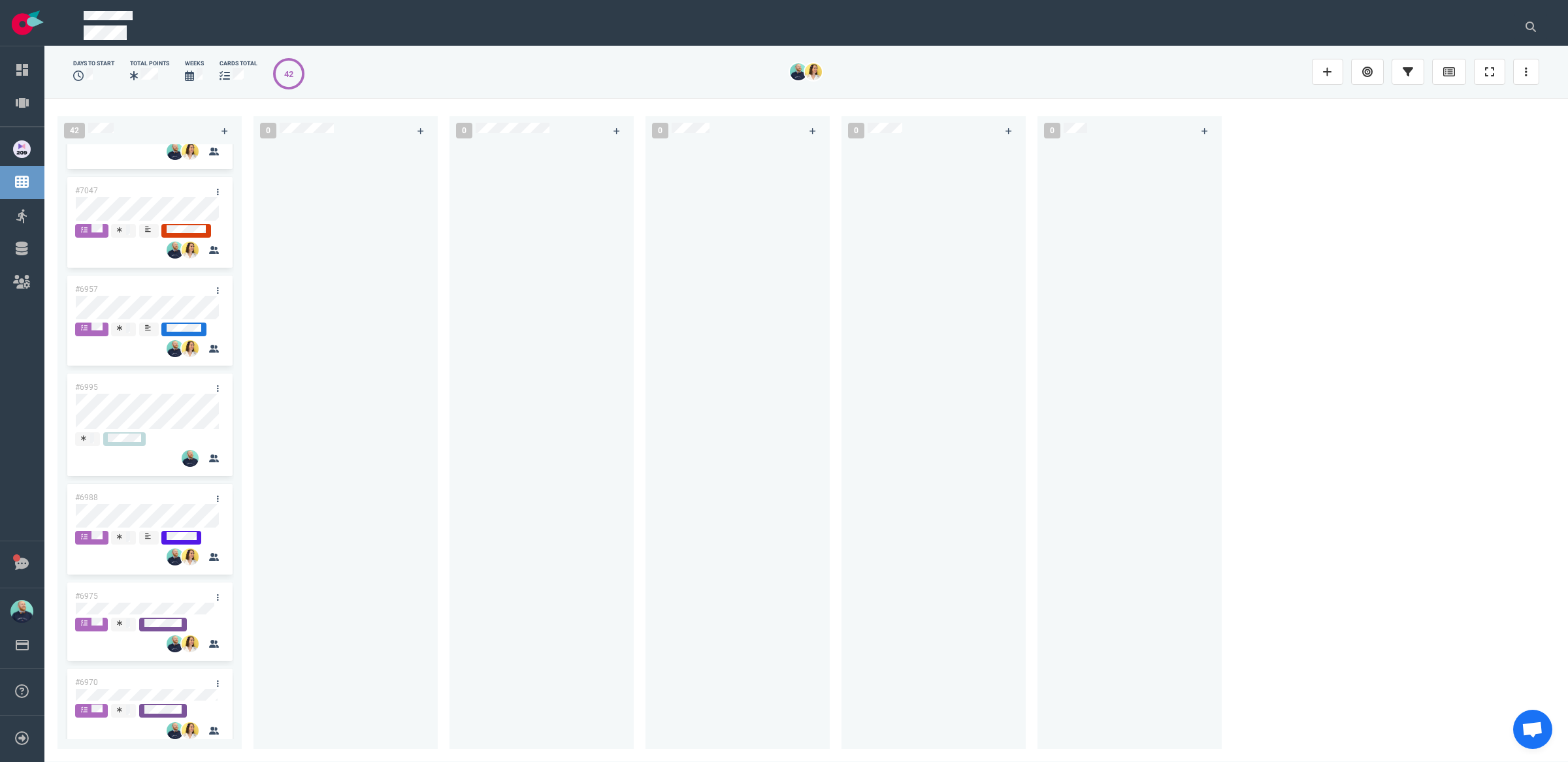
scroll to position [3652, 0]
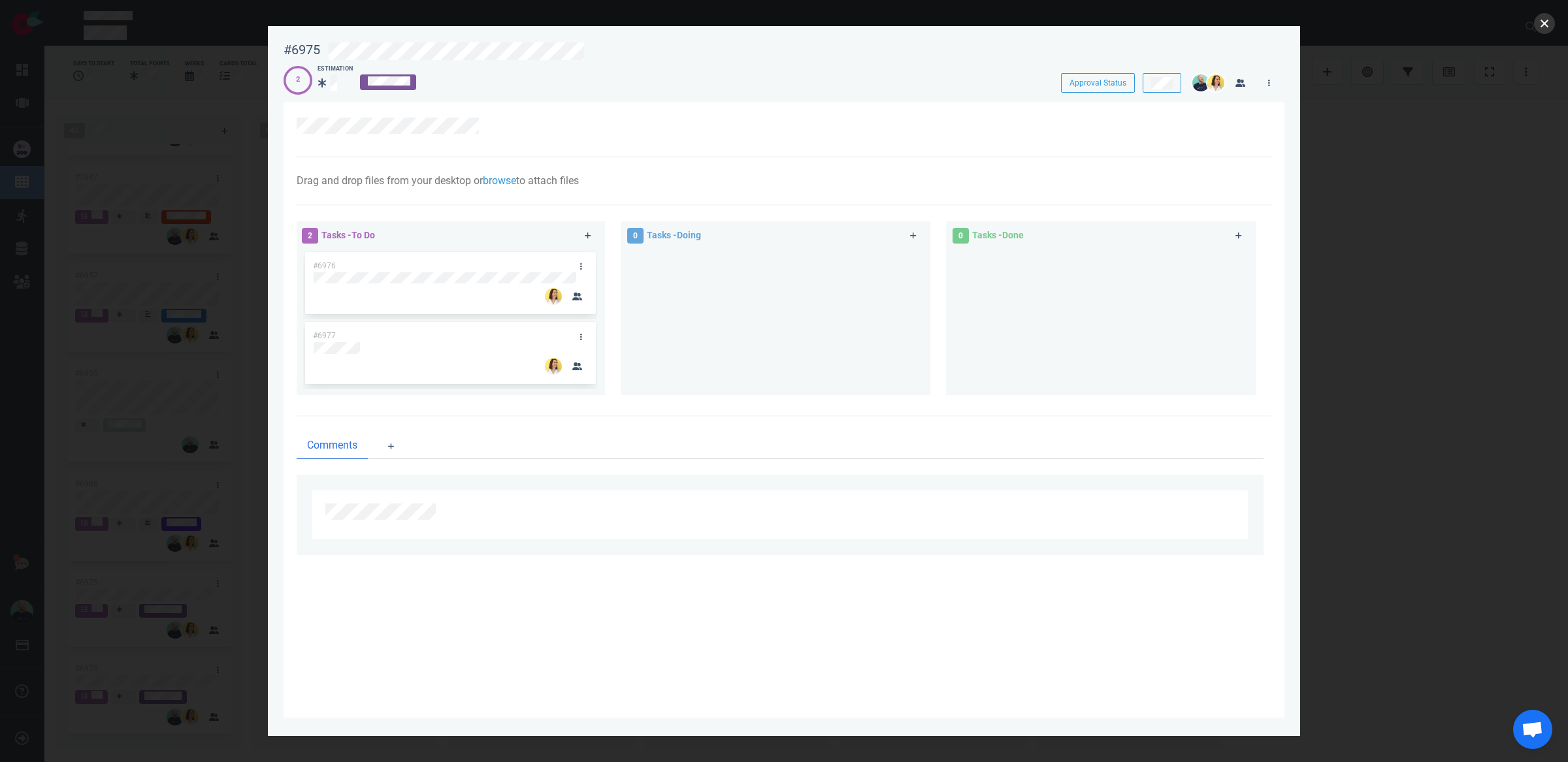
click at [1546, 25] on button "close" at bounding box center [1544, 23] width 21 height 21
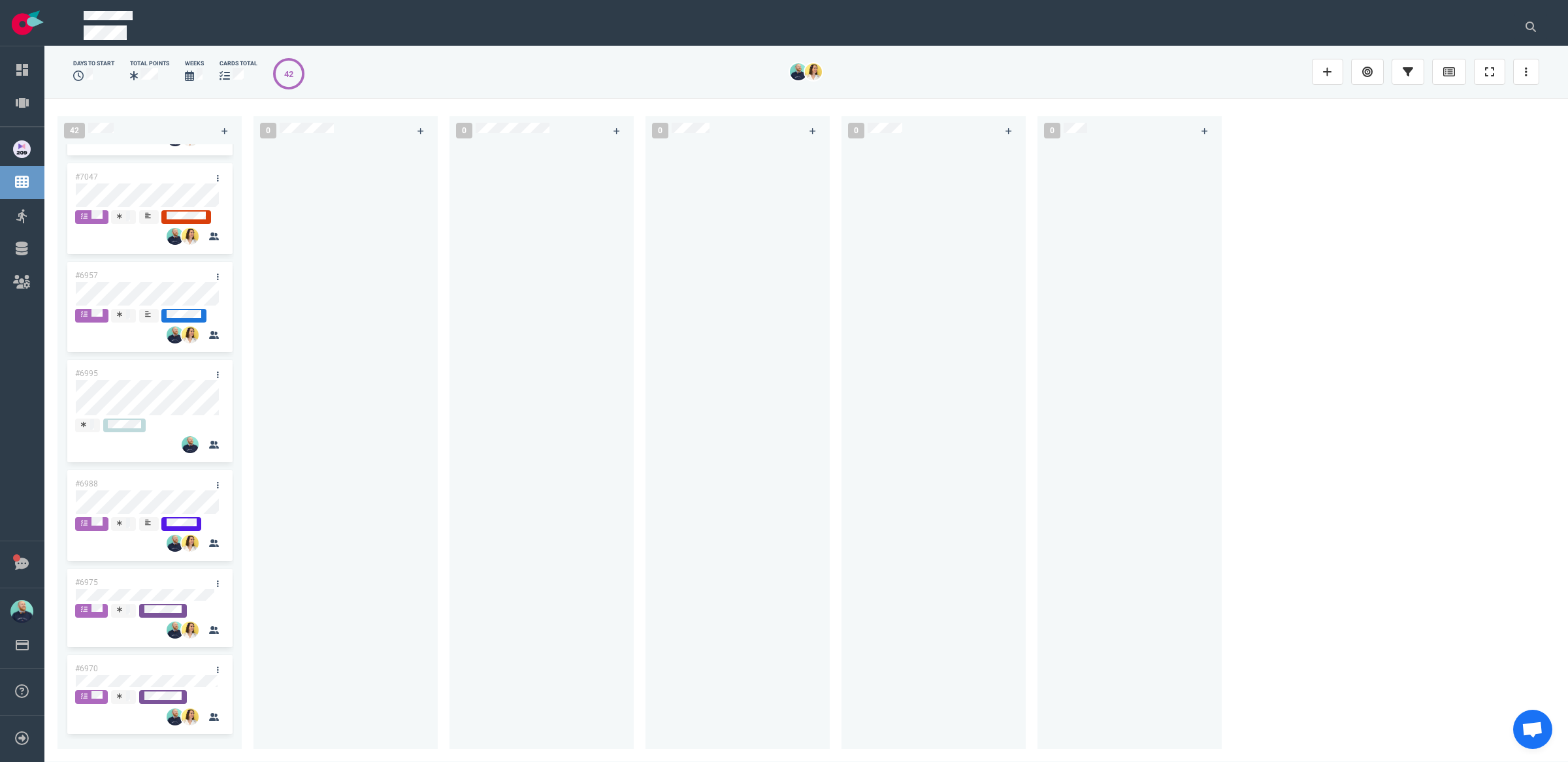
click at [446, 580] on div "0" at bounding box center [351, 429] width 196 height 643
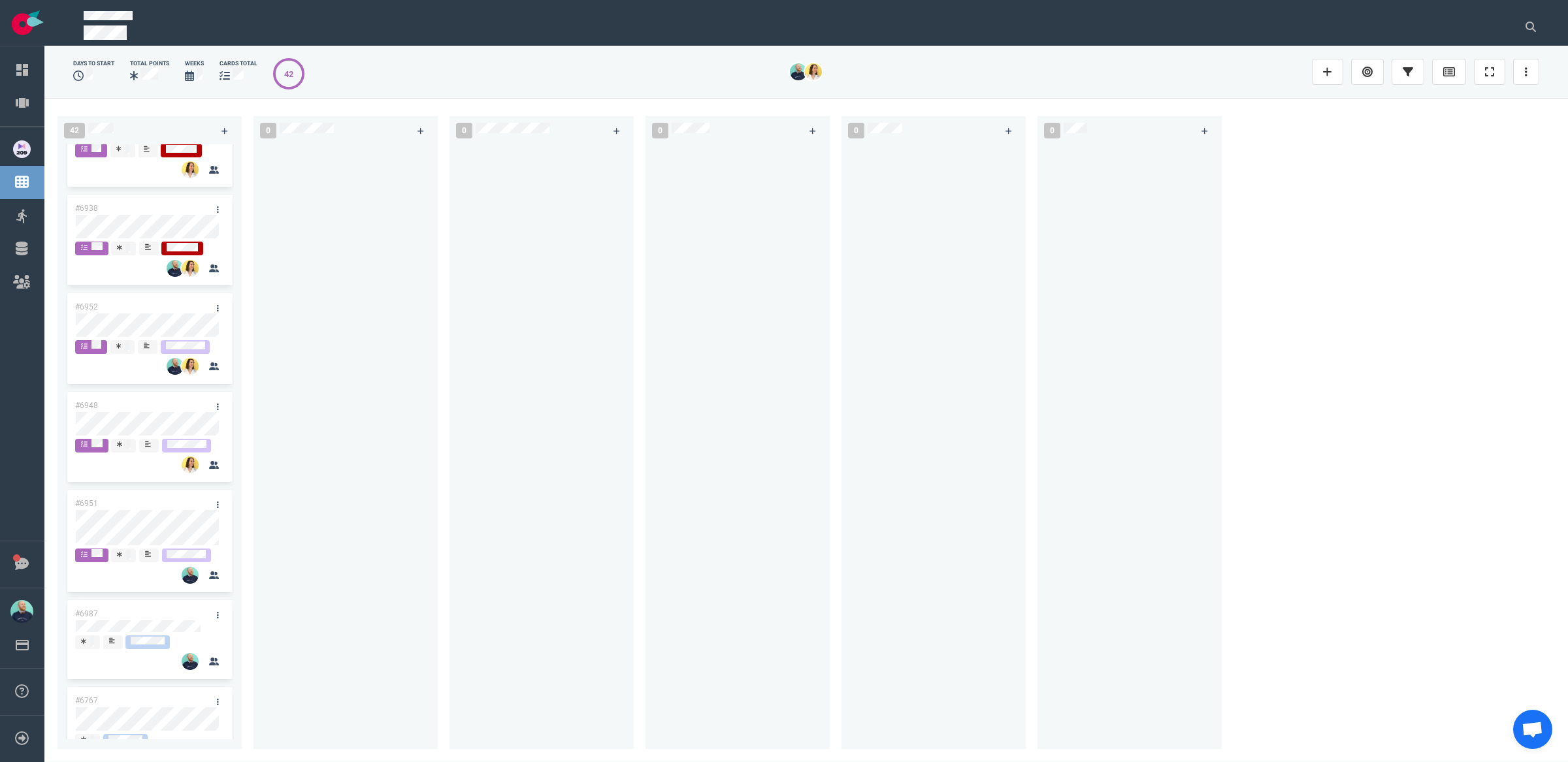
scroll to position [487, 0]
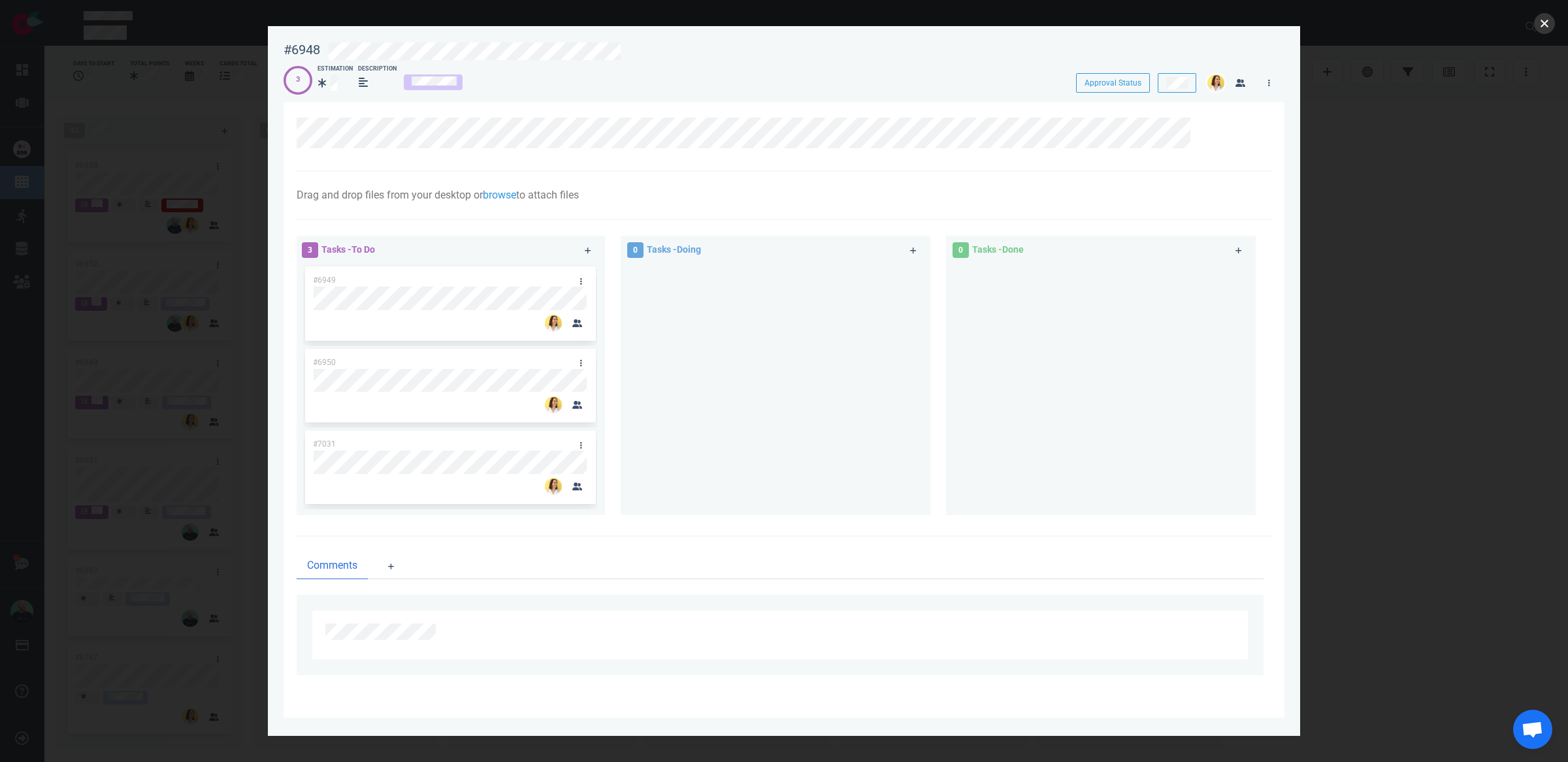
click at [1547, 23] on button "close" at bounding box center [1544, 23] width 21 height 21
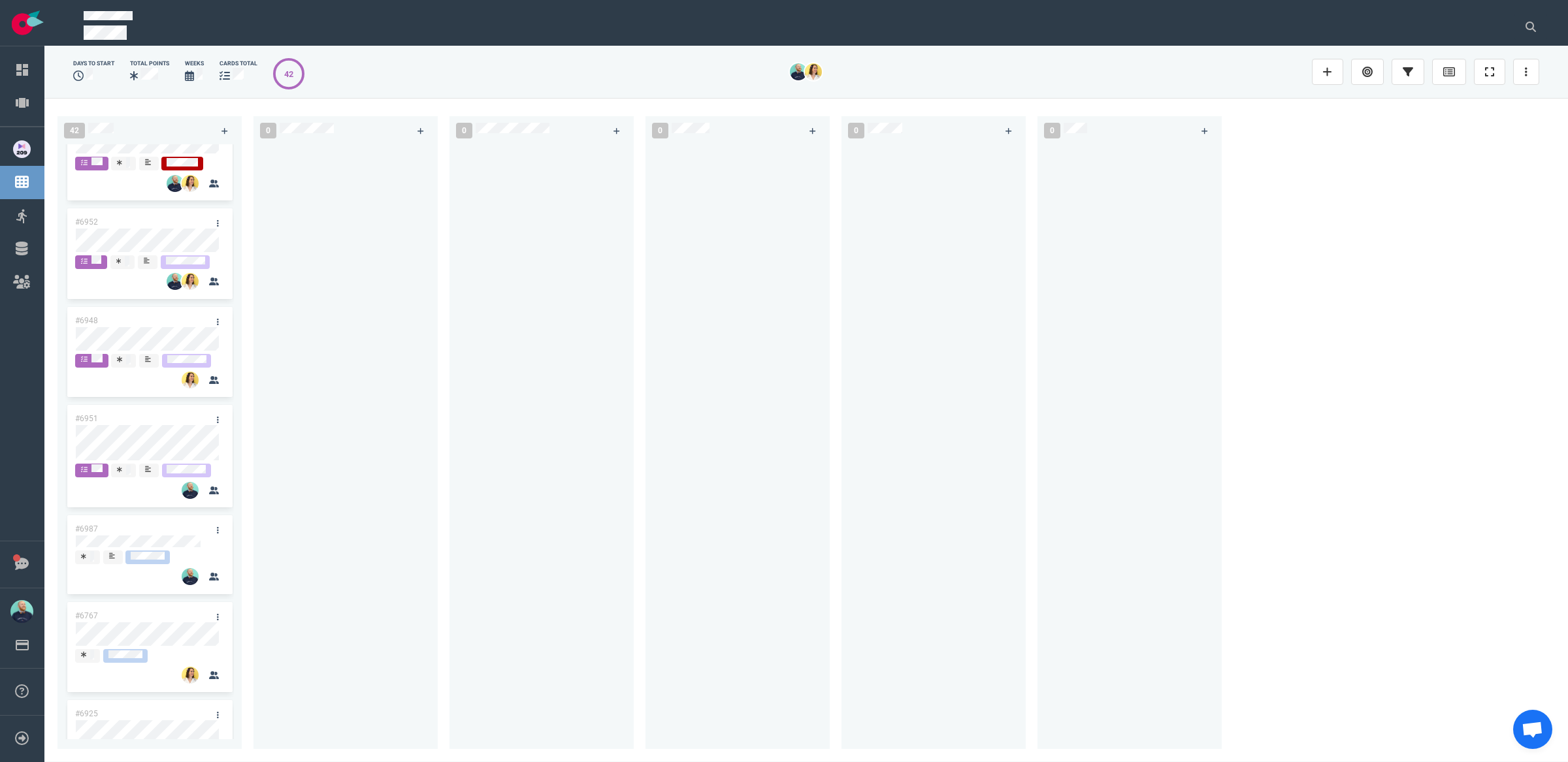
scroll to position [683, 0]
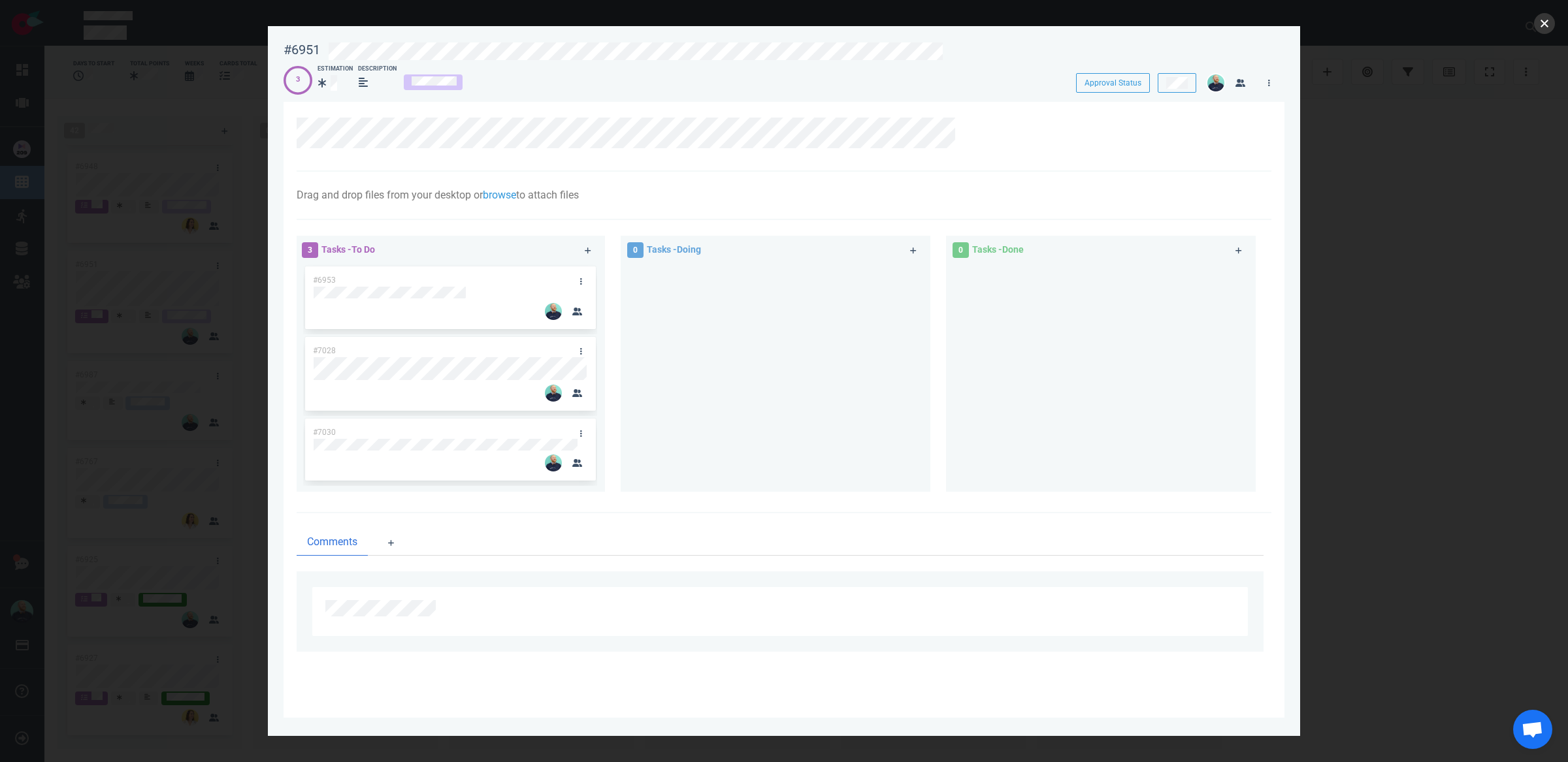
click at [1541, 25] on button "close" at bounding box center [1544, 23] width 21 height 21
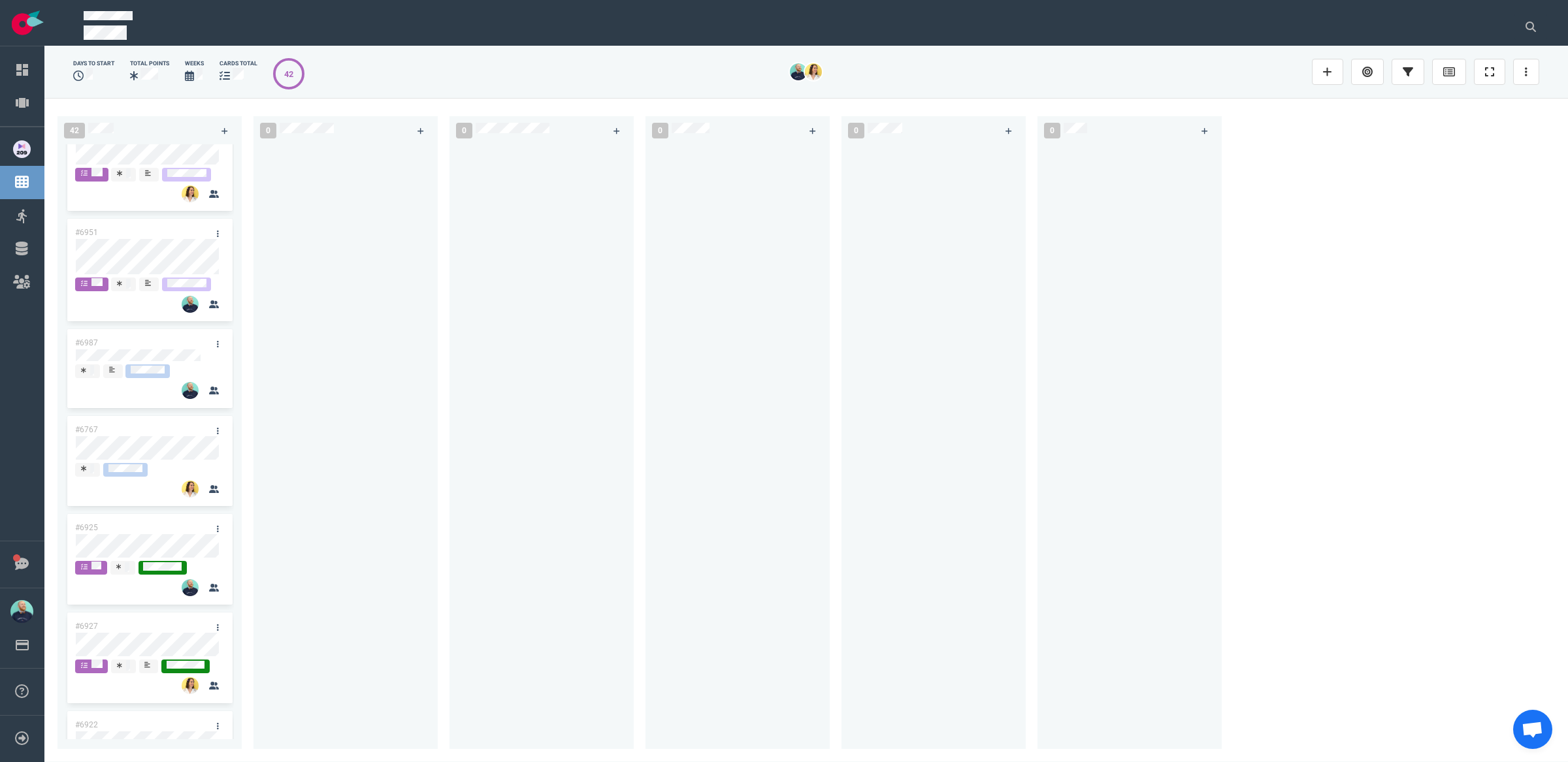
scroll to position [736, 0]
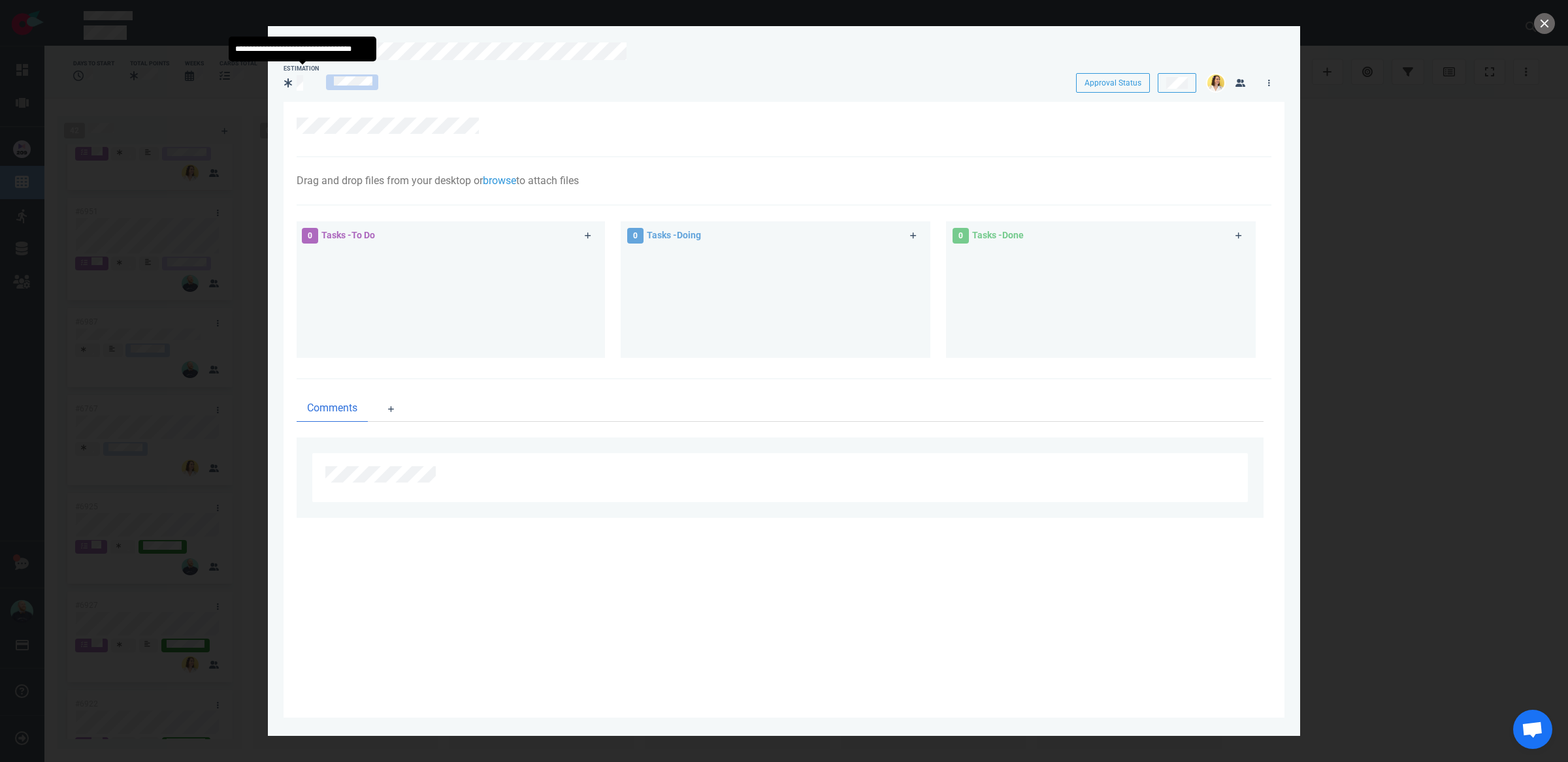
drag, startPoint x: 296, startPoint y: 82, endPoint x: 307, endPoint y: 81, distance: 11.0
click at [296, 82] on div at bounding box center [294, 83] width 19 height 16
click at [1547, 22] on button "close" at bounding box center [1544, 23] width 21 height 21
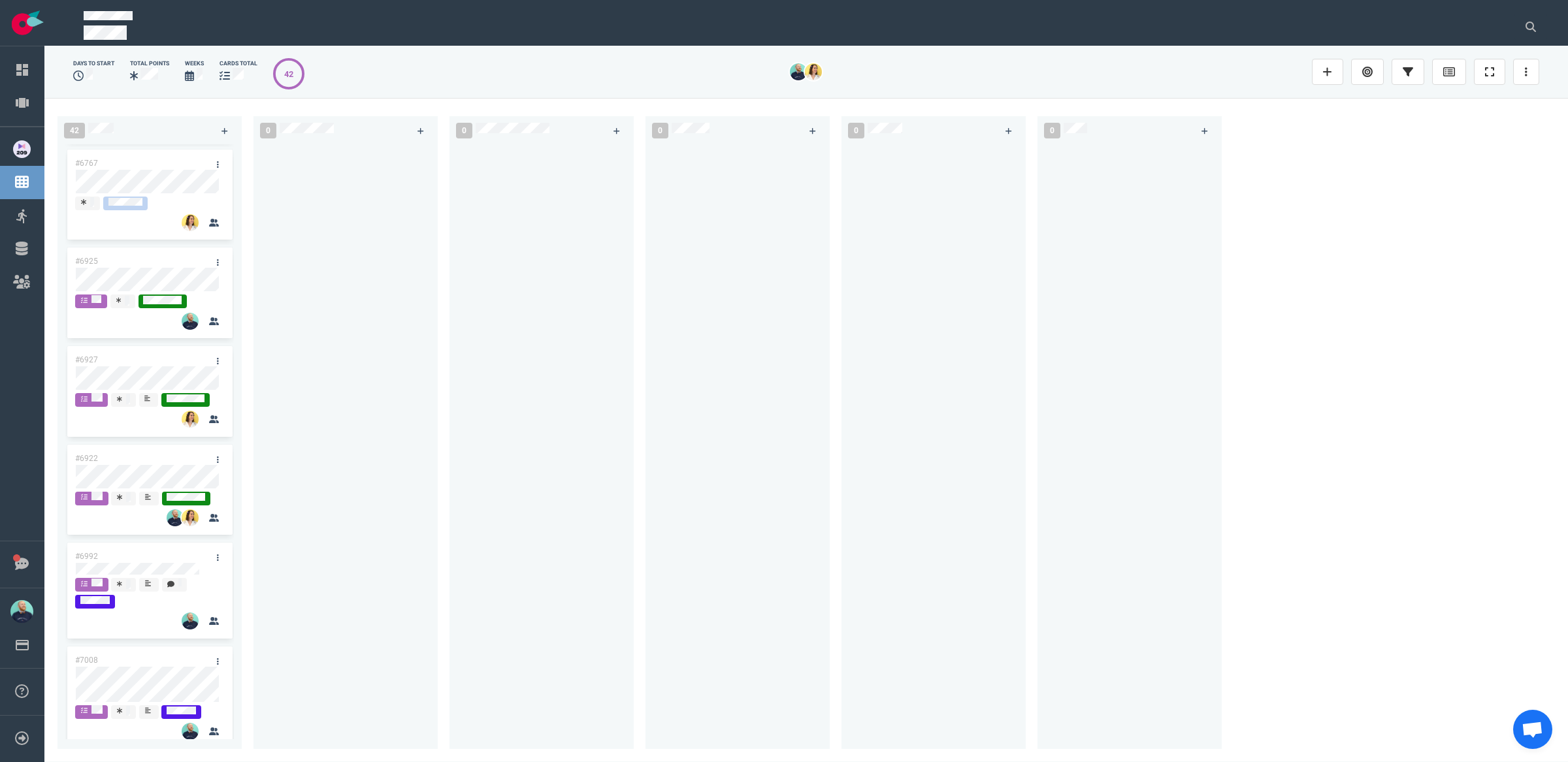
scroll to position [1026, 0]
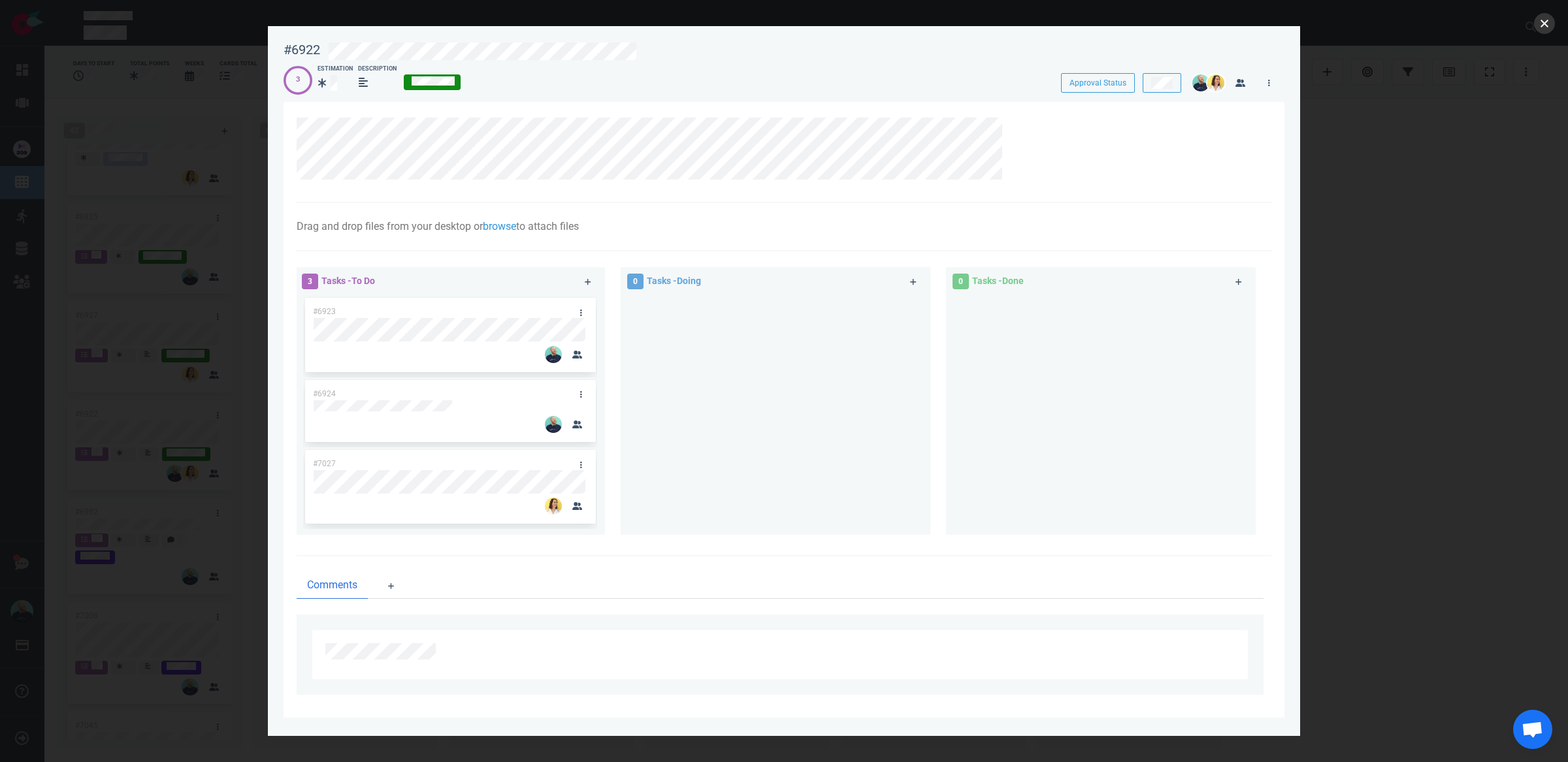
click at [1548, 28] on button "close" at bounding box center [1544, 23] width 21 height 21
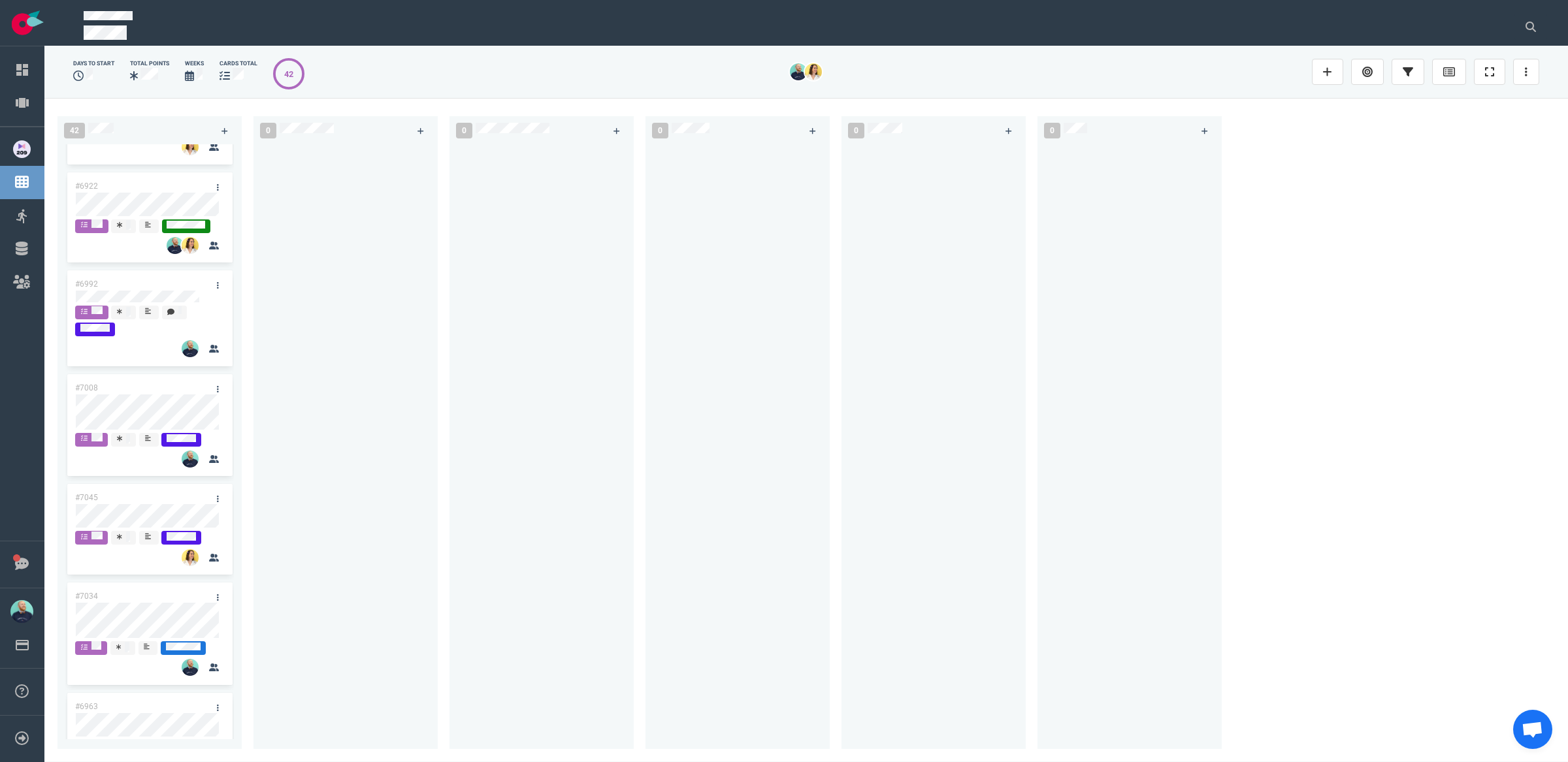
scroll to position [1274, 0]
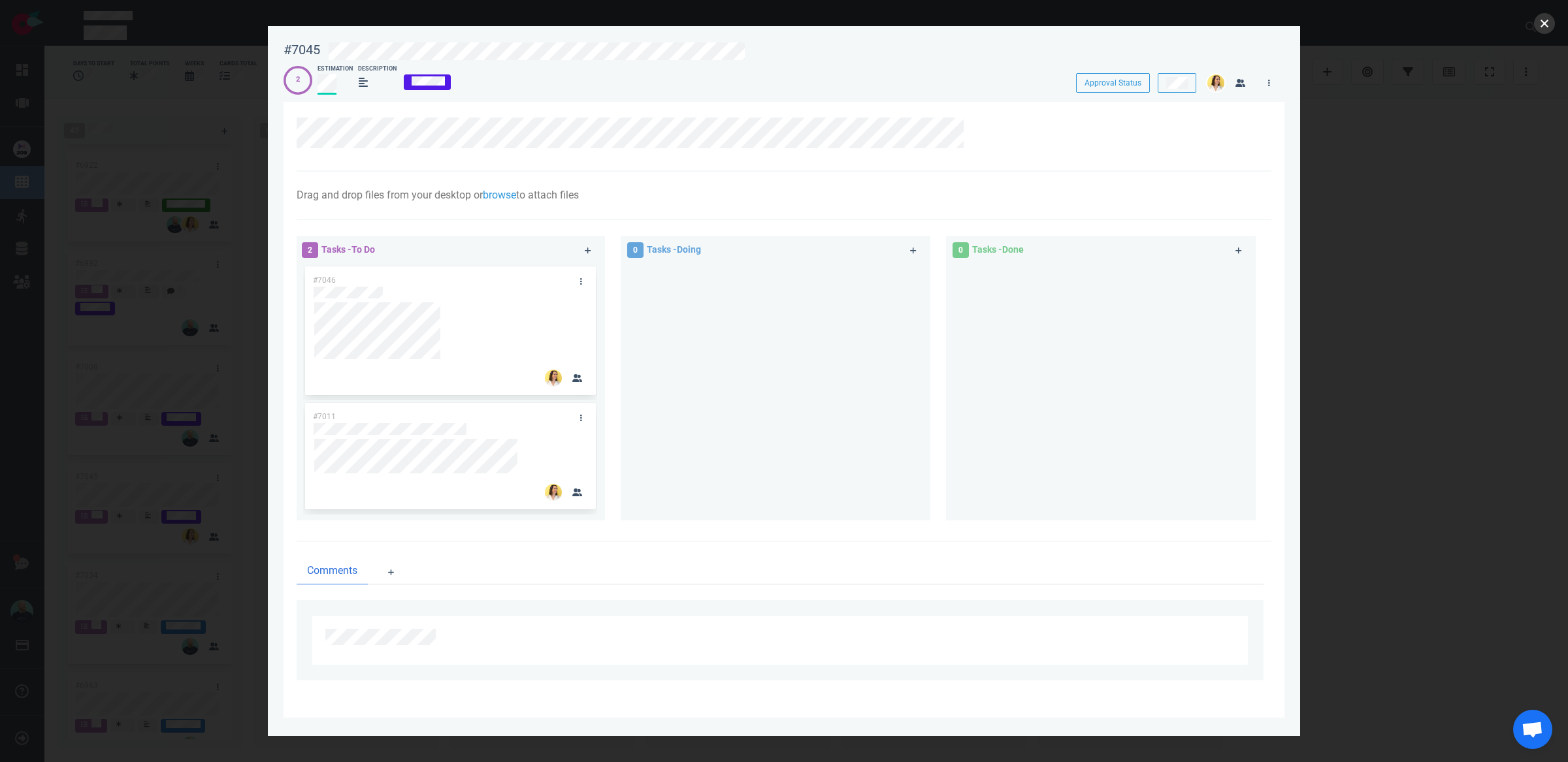
click at [1545, 24] on button "close" at bounding box center [1544, 23] width 21 height 21
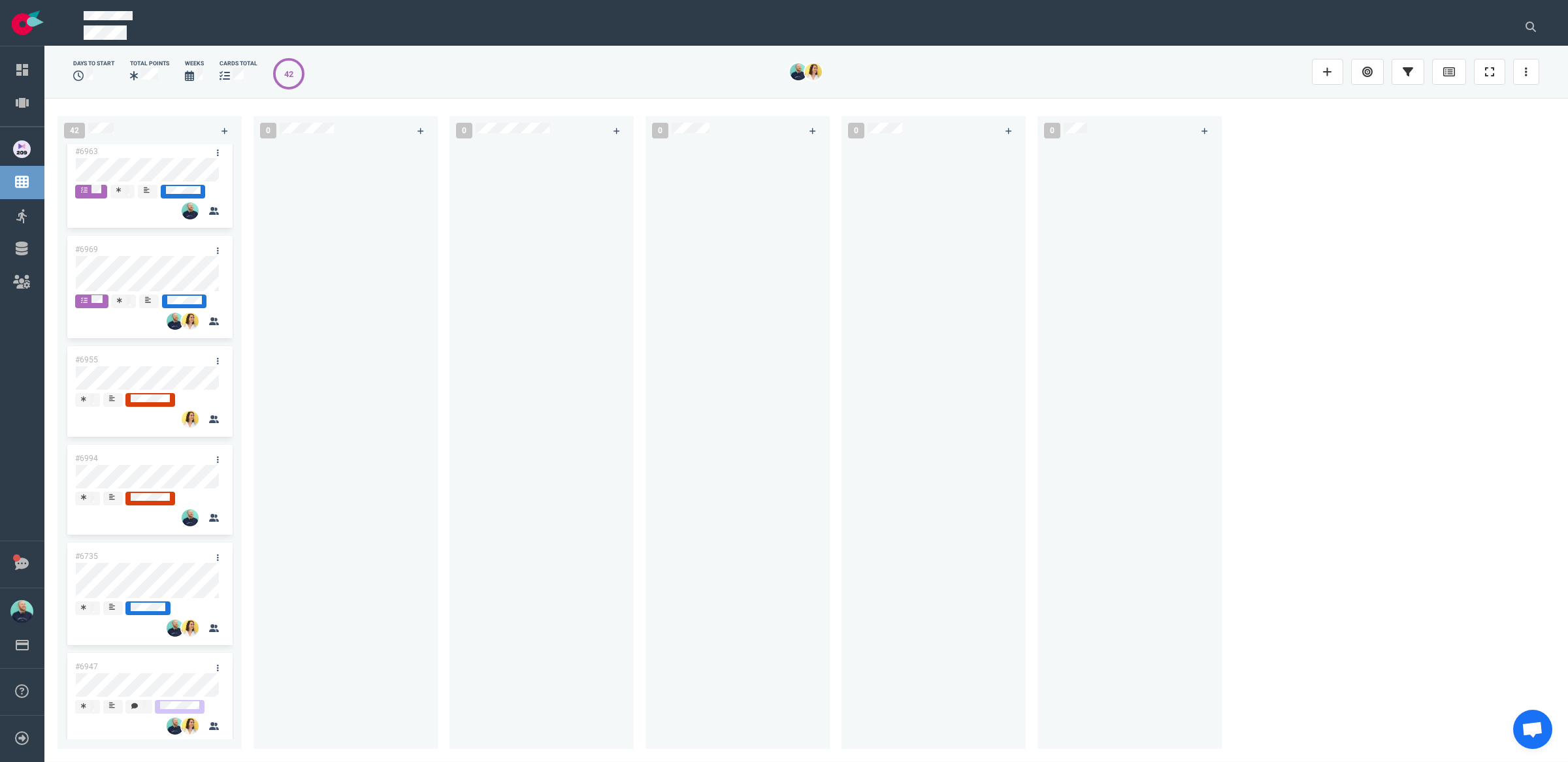
scroll to position [1830, 0]
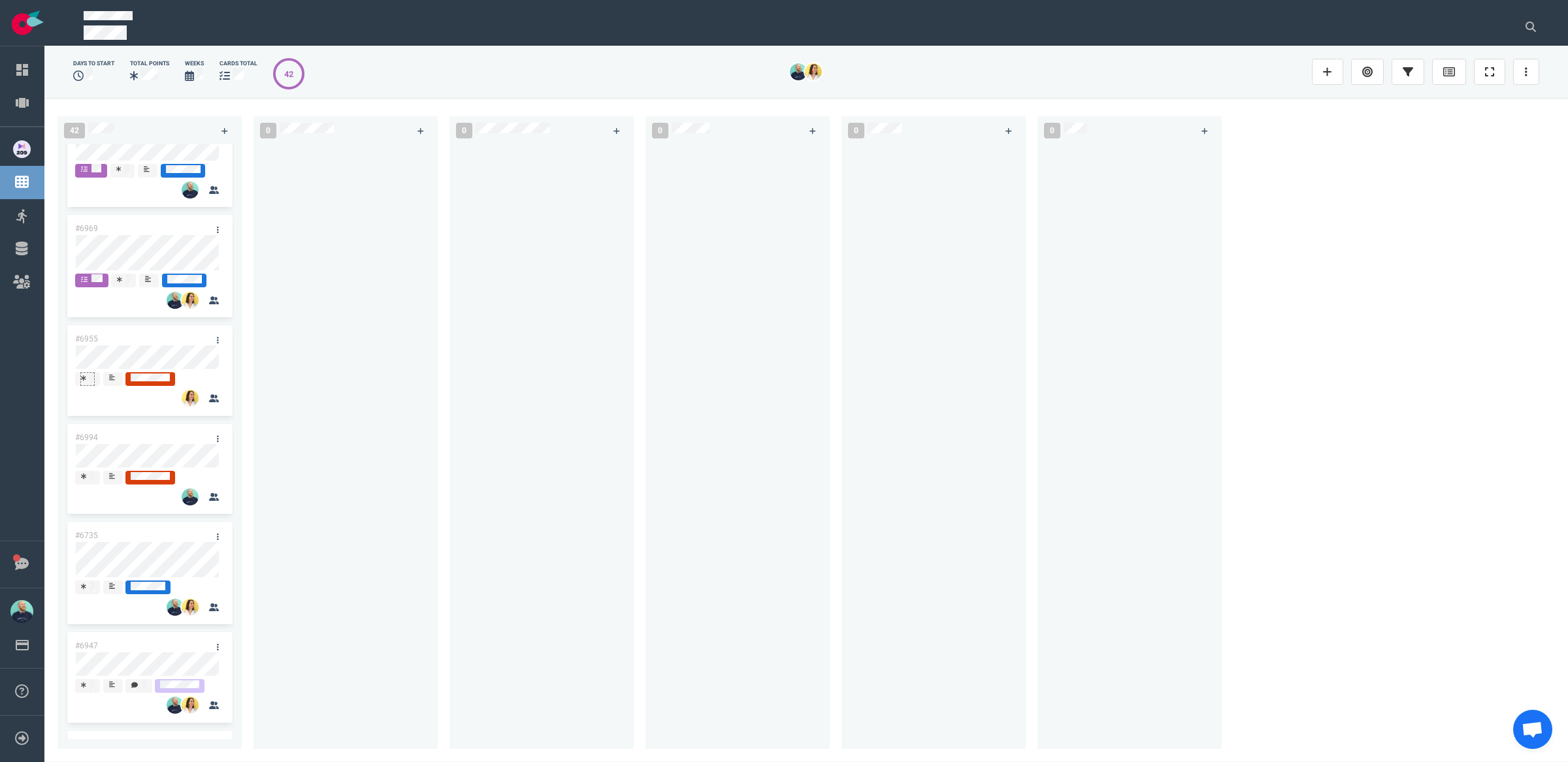
click at [88, 383] on div at bounding box center [88, 378] width 13 height 11
drag, startPoint x: 395, startPoint y: 403, endPoint x: 404, endPoint y: 406, distance: 9.5
click at [396, 403] on div at bounding box center [346, 439] width 169 height 589
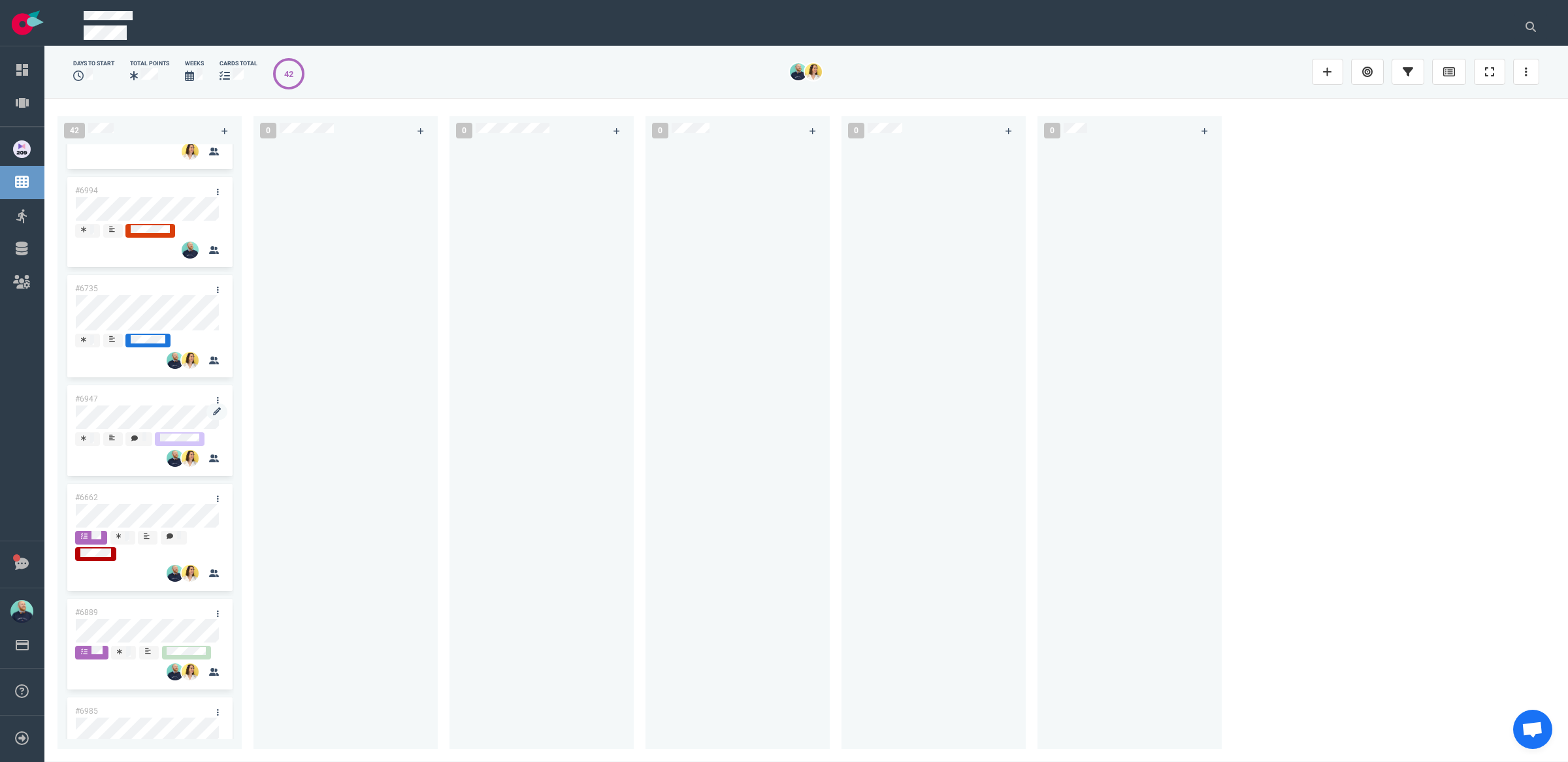
scroll to position [2287, 0]
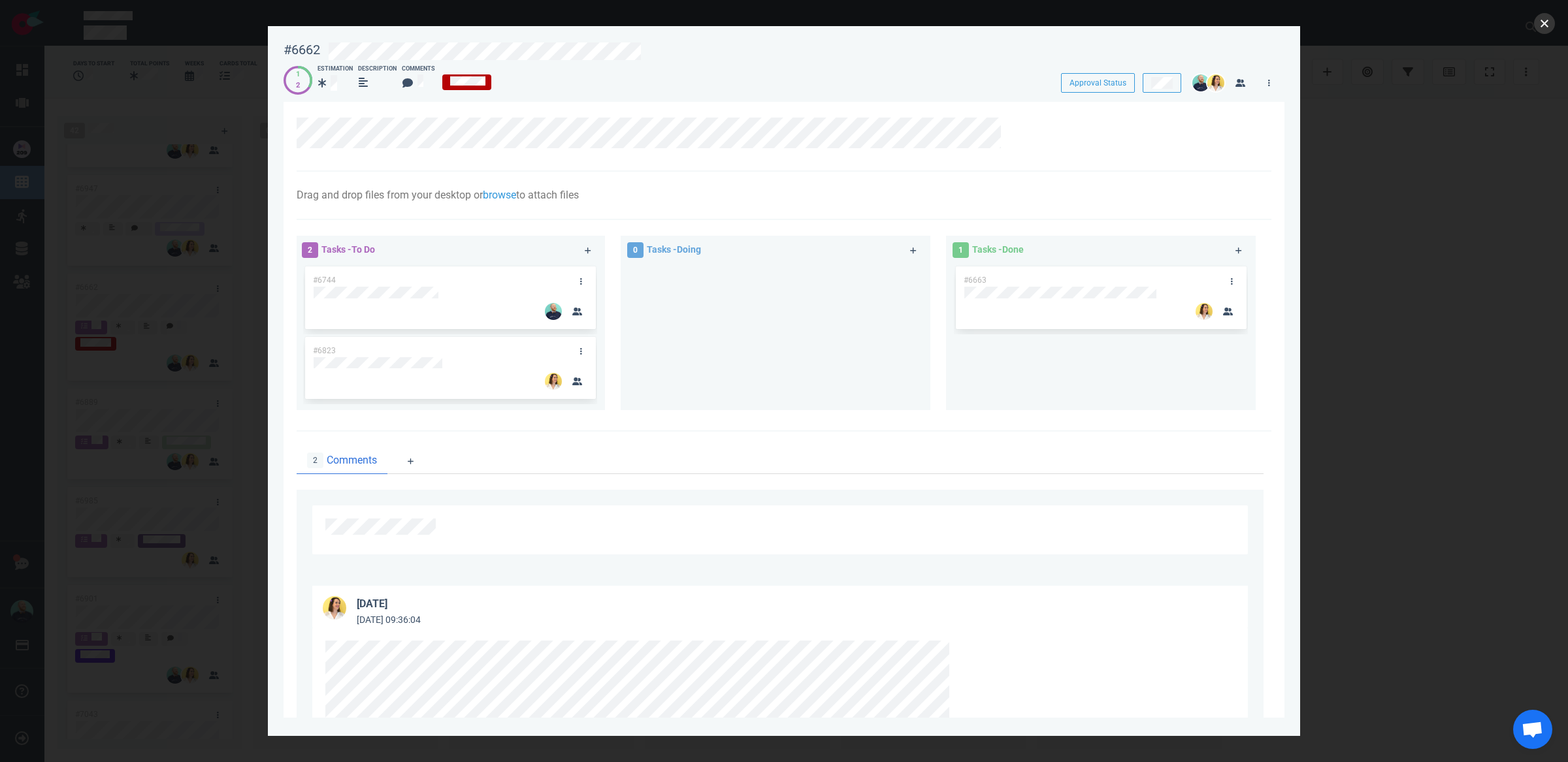
click at [1547, 26] on button "close" at bounding box center [1544, 23] width 21 height 21
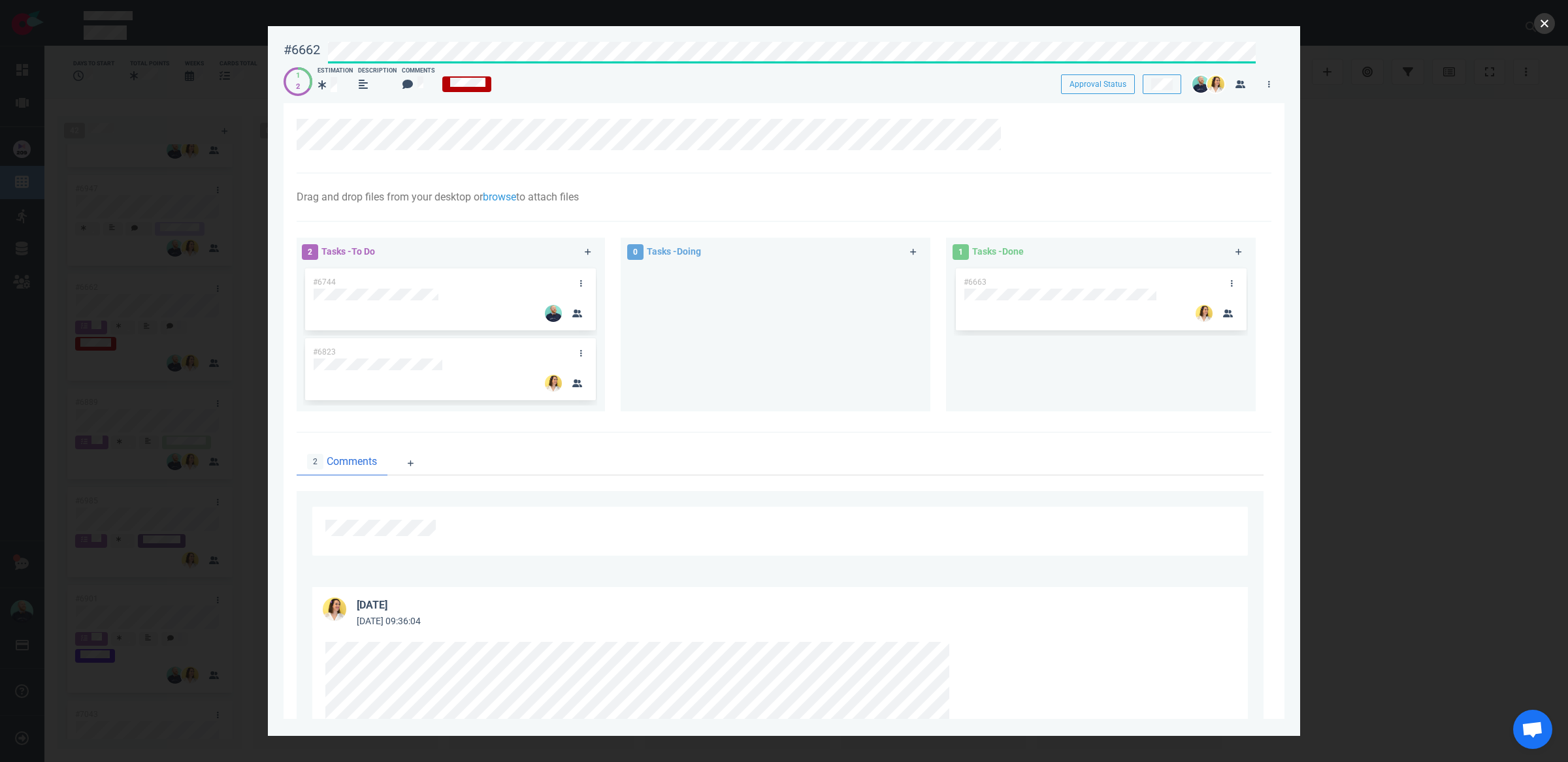
click at [1544, 23] on button "close" at bounding box center [1544, 23] width 21 height 21
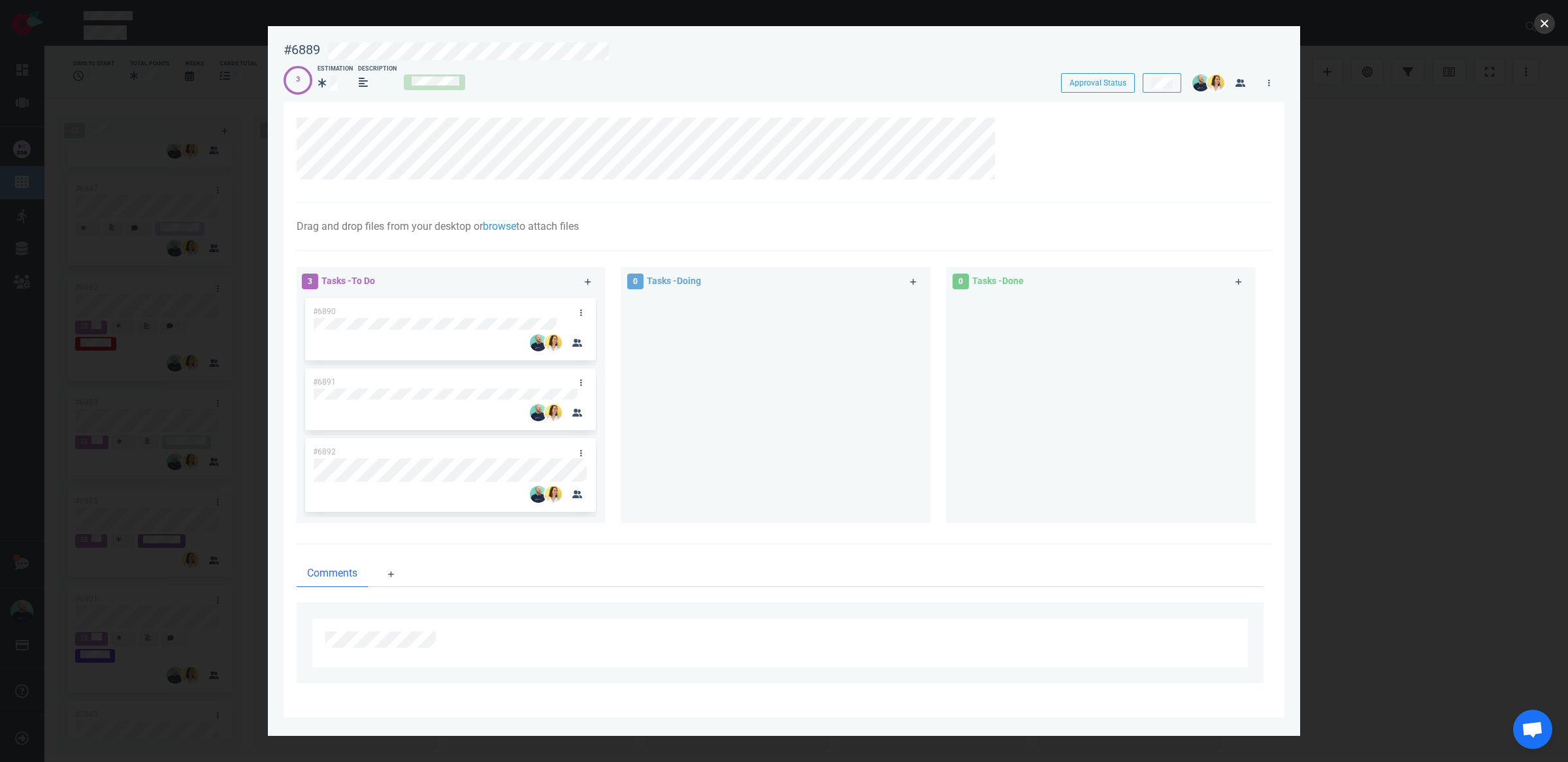
click at [1537, 25] on button "close" at bounding box center [1544, 23] width 21 height 21
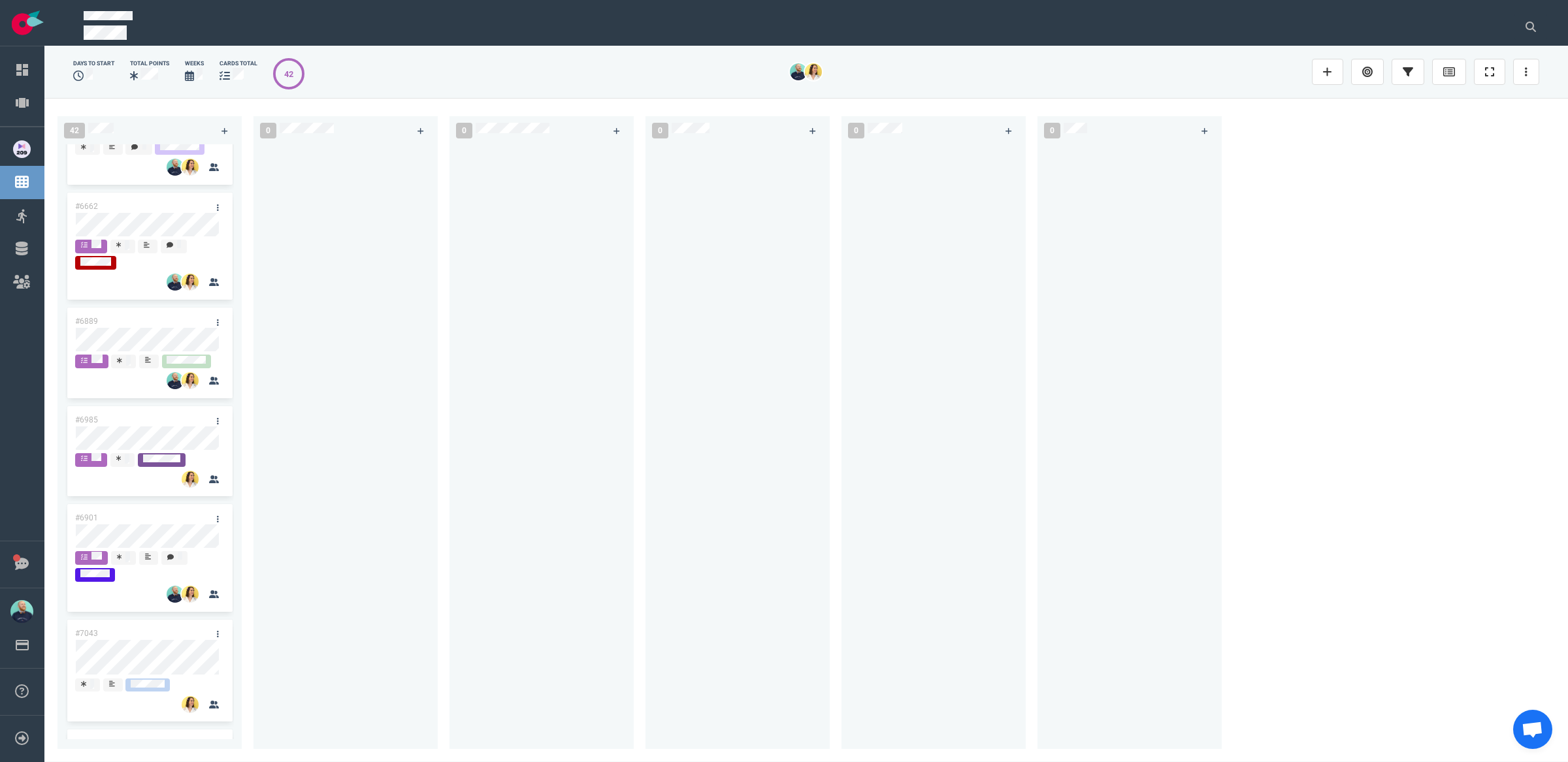
scroll to position [2629, 0]
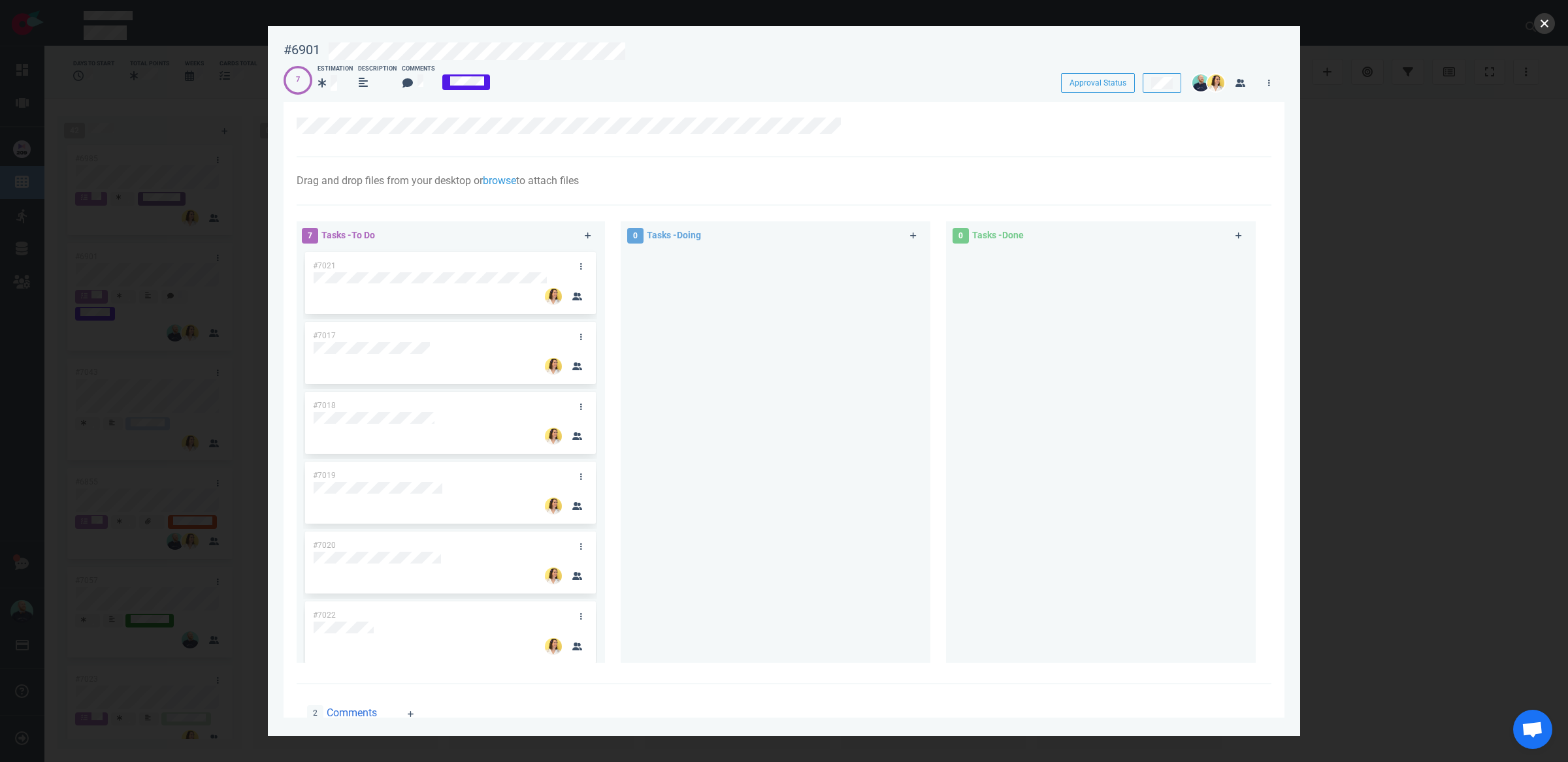
click at [1537, 25] on button "close" at bounding box center [1544, 23] width 21 height 21
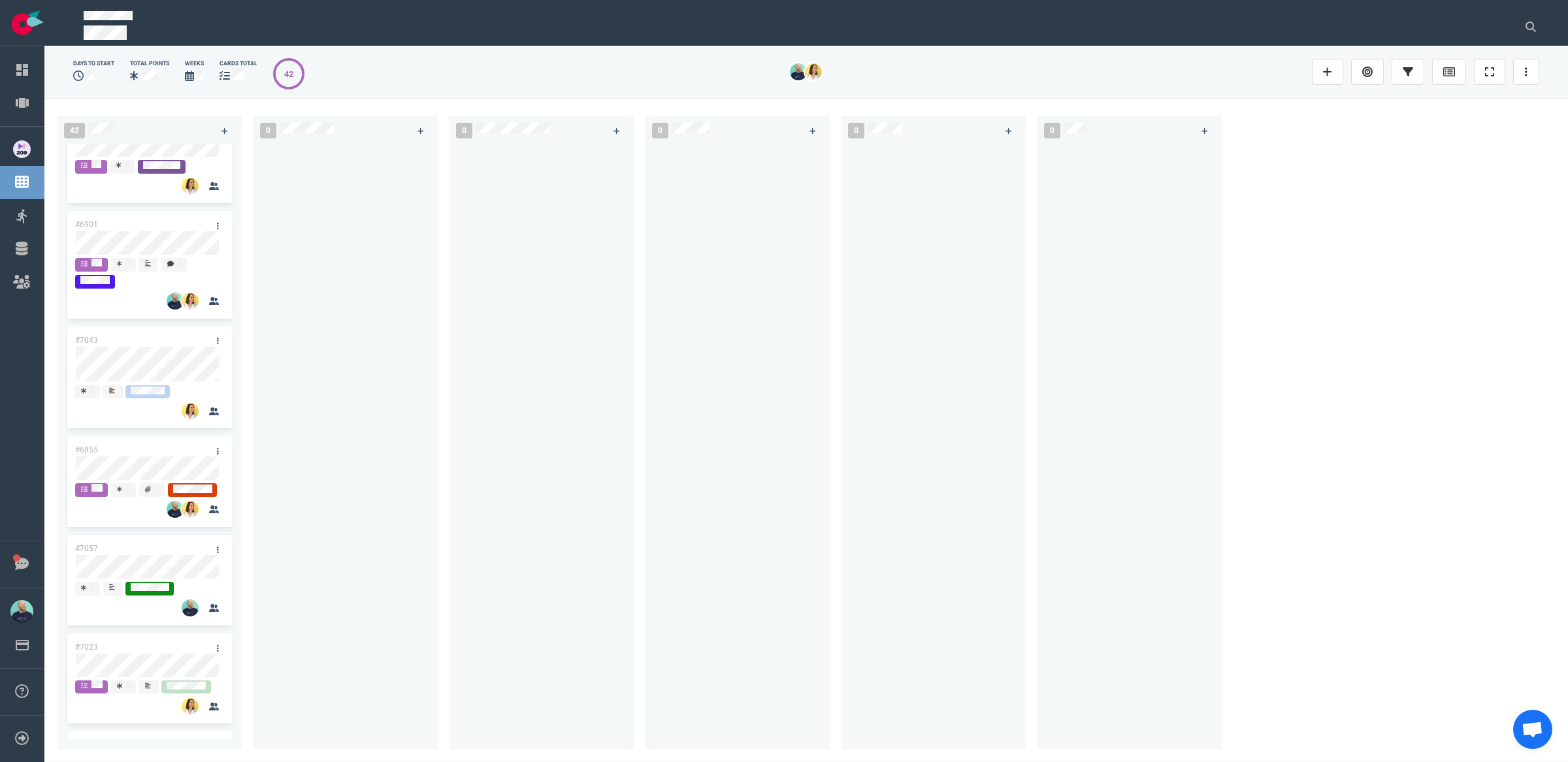
scroll to position [2704, 0]
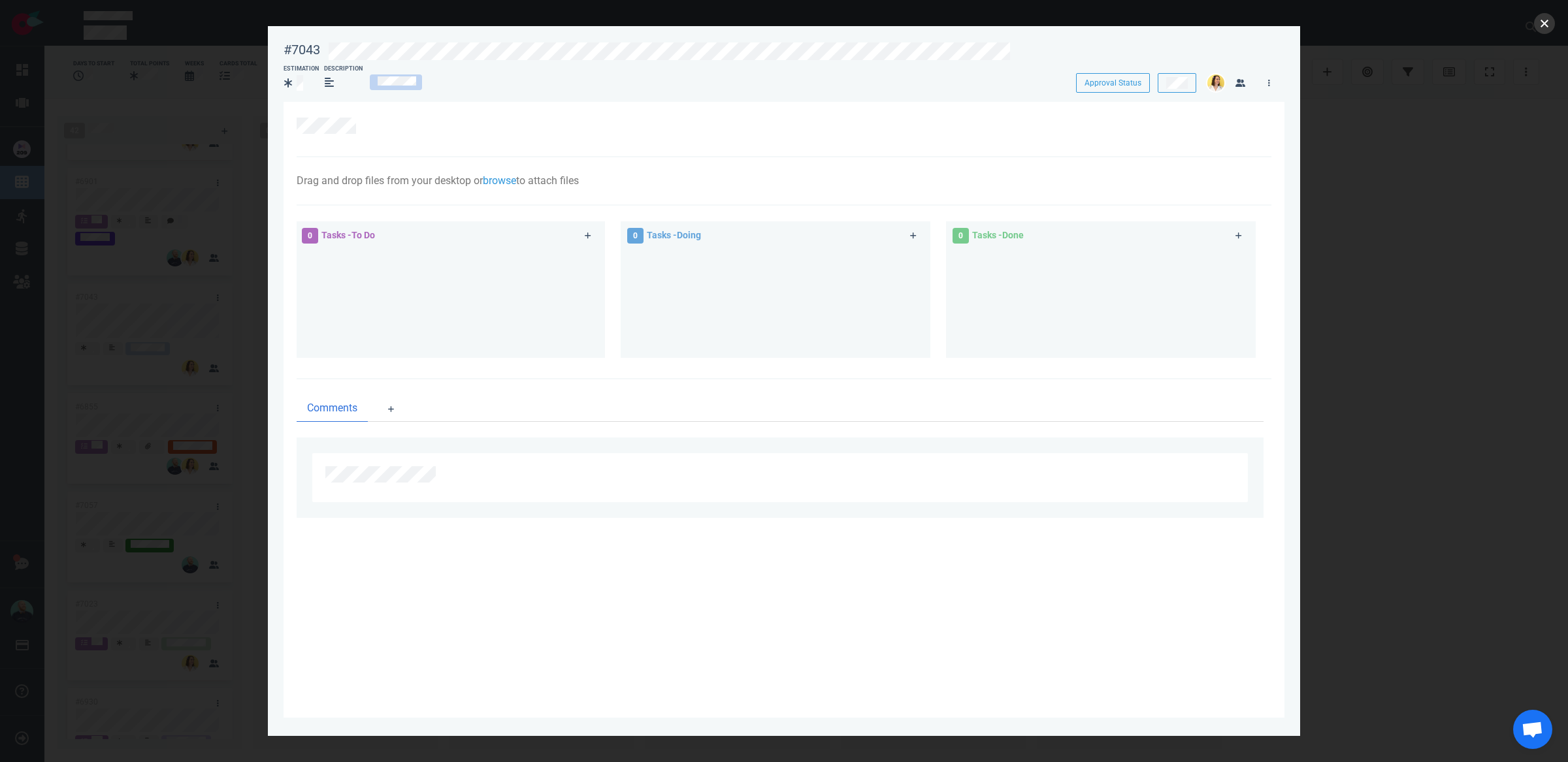
click at [1546, 25] on button "close" at bounding box center [1544, 23] width 21 height 21
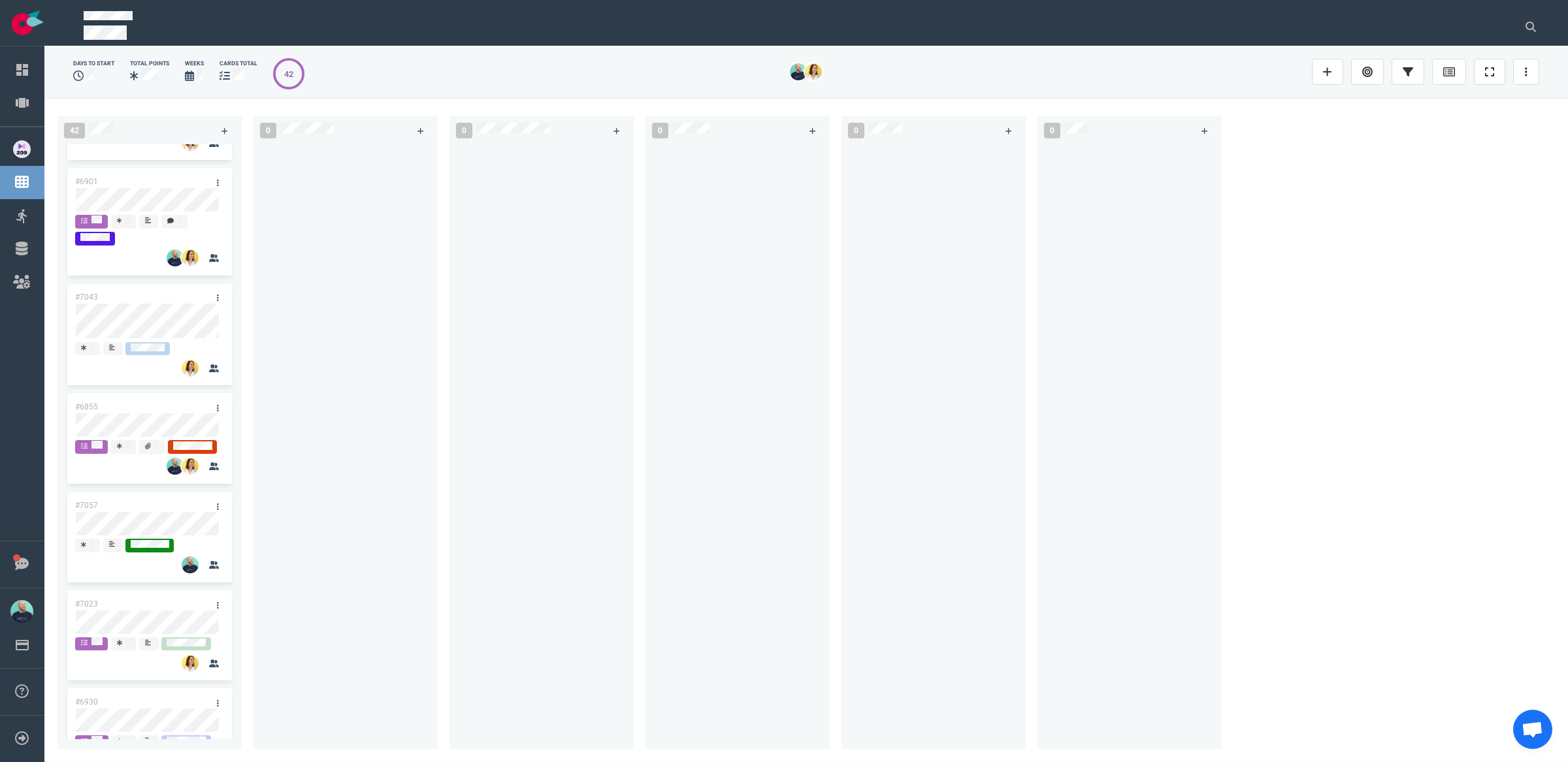
scroll to position [2725, 0]
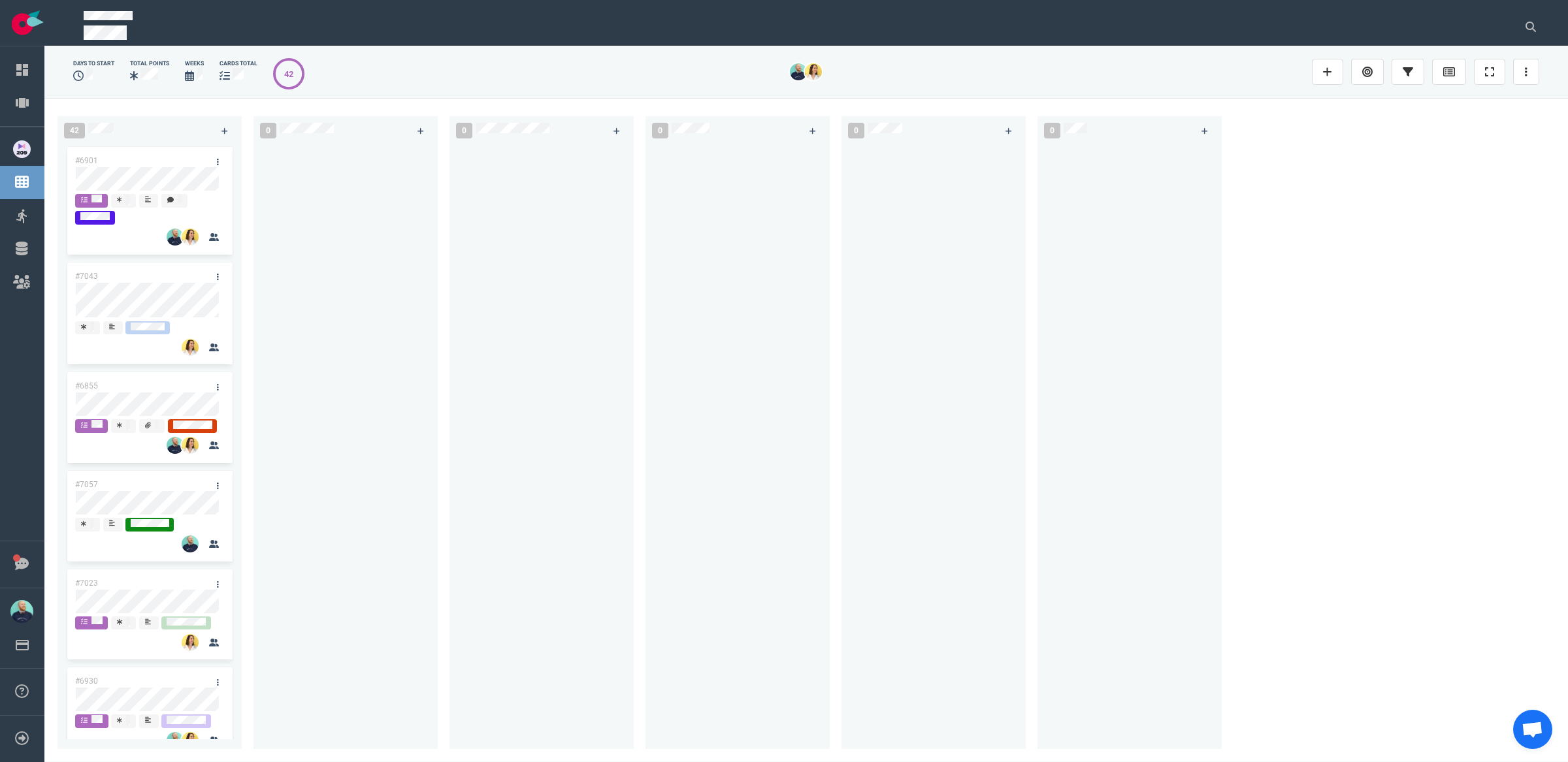
click at [412, 302] on div at bounding box center [346, 439] width 169 height 589
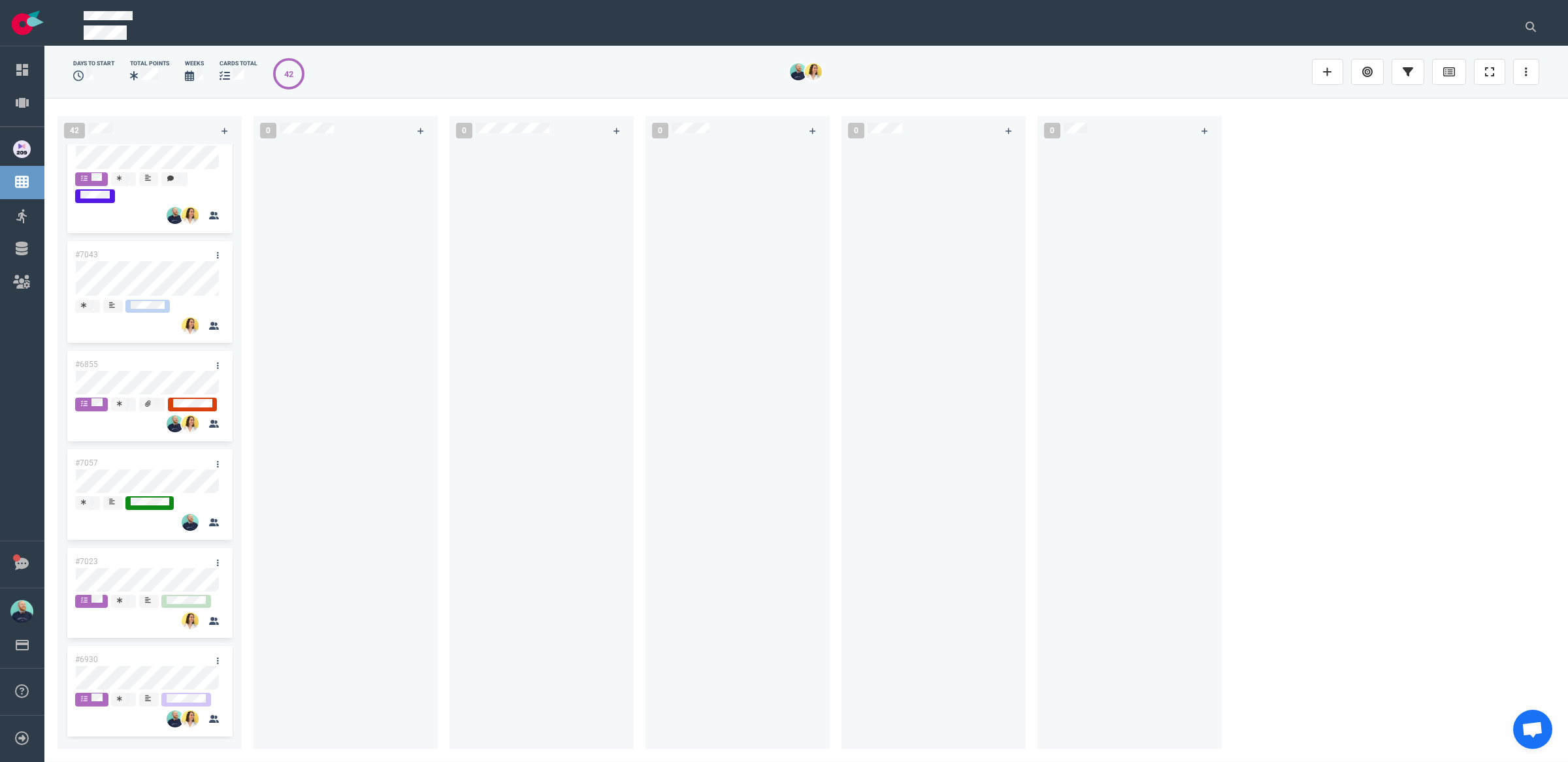
scroll to position [2767, 0]
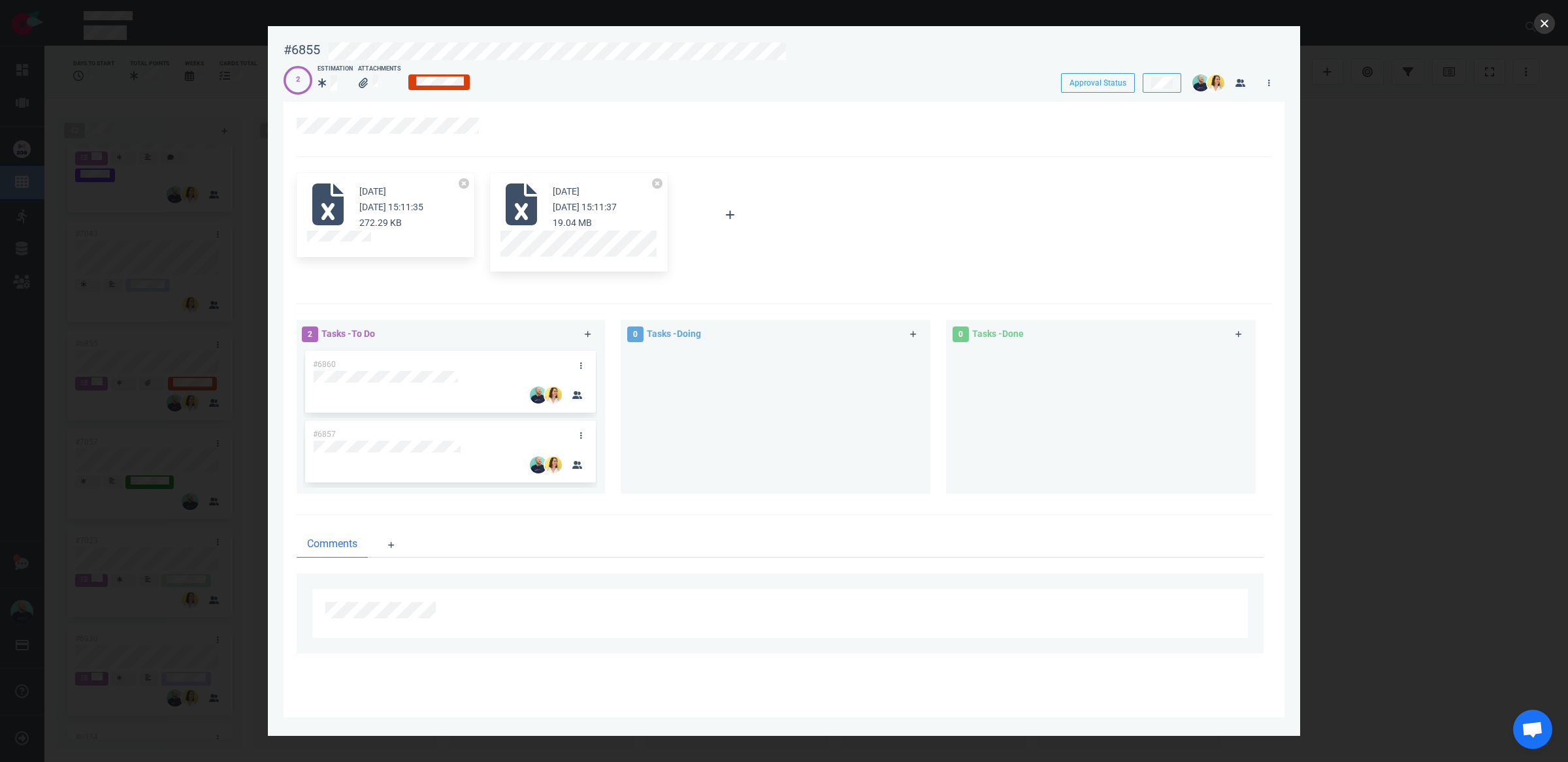
click at [1541, 23] on button "close" at bounding box center [1544, 23] width 21 height 21
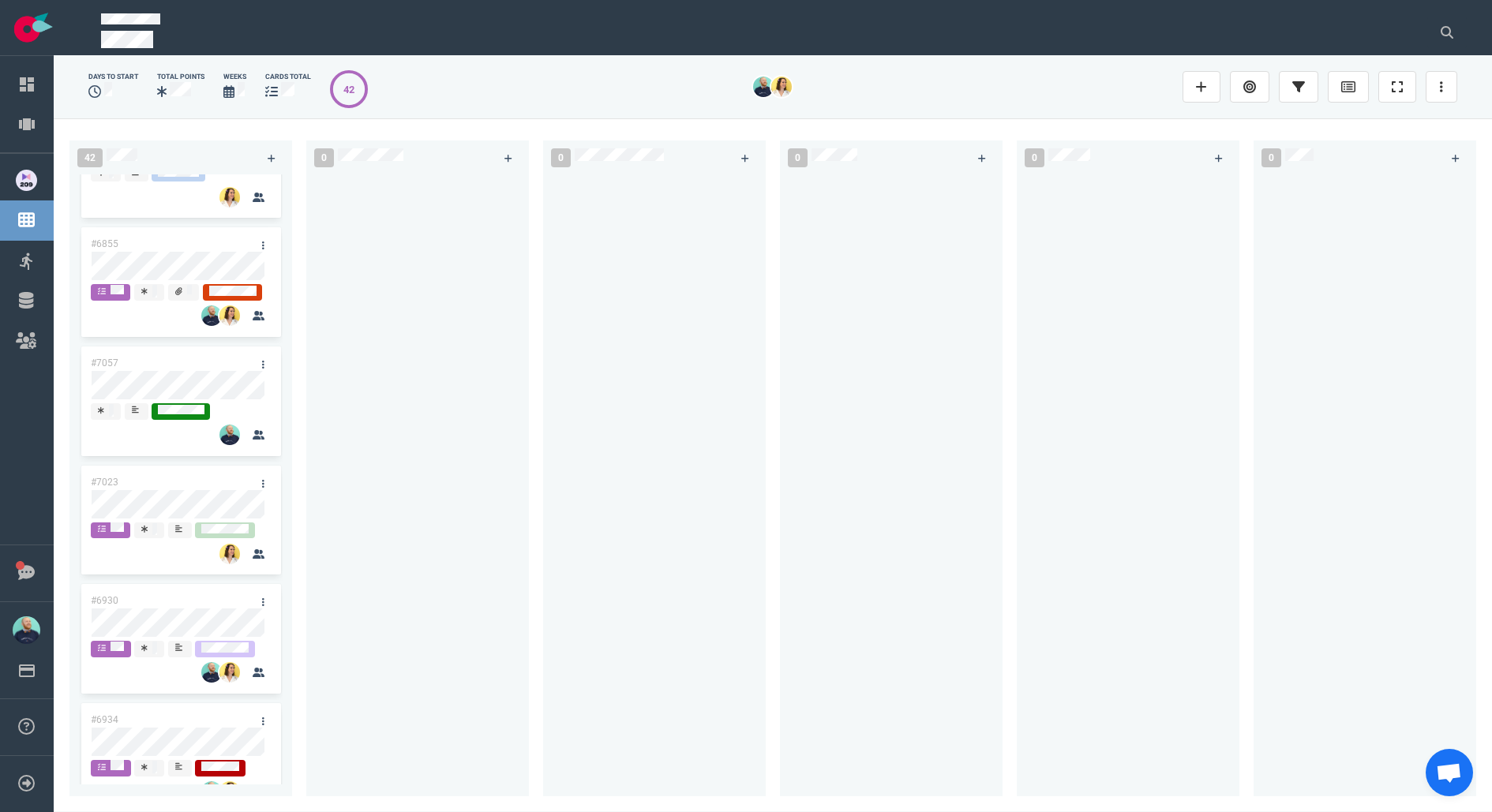
scroll to position [3517, 0]
